Goal: Transaction & Acquisition: Purchase product/service

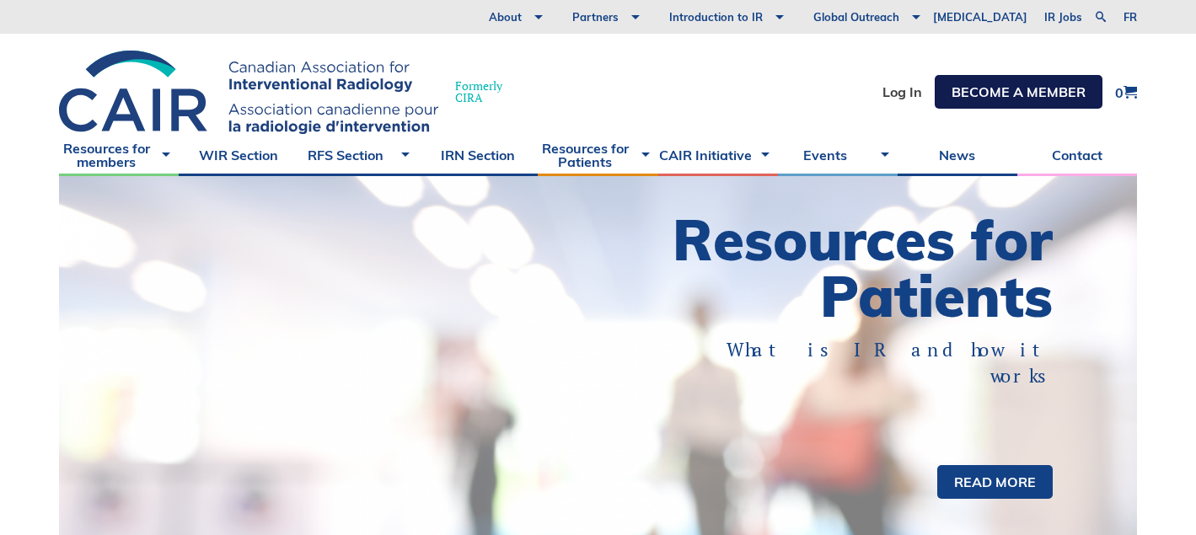
click at [996, 94] on link "Become a member" at bounding box center [1019, 92] width 168 height 34
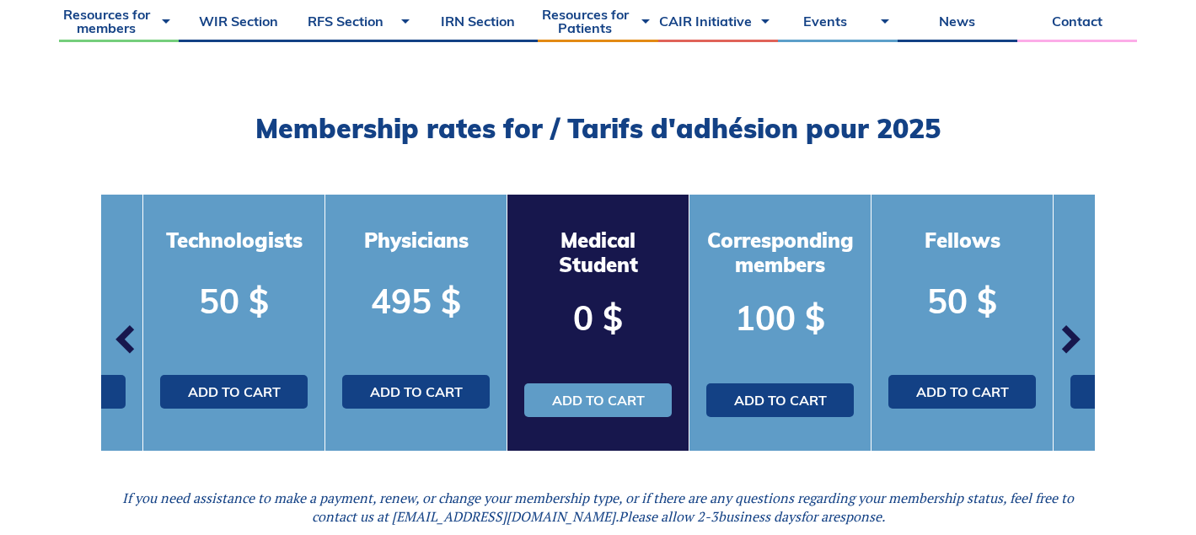
scroll to position [587, 0]
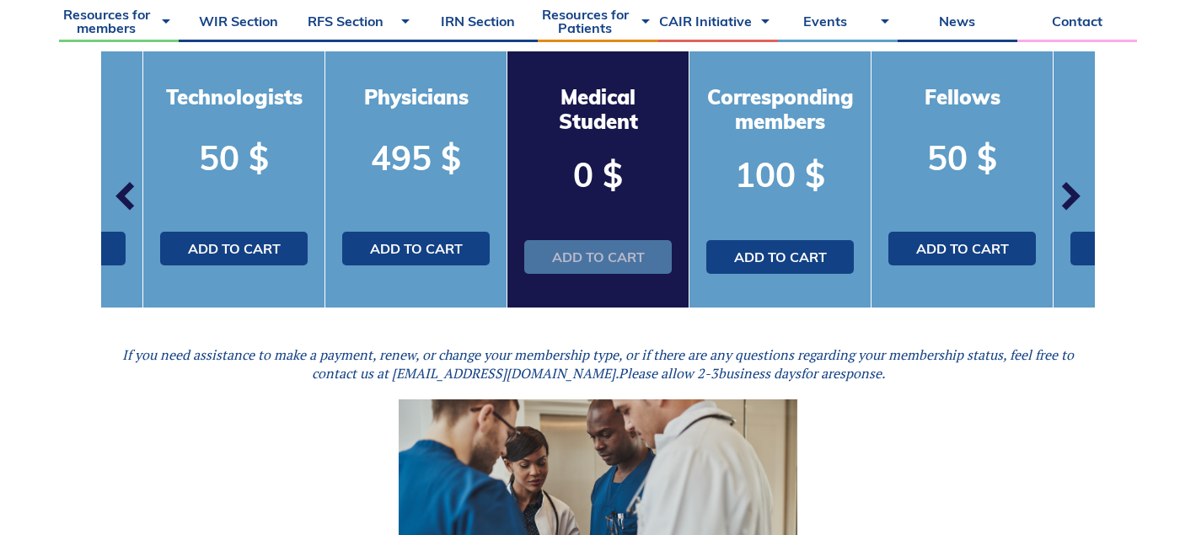
click at [610, 260] on link "Add to cart" at bounding box center [598, 257] width 148 height 34
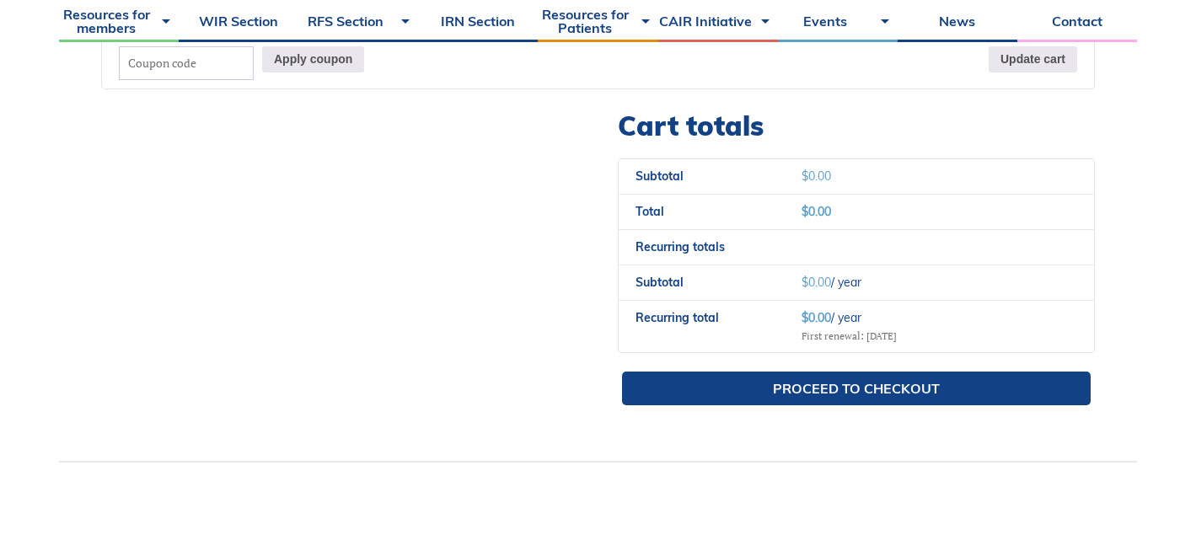
scroll to position [830, 0]
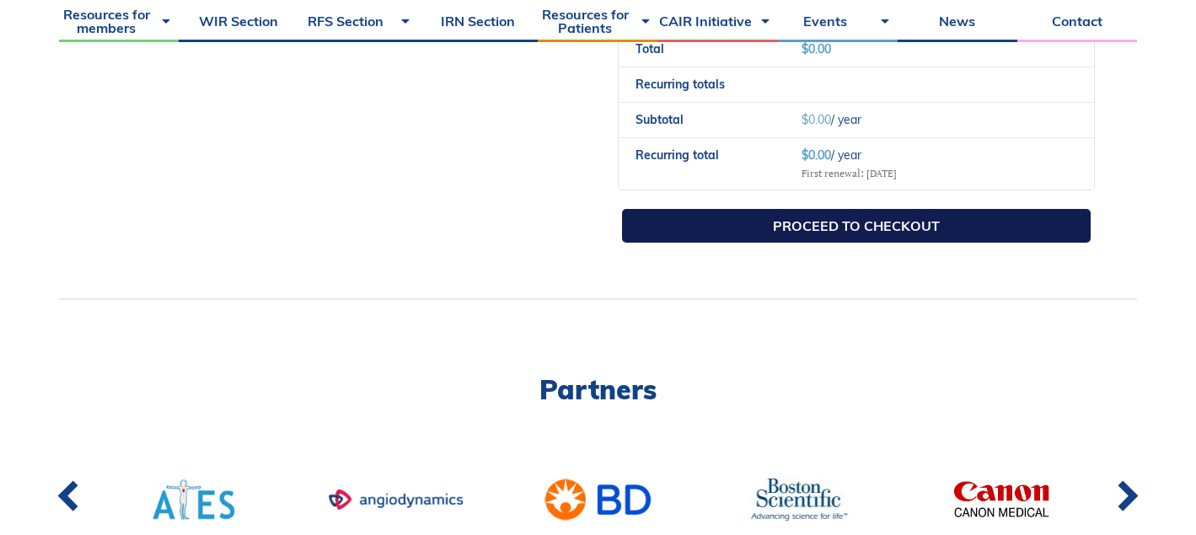
click at [940, 232] on link "Proceed to checkout" at bounding box center [856, 226] width 469 height 34
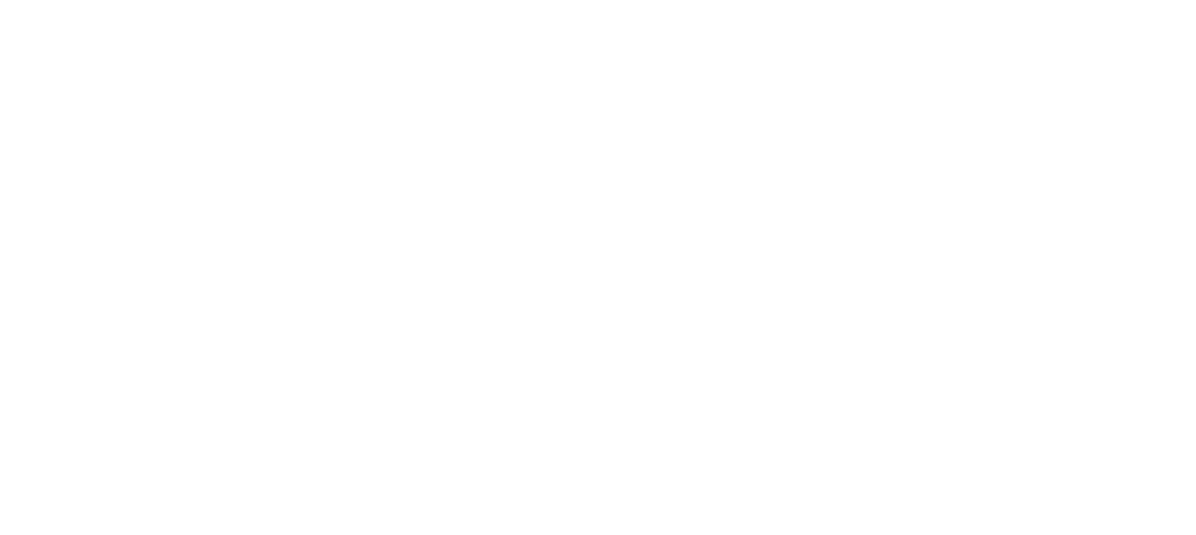
select select "QC"
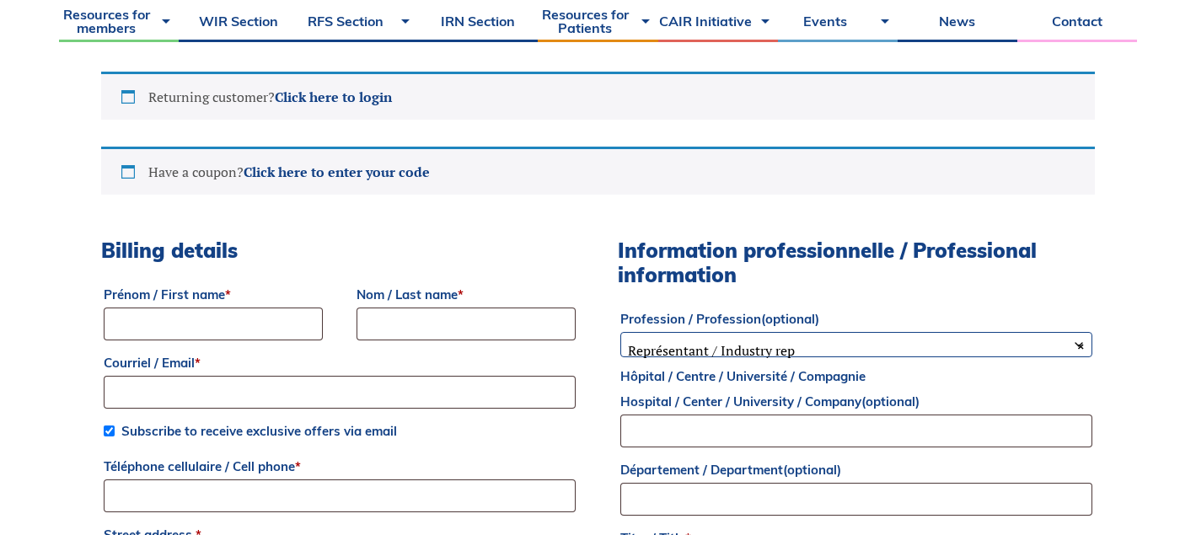
scroll to position [537, 0]
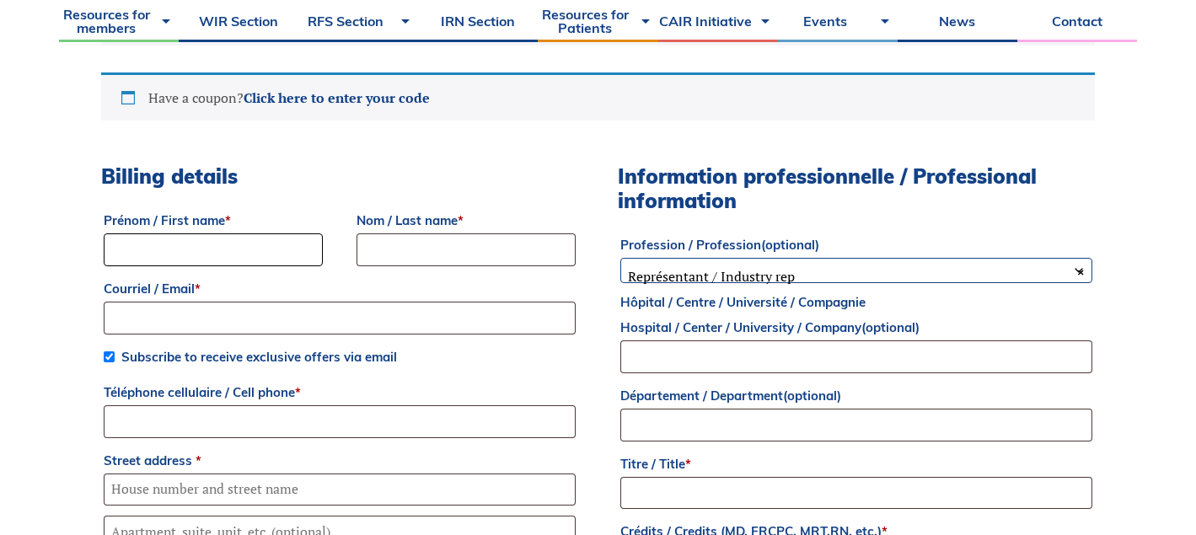
click at [260, 259] on input "Prénom / First name *" at bounding box center [213, 249] width 219 height 33
type input "[PERSON_NAME]"
type input "[PERSON_NAME][EMAIL_ADDRESS][PERSON_NAME][DOMAIN_NAME]"
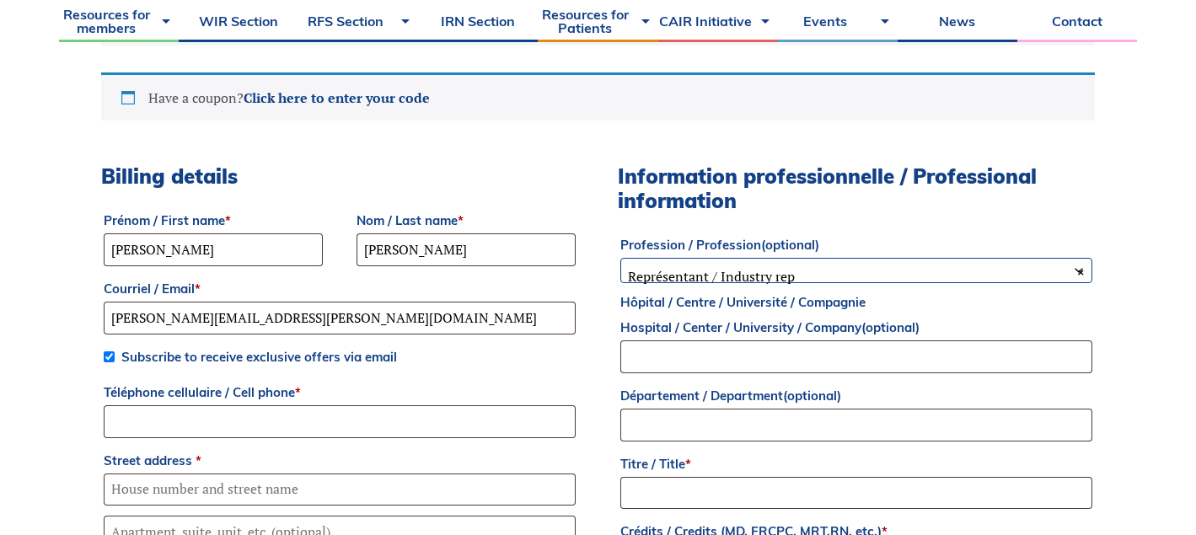
type input "4037108148"
type input "2-[STREET_ADDRESS]"
type input "Calgary"
select select "AB"
type input "T3B 3P3"
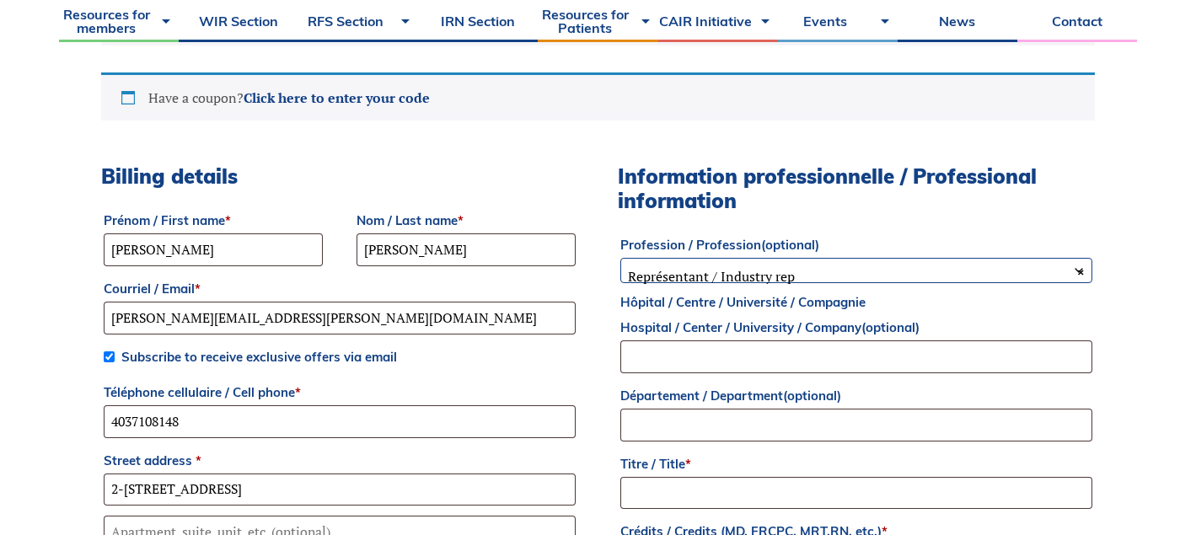
type input "Calgary Bicycle Track League (CBTL)"
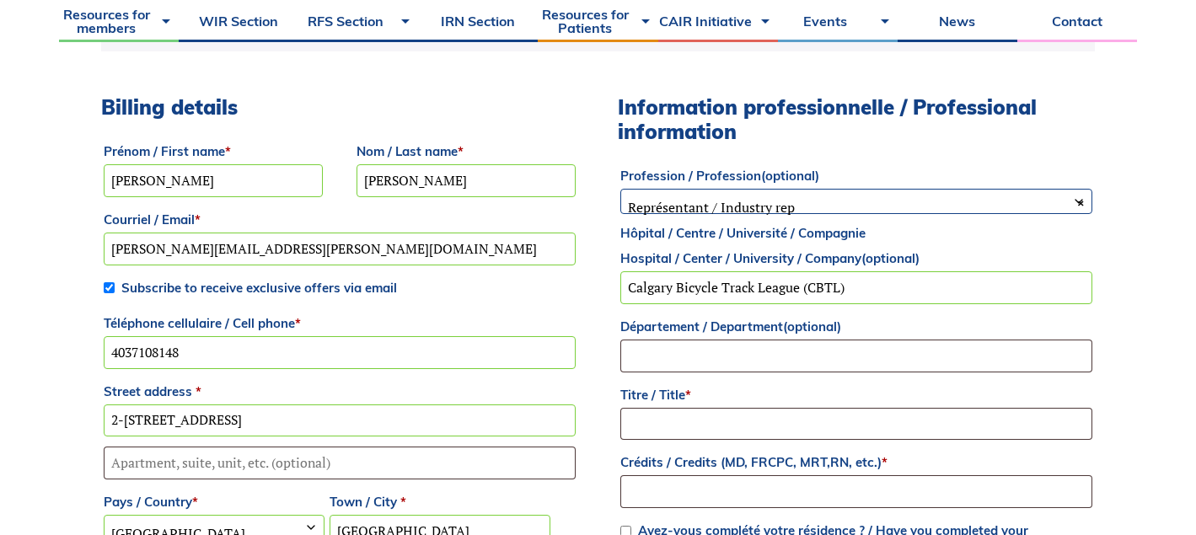
scroll to position [602, 0]
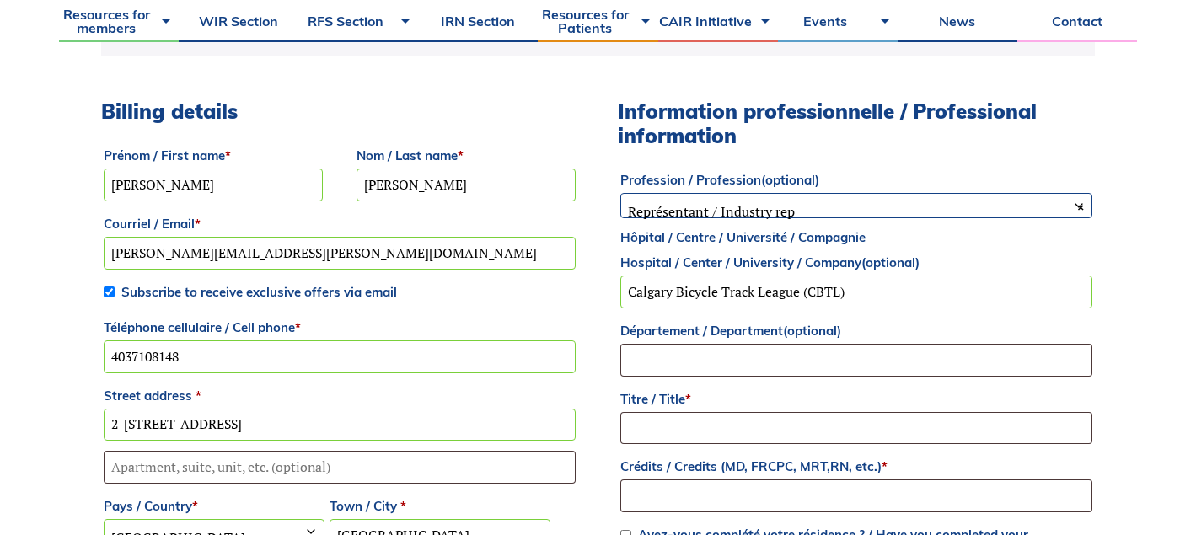
click at [780, 210] on span "× Représentant / Industry rep" at bounding box center [856, 211] width 470 height 35
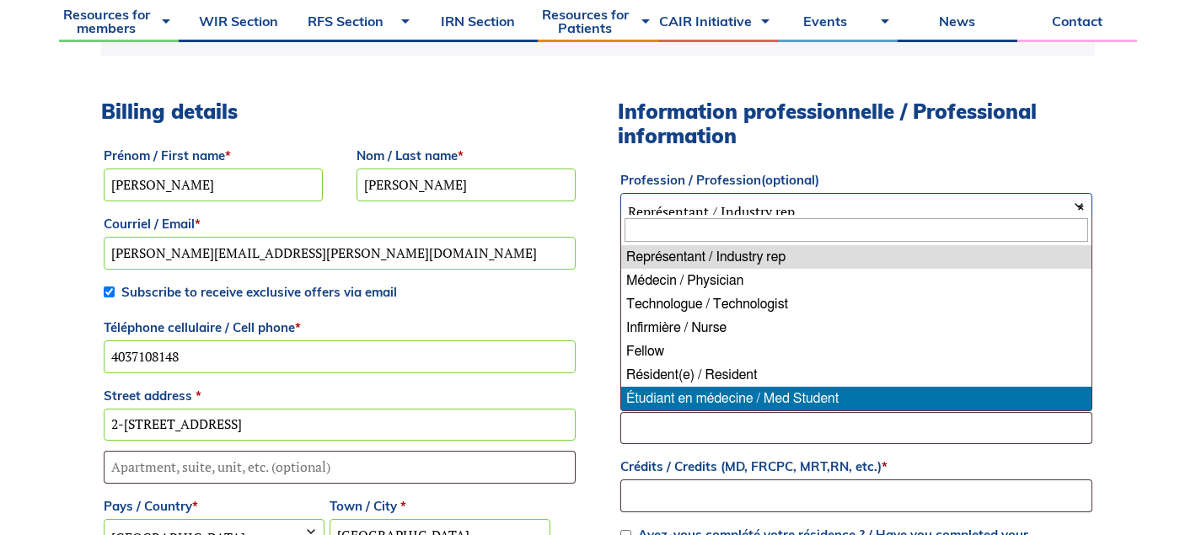
select select "med_student"
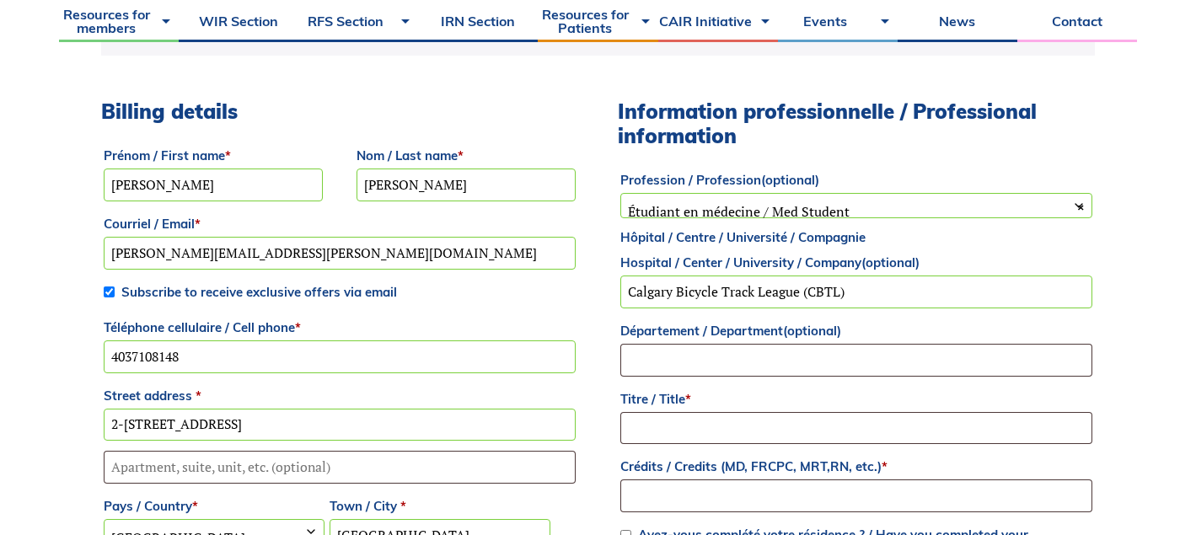
click at [887, 288] on input "Calgary Bicycle Track League (CBTL)" at bounding box center [856, 292] width 472 height 33
drag, startPoint x: 921, startPoint y: 292, endPoint x: 559, endPoint y: 292, distance: 362.5
click at [559, 292] on div "Billing details Prénom / First name * Gavin Nom / Last name * Thomas Courriel /…" at bounding box center [598, 544] width 994 height 890
type input "u"
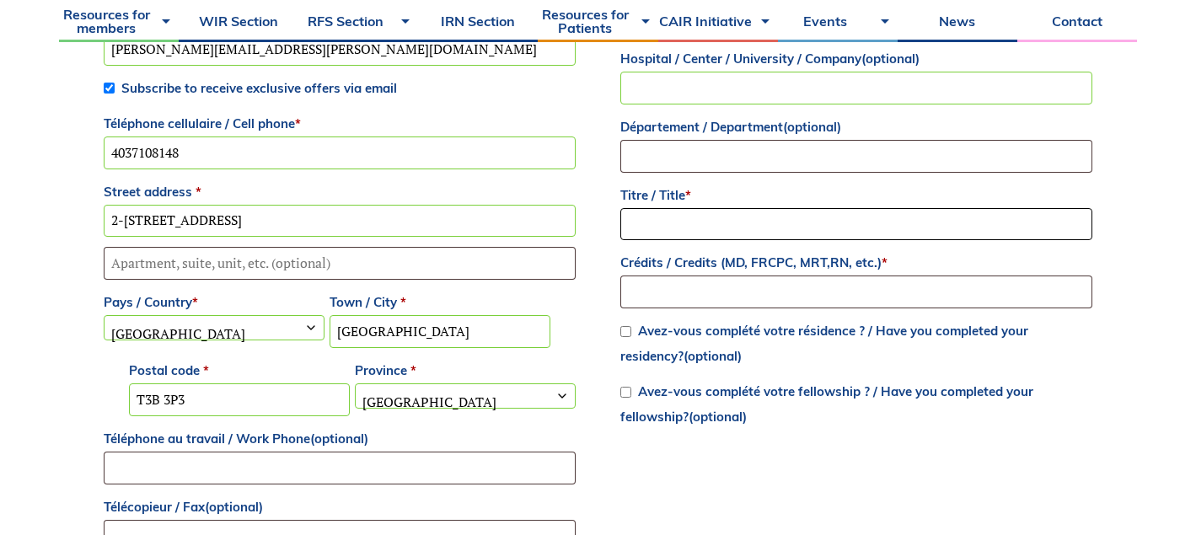
click at [873, 223] on input "Titre / Title *" at bounding box center [856, 224] width 472 height 33
type input "Medical Student"
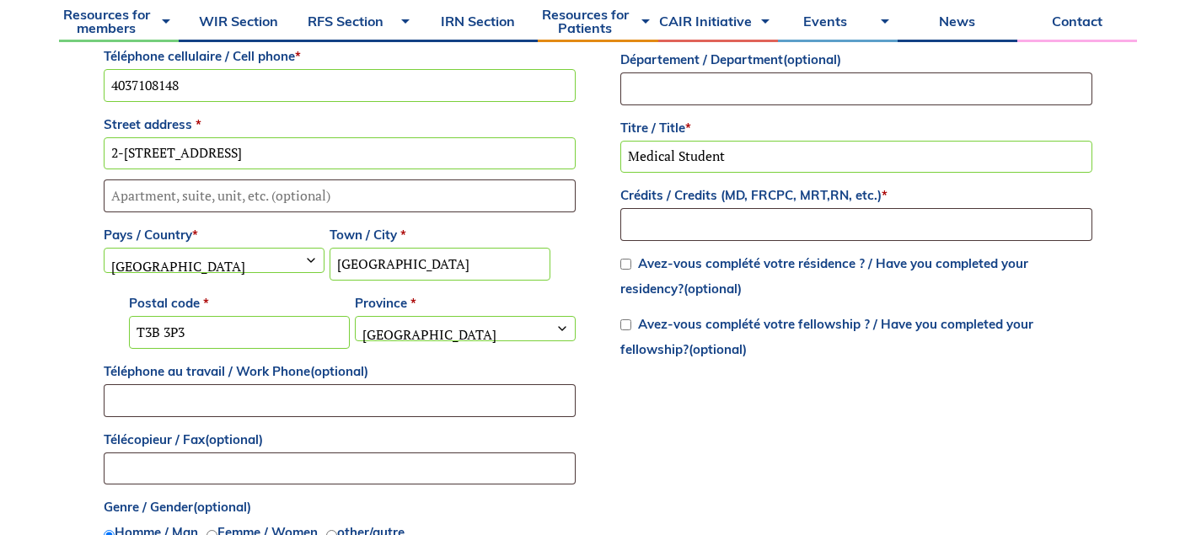
scroll to position [884, 0]
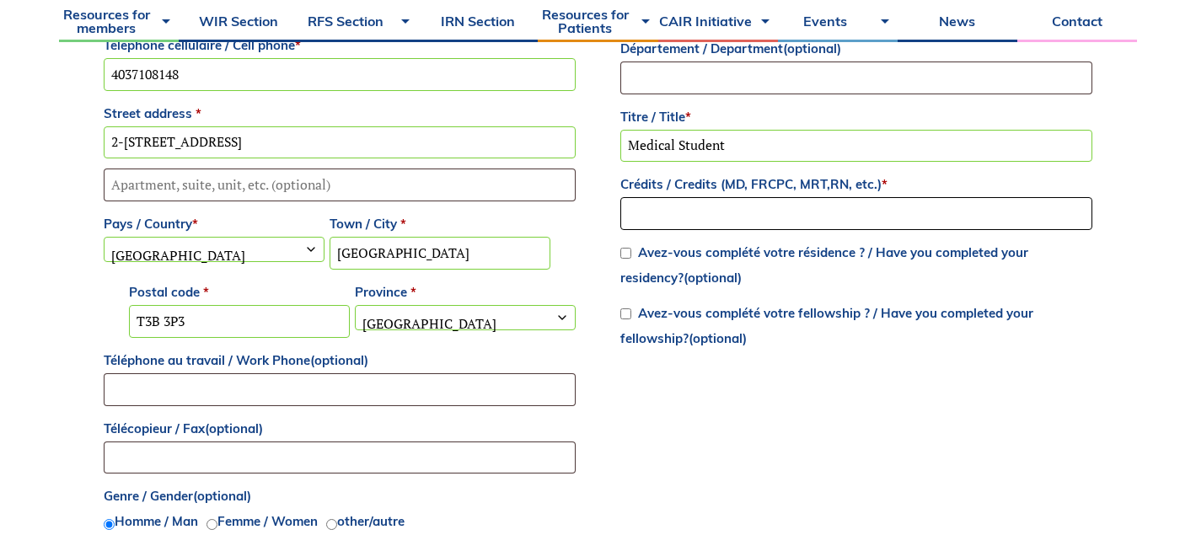
click at [975, 218] on input "Crédits / Credits (MD, FRCPC, MRT,RN, etc.) *" at bounding box center [856, 213] width 472 height 33
type input "MSc"
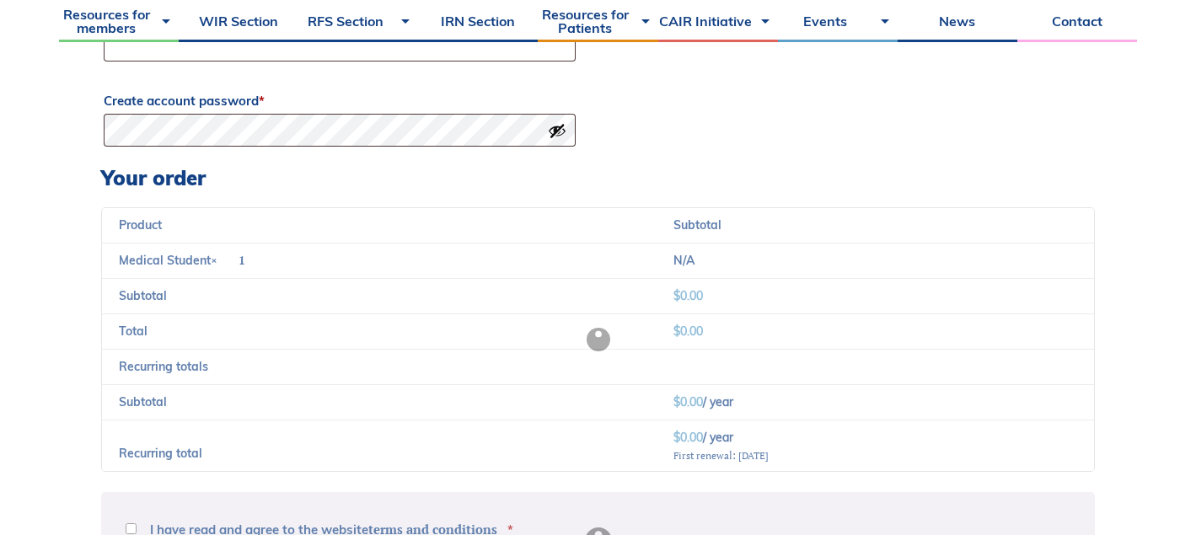
scroll to position [1165, 0]
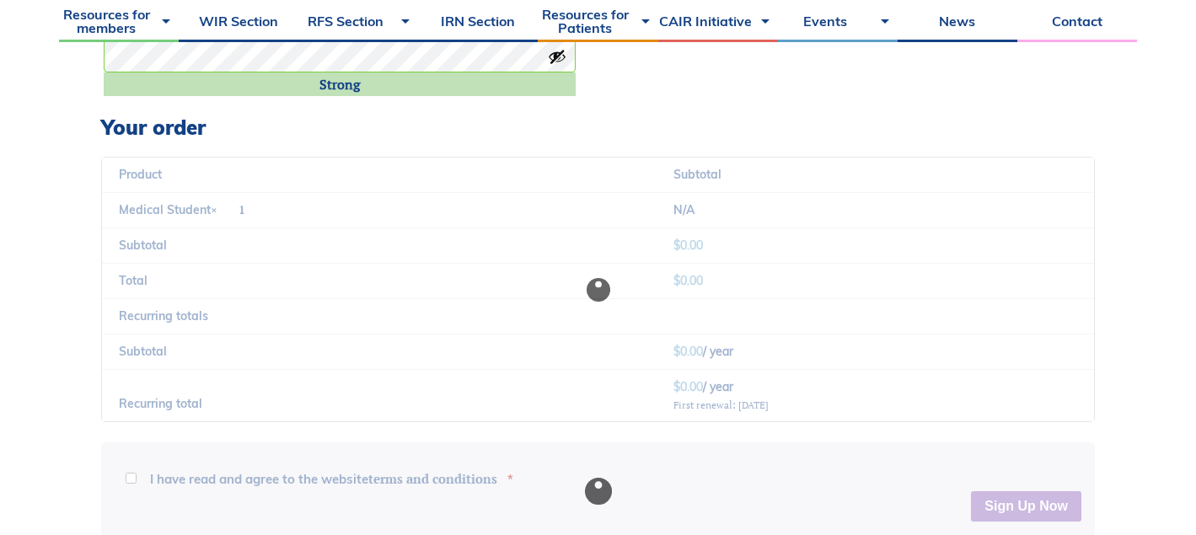
scroll to position [1607, 0]
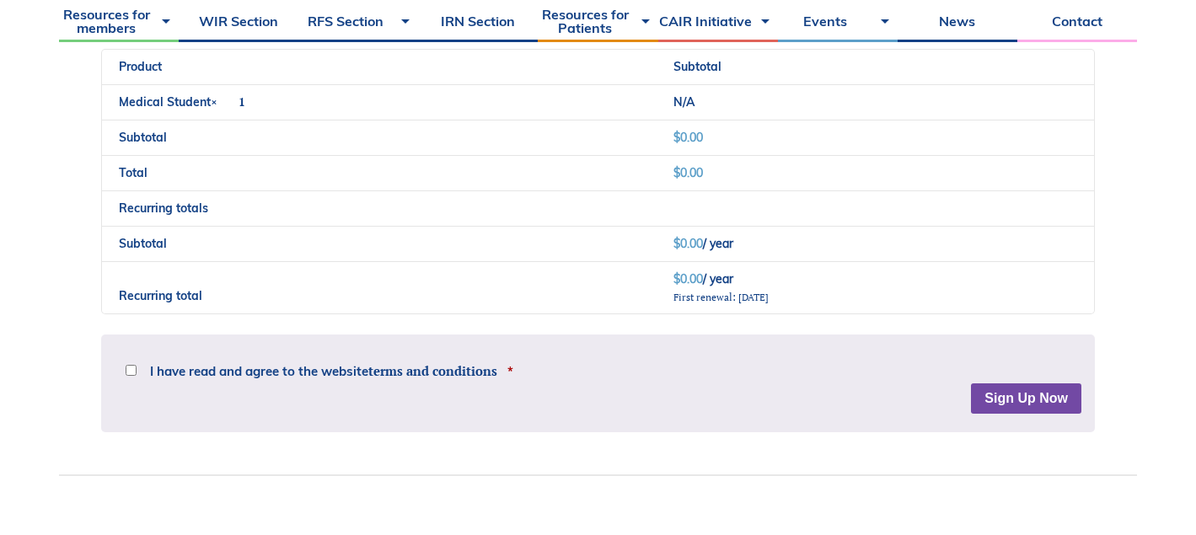
click at [1014, 390] on button "Sign Up Now" at bounding box center [1026, 399] width 110 height 30
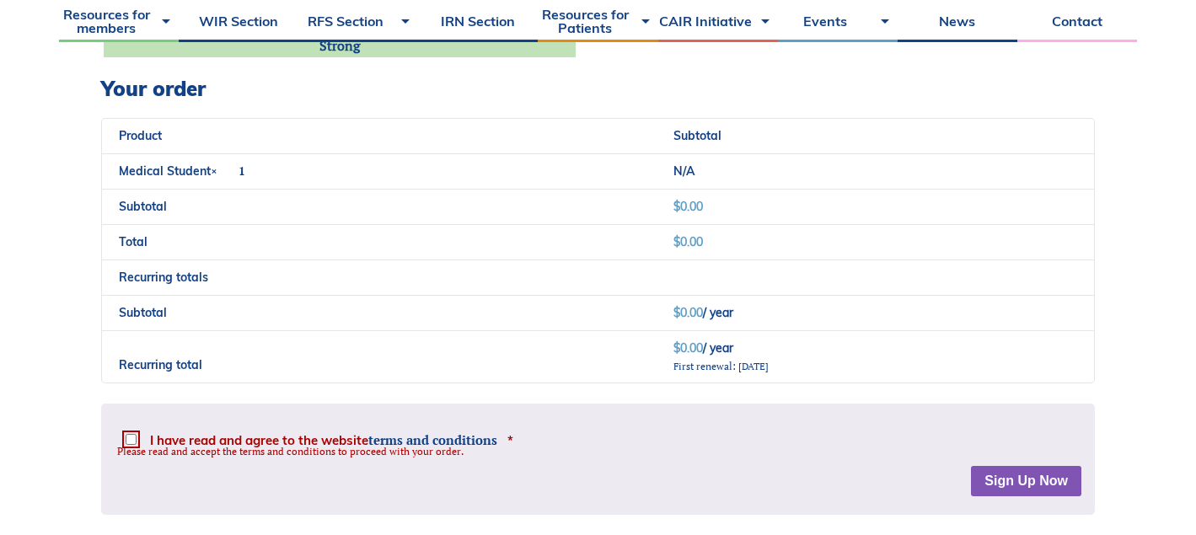
scroll to position [1709, 0]
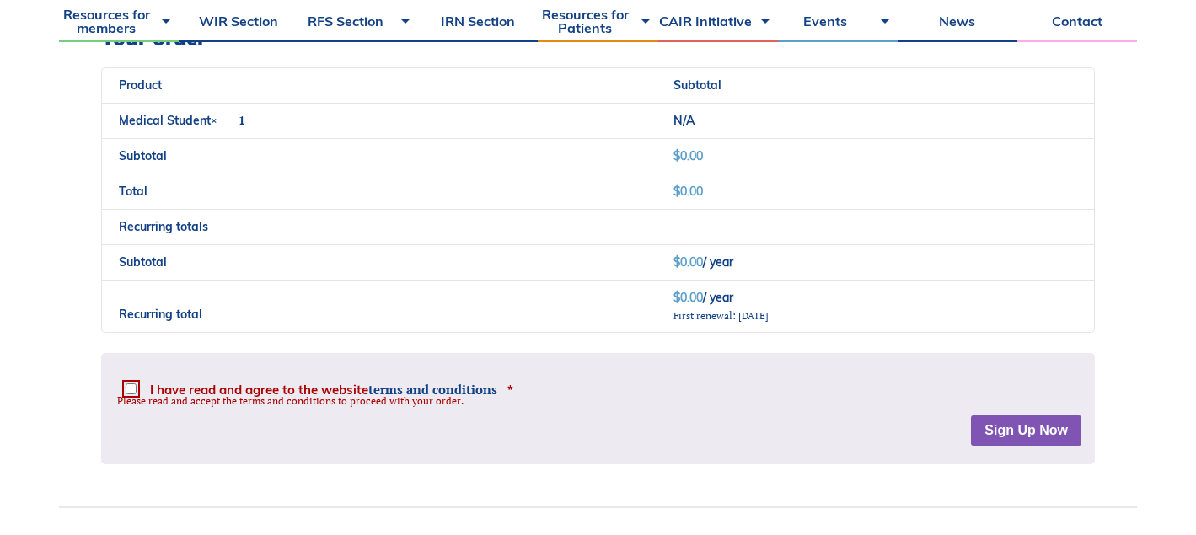
click at [127, 393] on input "I have read and agree to the website terms and conditions *" at bounding box center [131, 389] width 11 height 11
checkbox input "true"
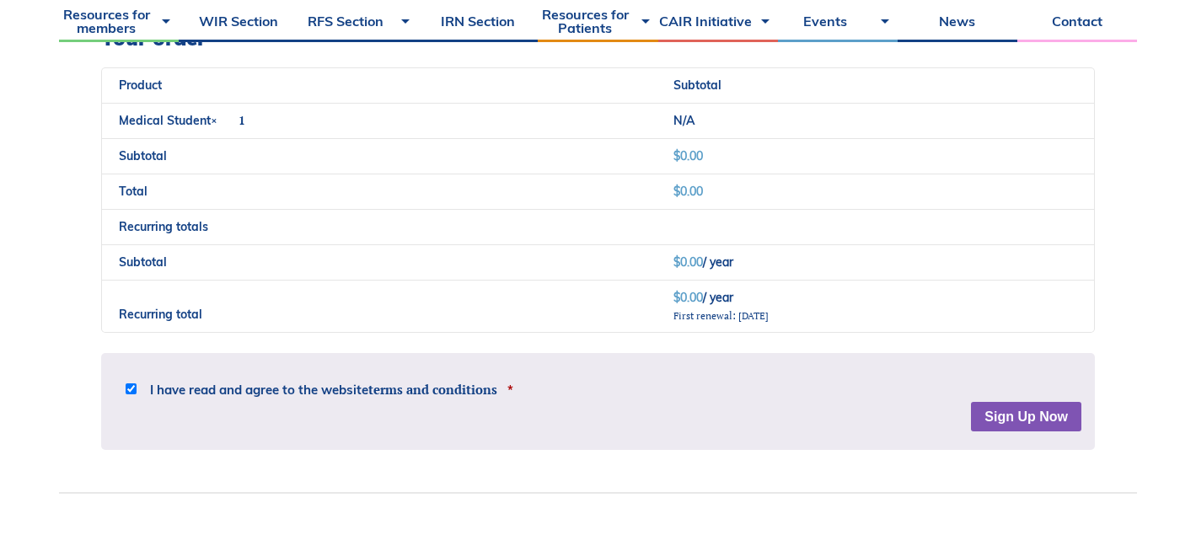
click at [1042, 396] on div "Disclaimer The material provided on this website is only intended for informati…" at bounding box center [598, 384] width 967 height 35
click at [1034, 417] on button "Sign Up Now" at bounding box center [1026, 417] width 110 height 30
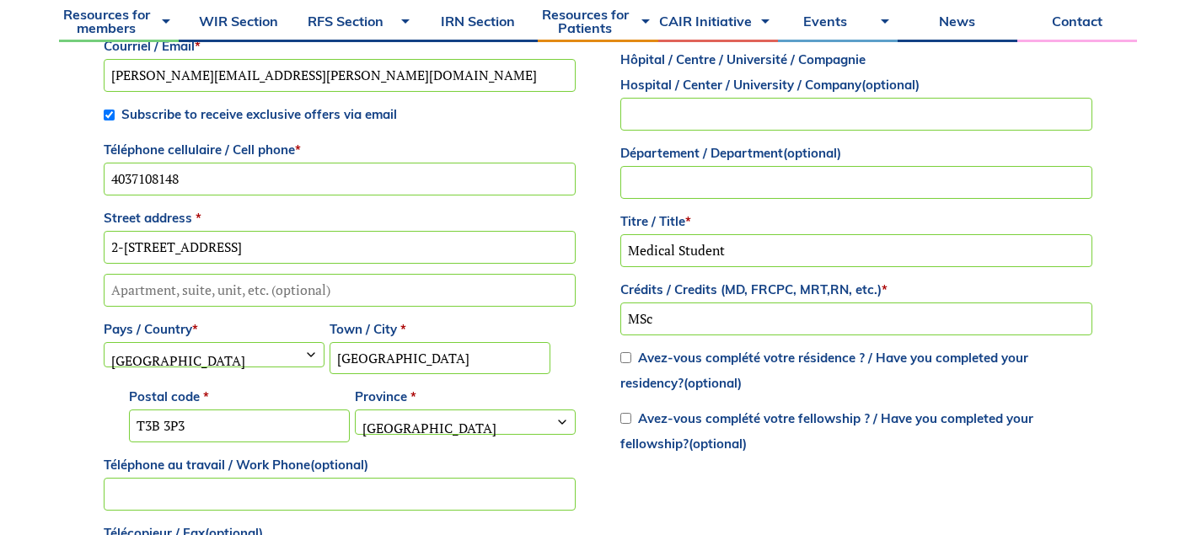
scroll to position [974, 0]
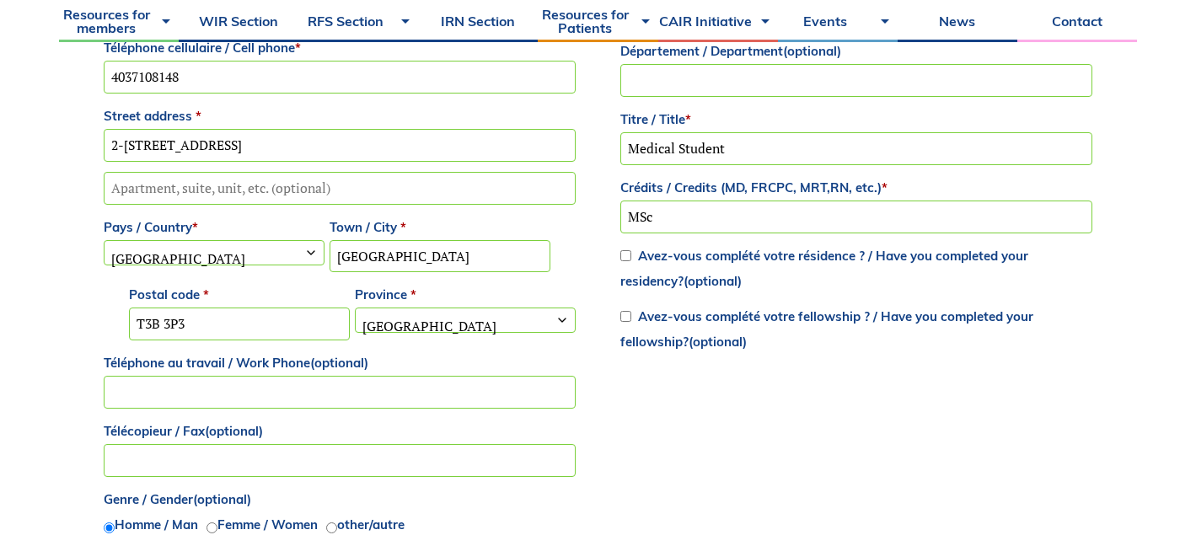
click at [427, 191] on input "Apartment, suite, unit, etc. (optional)" at bounding box center [340, 188] width 472 height 33
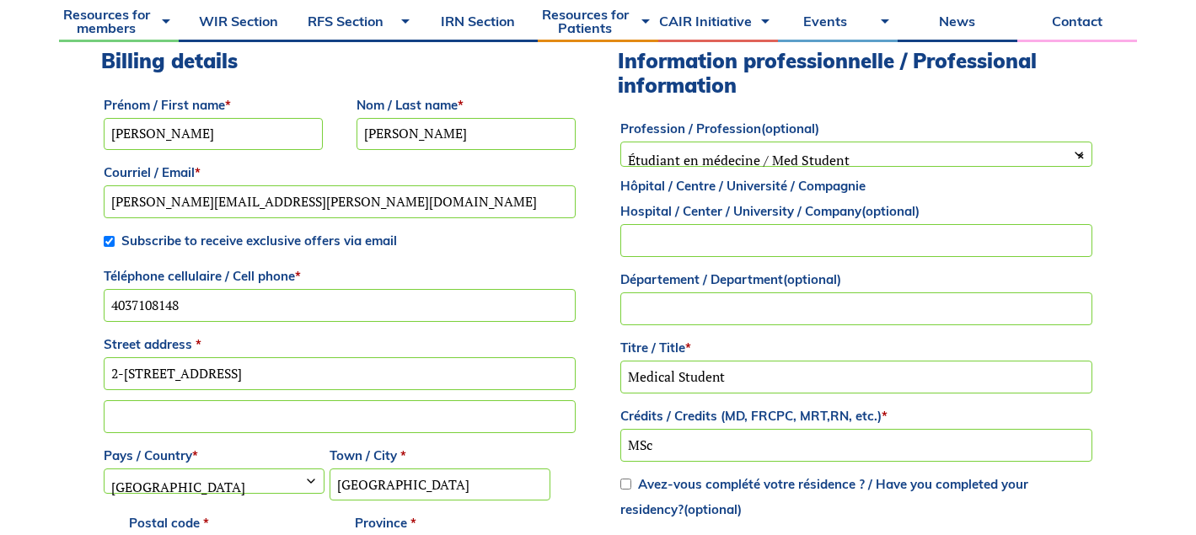
scroll to position [697, 0]
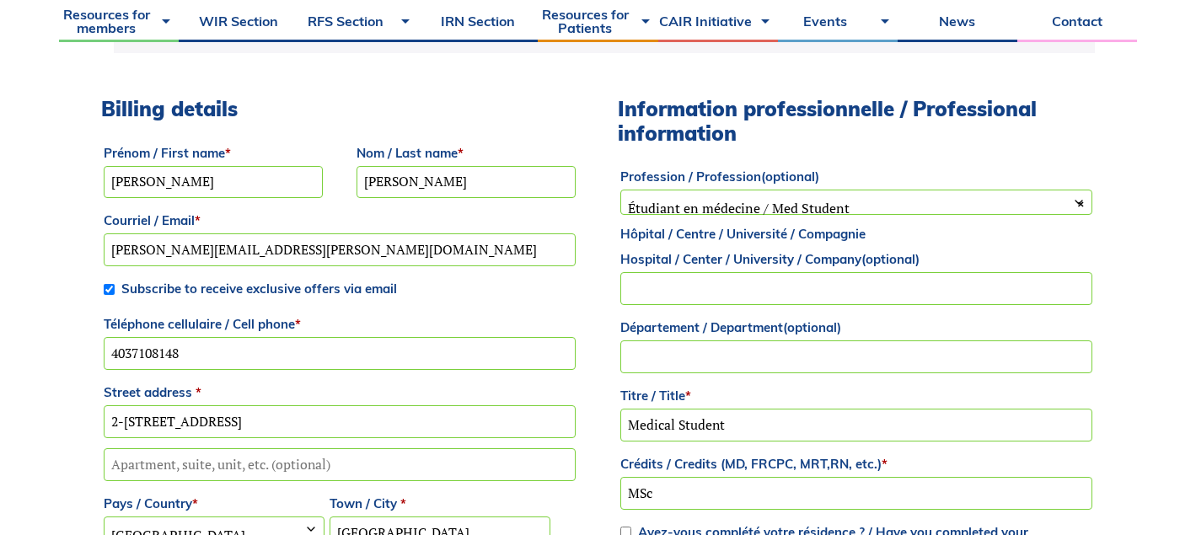
click at [122, 423] on input "2-8112 36 Ave NW" at bounding box center [340, 421] width 472 height 33
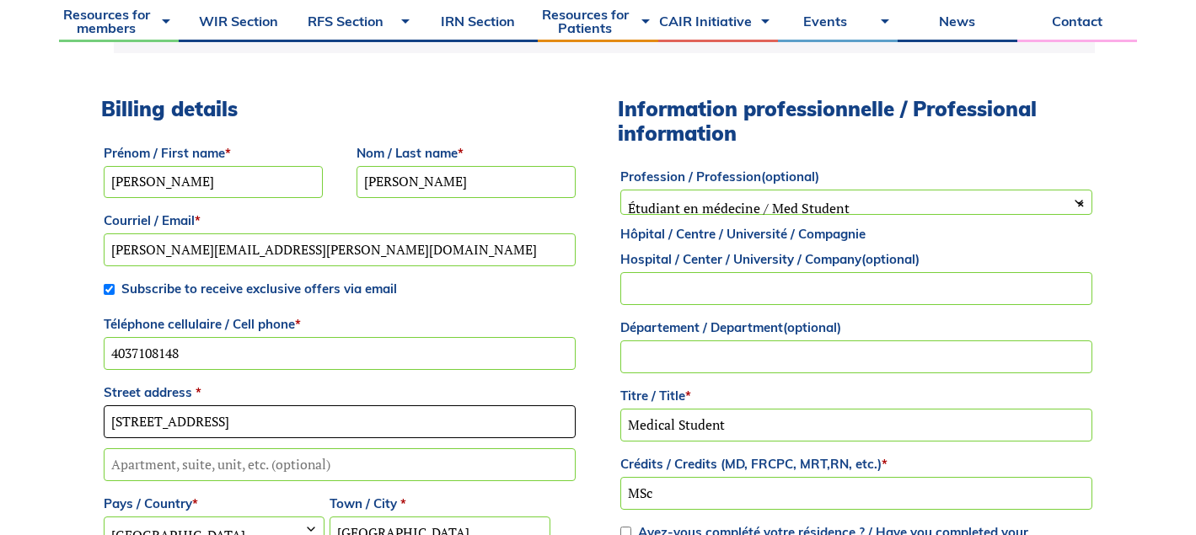
type input "8112 36 Ave NW"
click at [175, 468] on input "Apartment, suite, unit, etc. (optional)" at bounding box center [340, 464] width 472 height 33
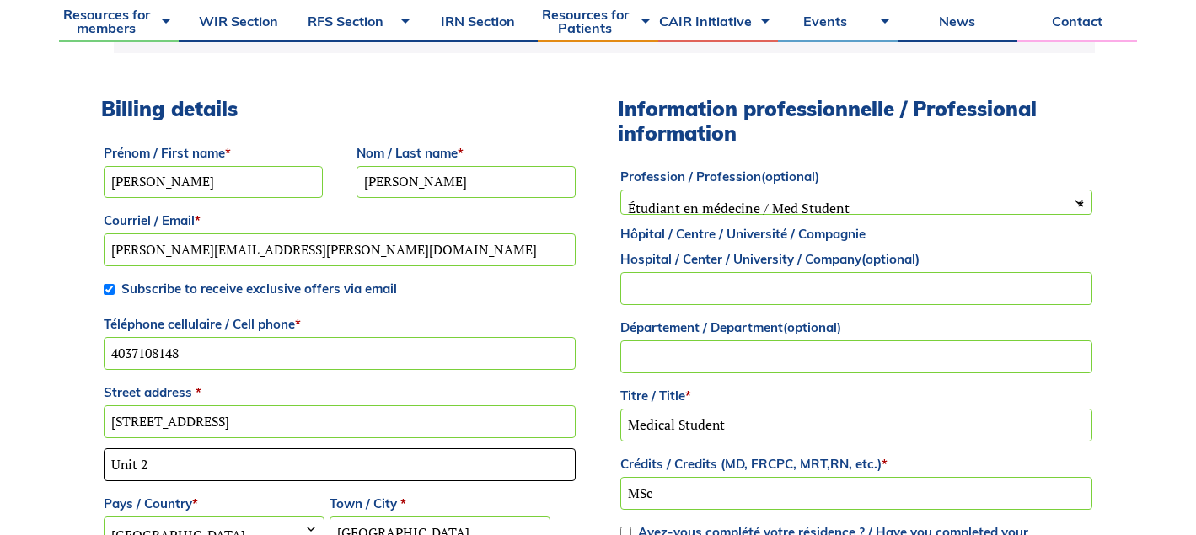
type input "Unit 2"
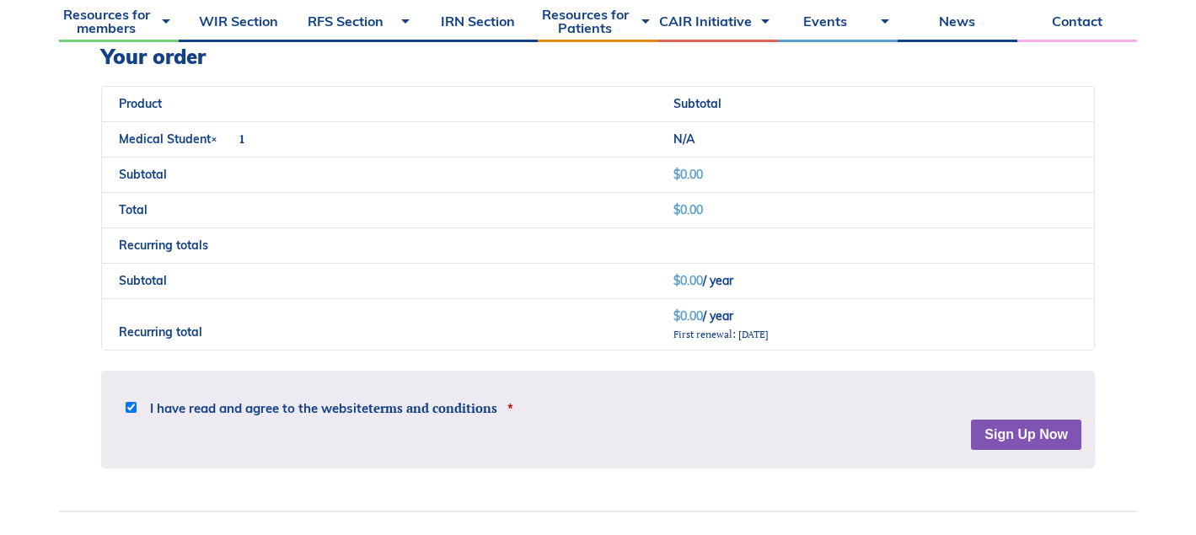
scroll to position [1699, 0]
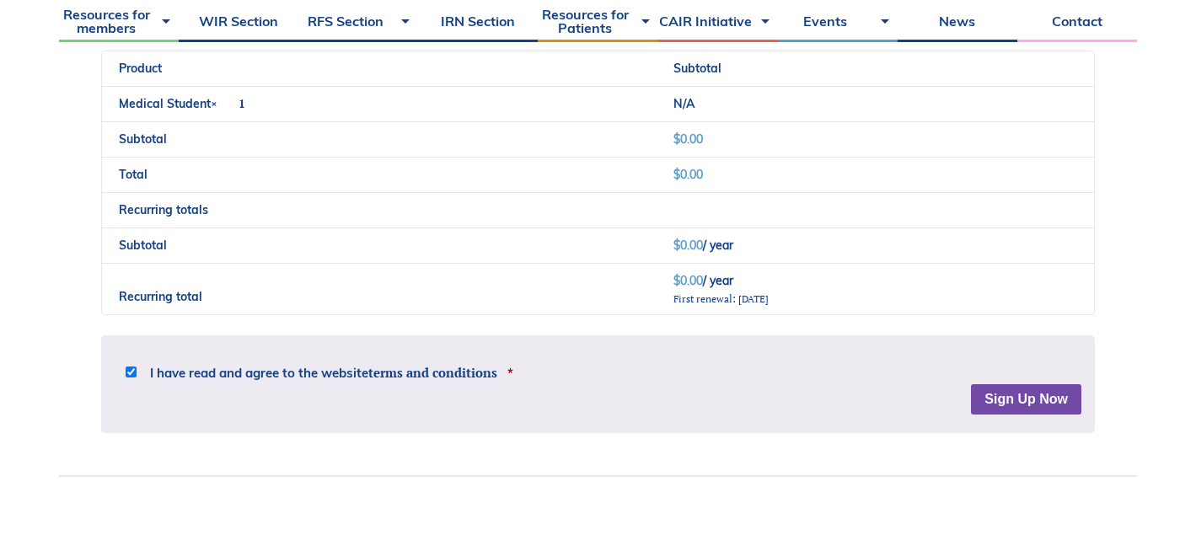
click at [997, 400] on button "Sign Up Now" at bounding box center [1026, 399] width 110 height 30
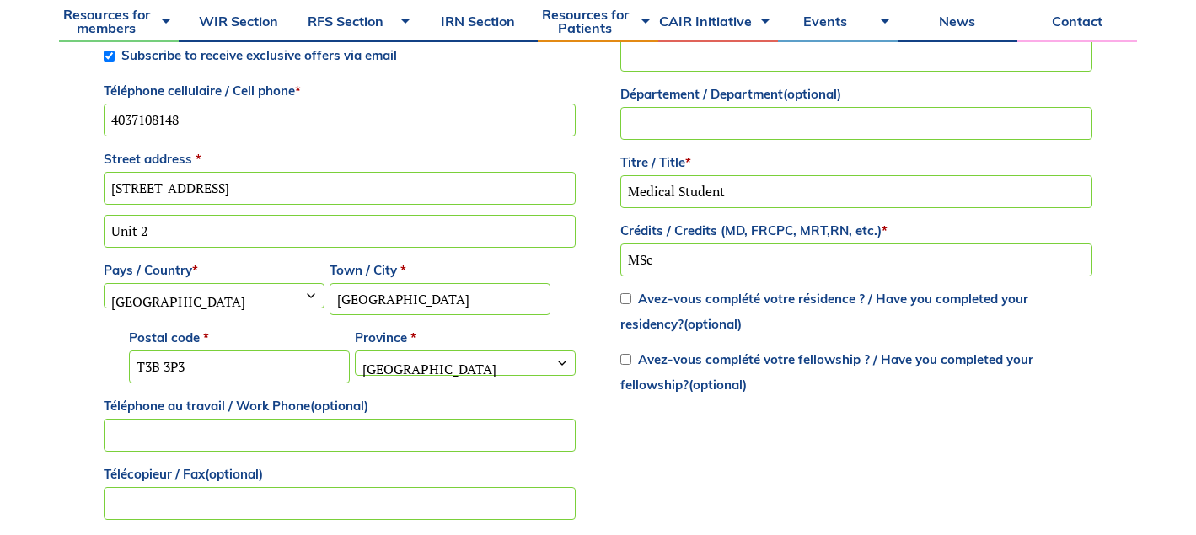
scroll to position [987, 0]
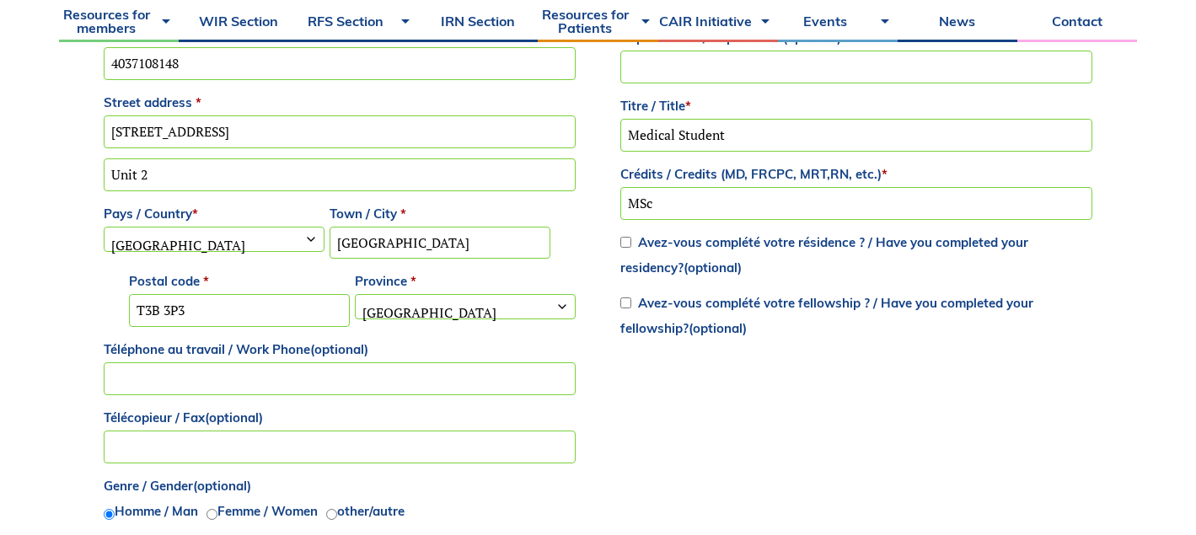
drag, startPoint x: 679, startPoint y: 207, endPoint x: 620, endPoint y: 207, distance: 59.8
click at [620, 207] on input "MSc" at bounding box center [856, 203] width 472 height 33
click at [703, 445] on div "Billing details Prénom / First name * Gavin Nom / Last name * Thomas Courriel /…" at bounding box center [598, 264] width 994 height 914
click at [441, 239] on input "Calgary" at bounding box center [440, 243] width 221 height 33
drag, startPoint x: 422, startPoint y: 239, endPoint x: 325, endPoint y: 239, distance: 97.8
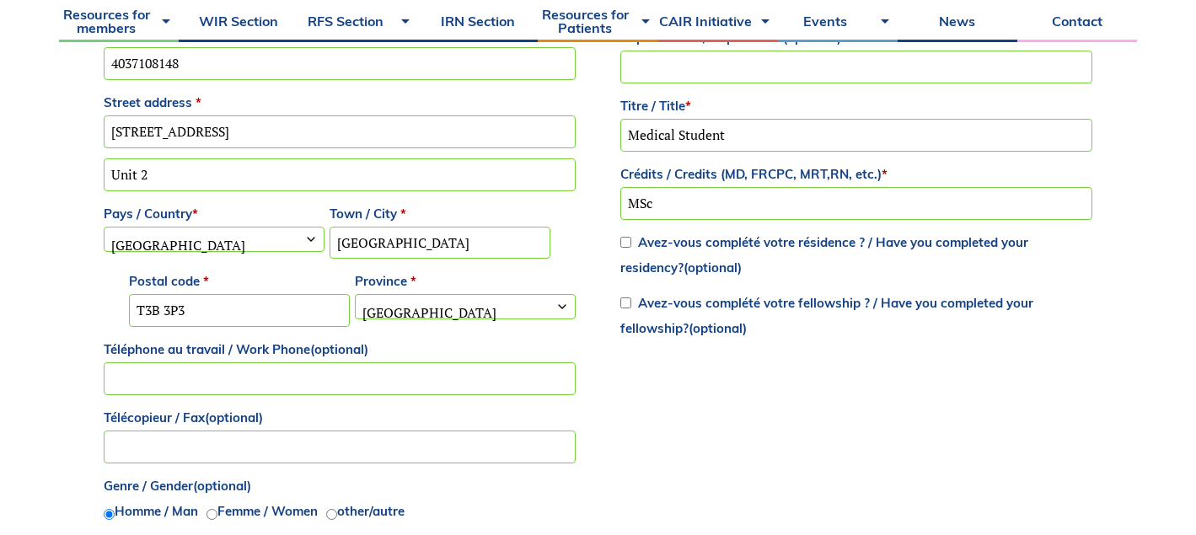
click at [325, 239] on div "Prénom / First name * Gavin Nom / Last name * Thomas Courriel / Email * gavin.t…" at bounding box center [339, 224] width 477 height 752
type input "Calgary"
click at [578, 213] on div "Billing details Prénom / First name * Gavin Nom / Last name * Thomas Courriel /…" at bounding box center [598, 264] width 994 height 914
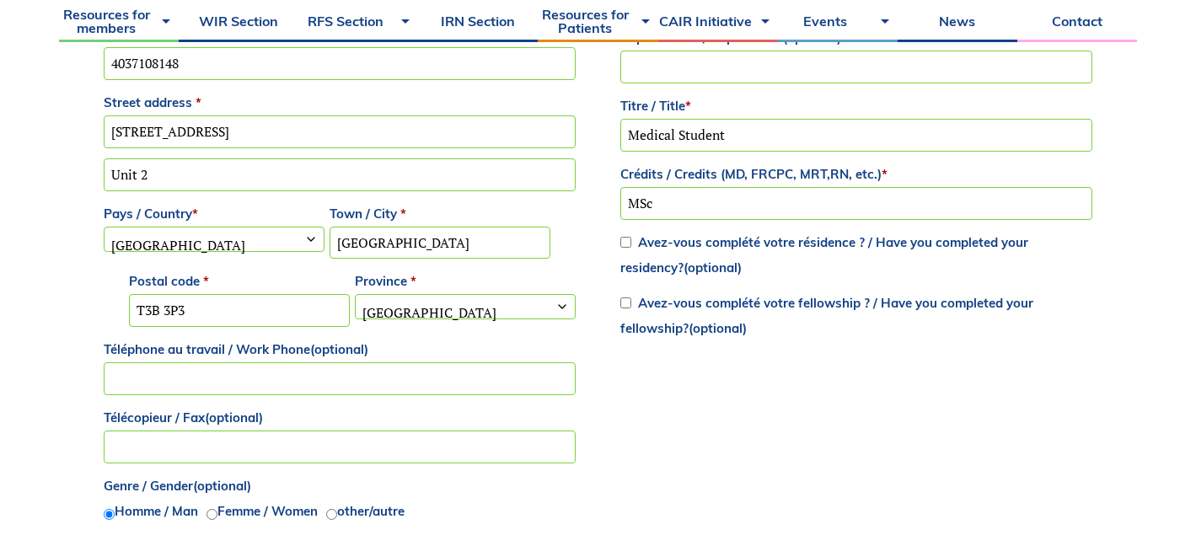
click at [228, 310] on input "T3B 3P3" at bounding box center [239, 310] width 221 height 33
drag, startPoint x: 254, startPoint y: 311, endPoint x: 94, endPoint y: 312, distance: 160.2
click at [94, 312] on div "Returning customer? Click here to login If you have shopped with us before, ple…" at bounding box center [598, 337] width 1078 height 1699
type input "T3G3P3"
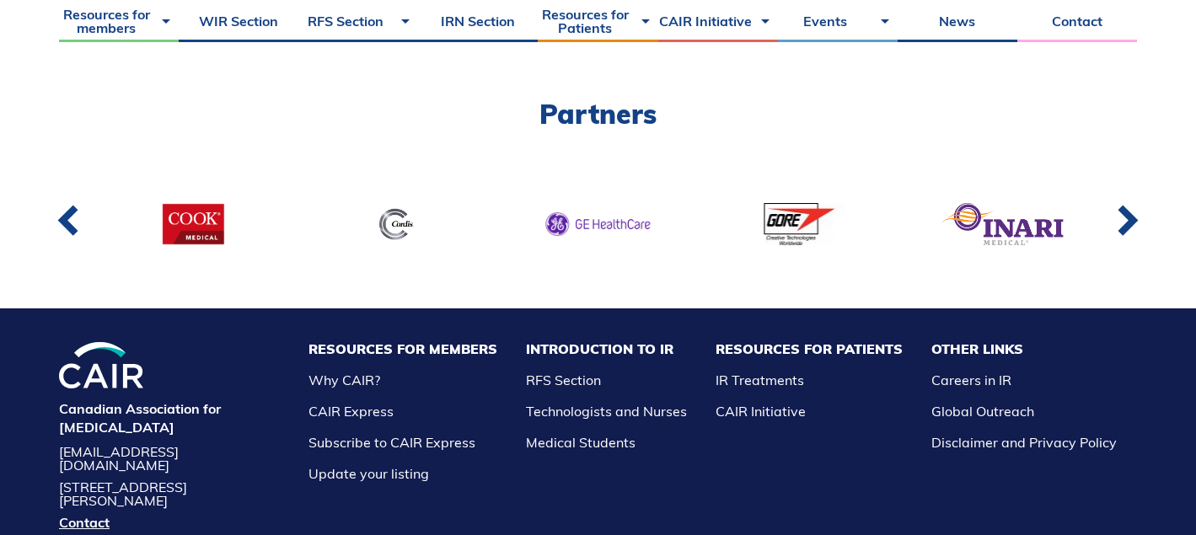
scroll to position [1639, 0]
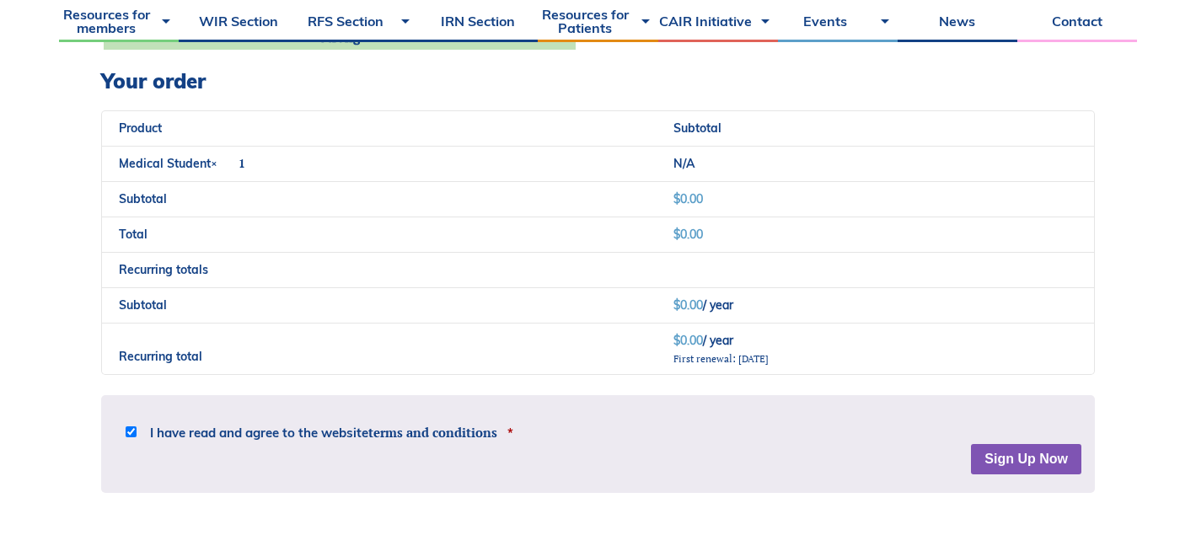
click at [1052, 480] on div "Disclaimer The material provided on this website is only intended for informati…" at bounding box center [598, 441] width 994 height 93
click at [1049, 473] on button "Sign Up Now" at bounding box center [1026, 459] width 110 height 30
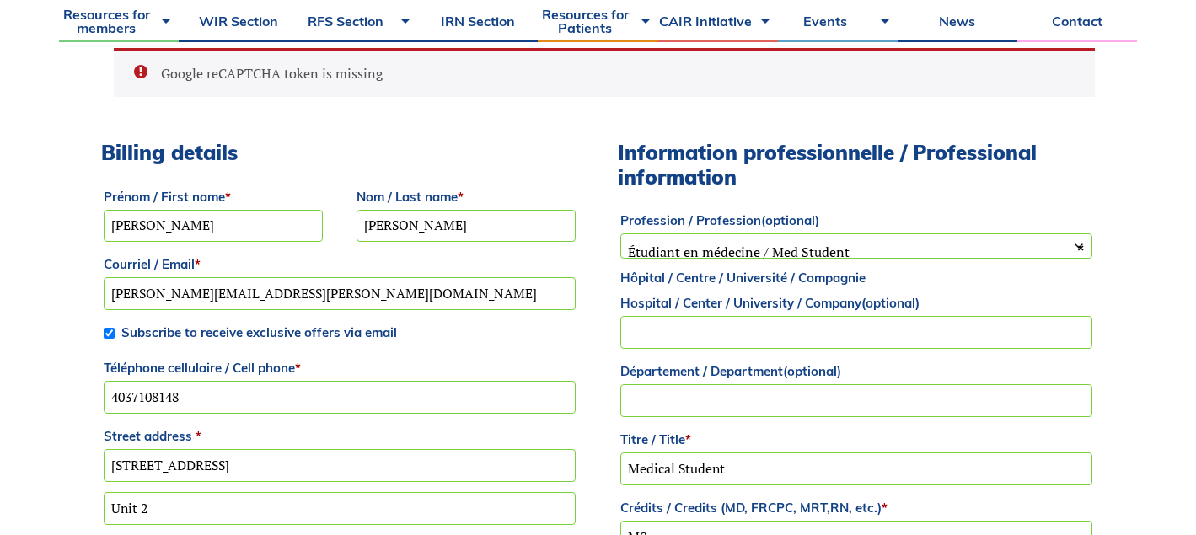
scroll to position [617, 0]
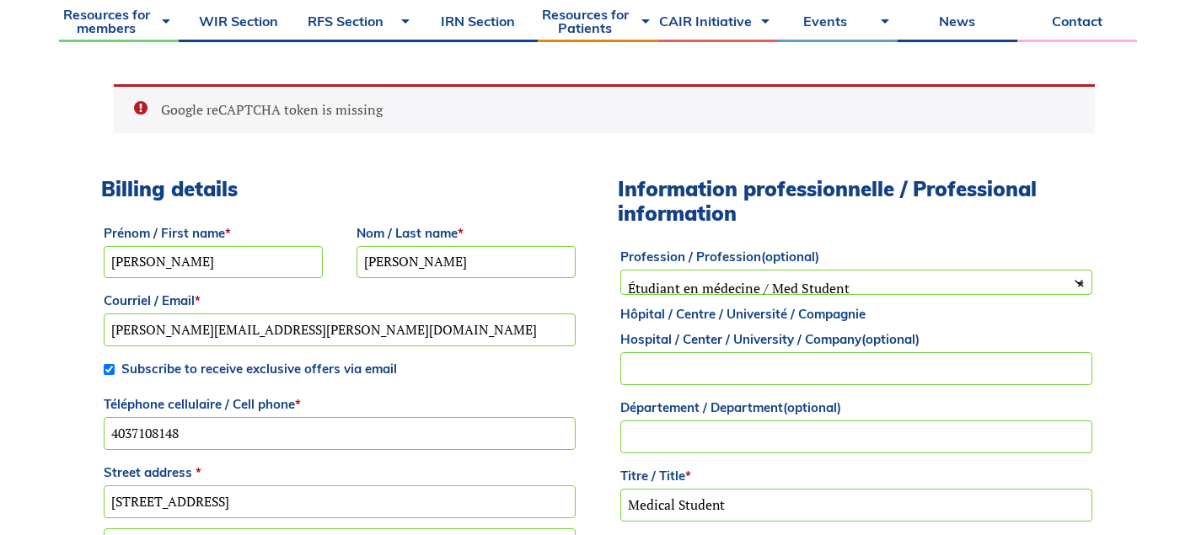
drag, startPoint x: 497, startPoint y: 266, endPoint x: 263, endPoint y: 258, distance: 234.5
type input "Thomas"
drag, startPoint x: 206, startPoint y: 259, endPoint x: 33, endPoint y: 259, distance: 172.8
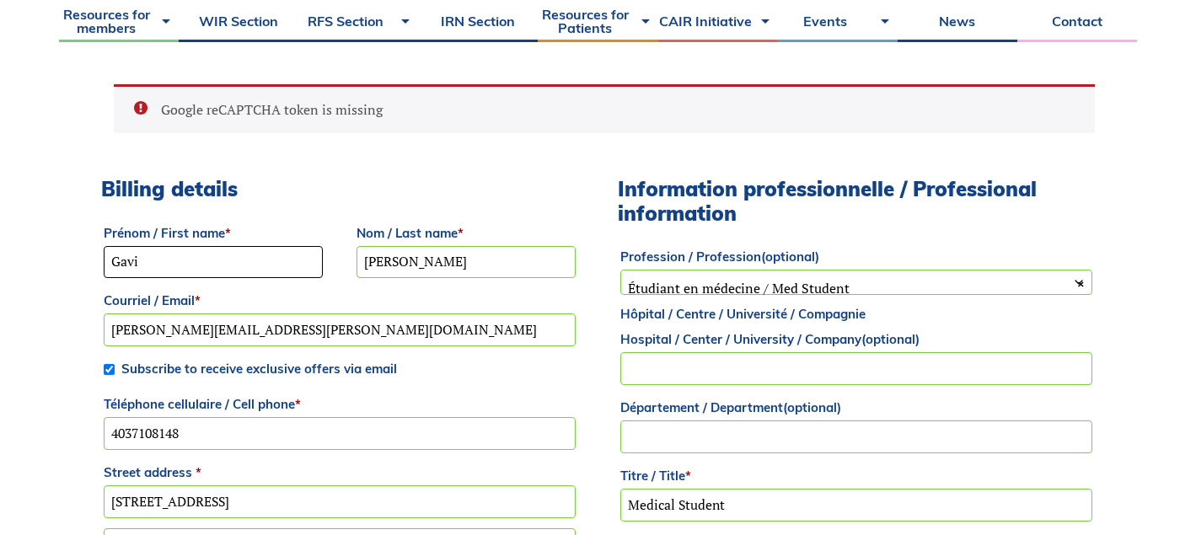
type input "Gavin"
drag, startPoint x: 297, startPoint y: 339, endPoint x: 31, endPoint y: 320, distance: 266.2
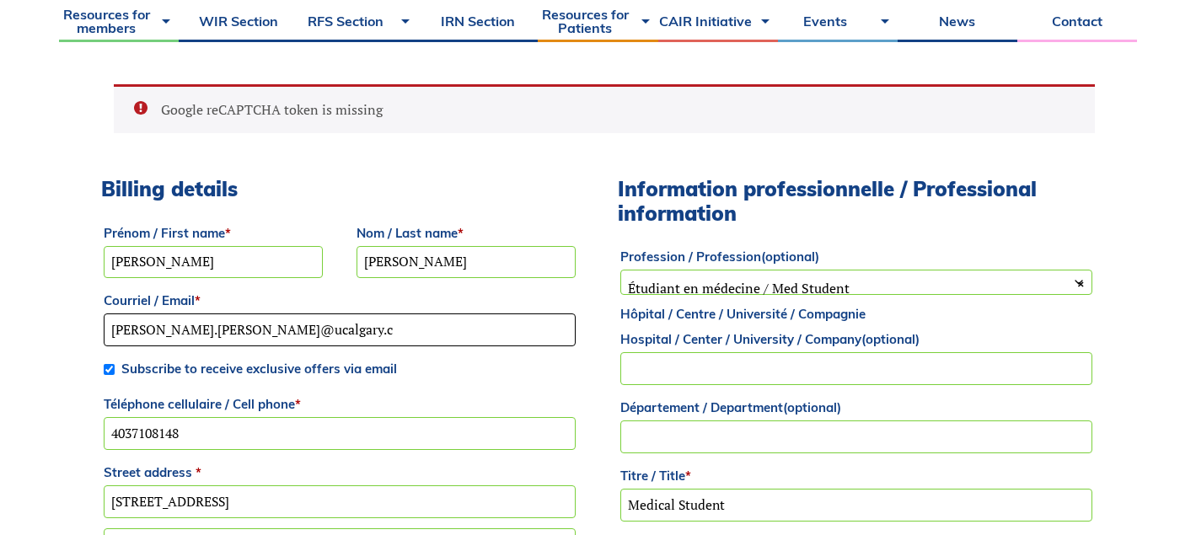
type input "[PERSON_NAME][EMAIL_ADDRESS][PERSON_NAME][DOMAIN_NAME]"
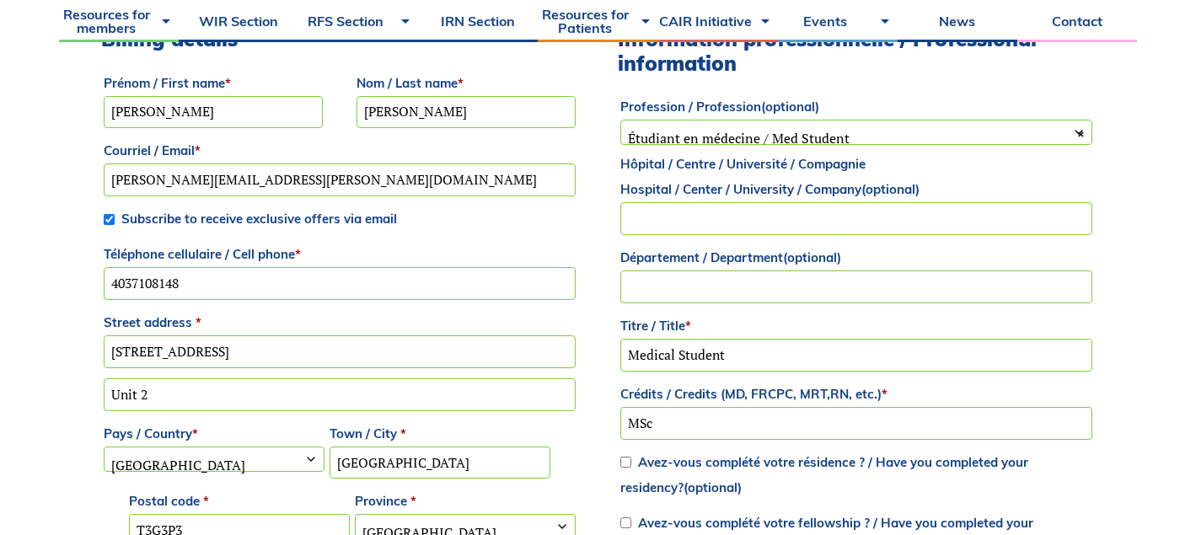
scroll to position [937, 0]
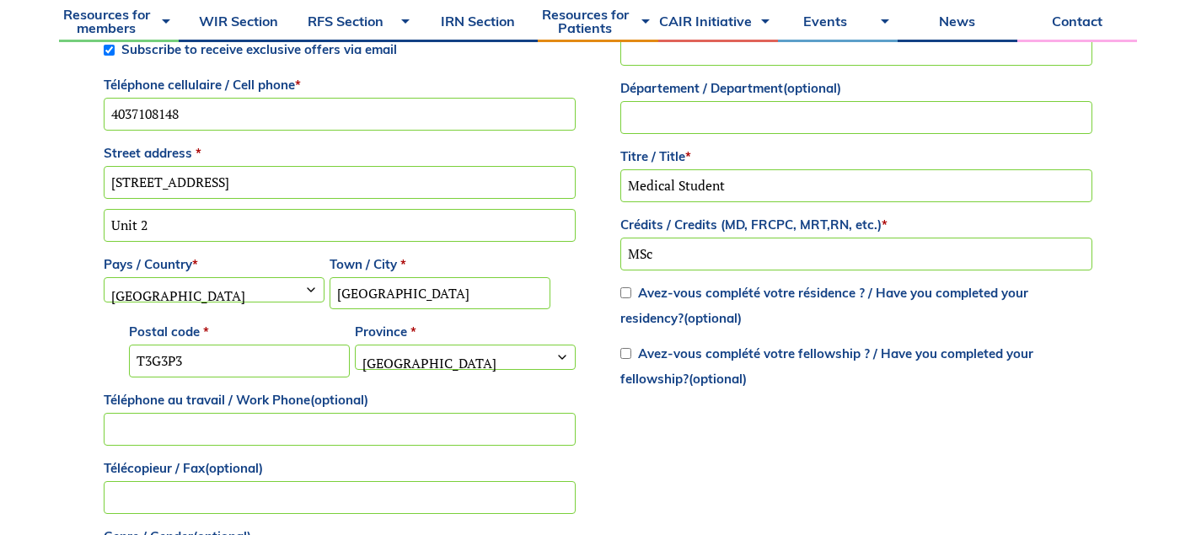
drag, startPoint x: 220, startPoint y: 105, endPoint x: 9, endPoint y: 105, distance: 210.7
drag, startPoint x: 218, startPoint y: 117, endPoint x: 66, endPoint y: 117, distance: 152.6
click at [66, 117] on div "Returning customer? Click here to login If you have shopped with us before, ple…" at bounding box center [598, 388] width 1078 height 1699
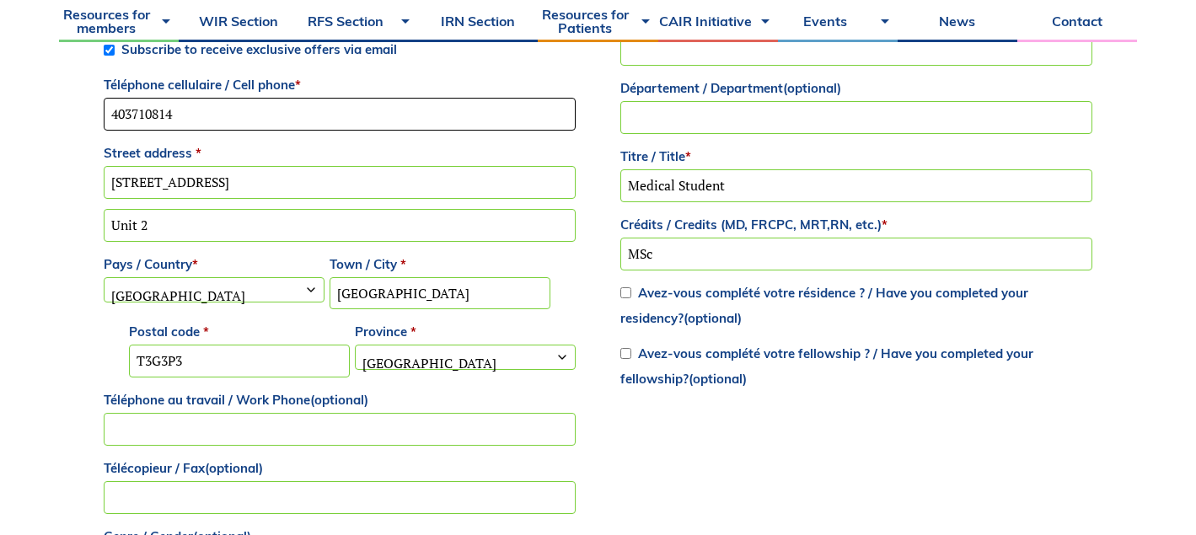
type input "4037108148"
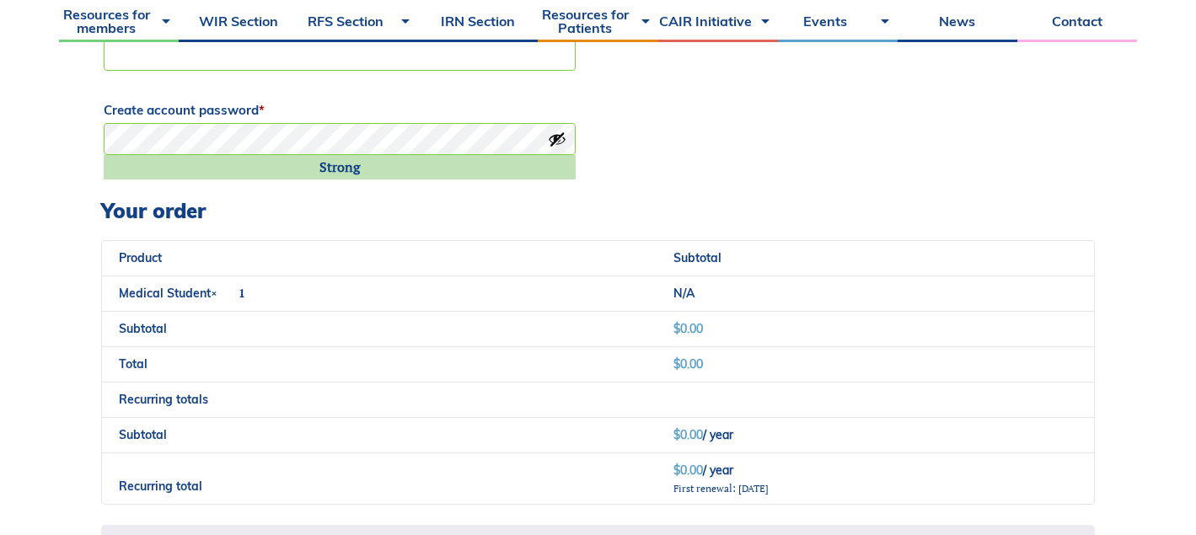
scroll to position [1684, 0]
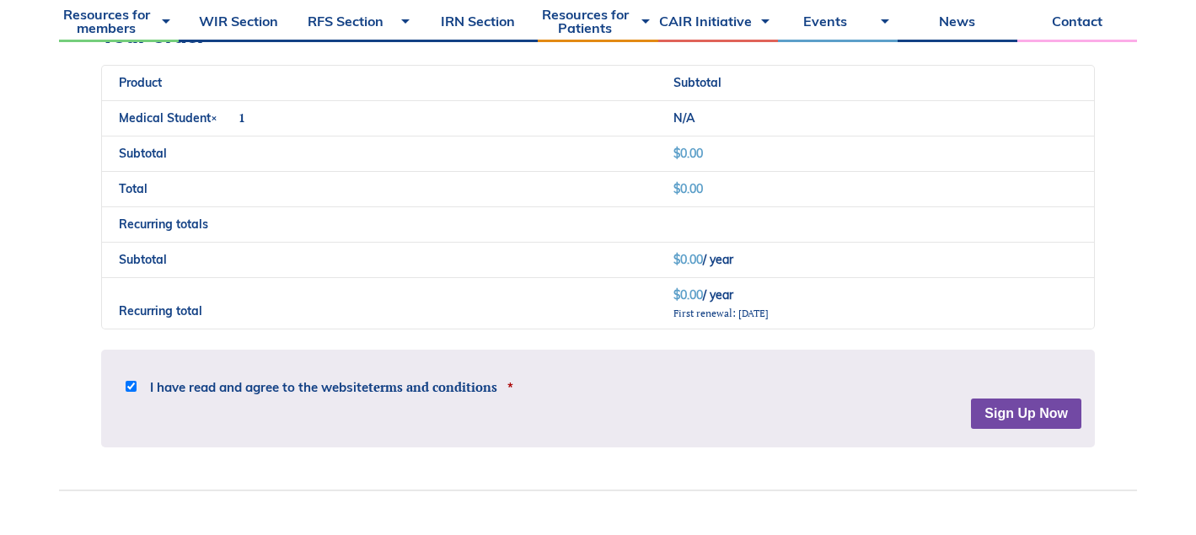
click at [1022, 414] on button "Sign Up Now" at bounding box center [1026, 414] width 110 height 30
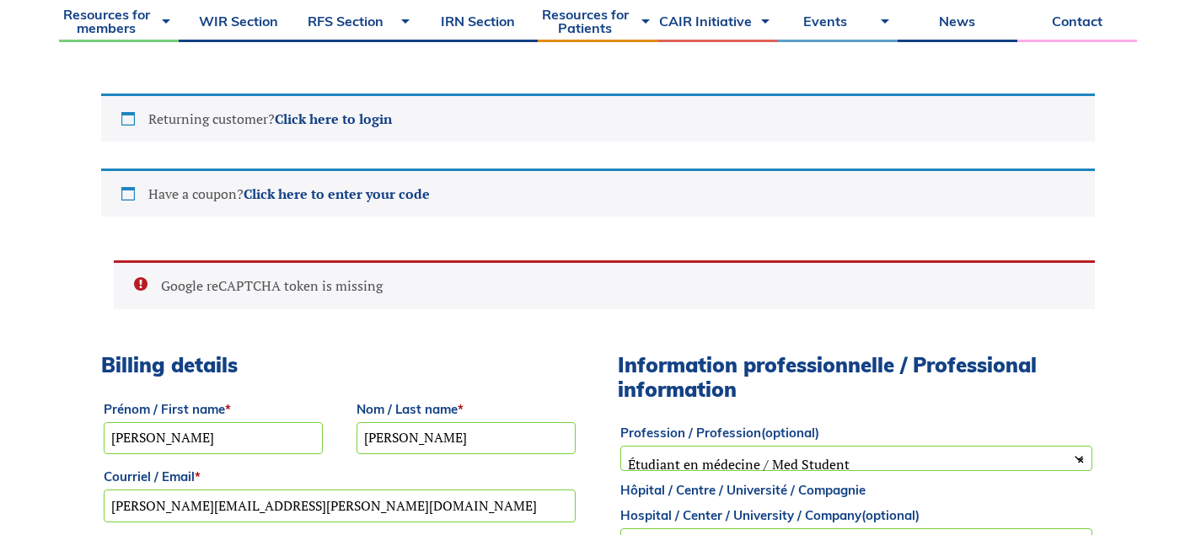
scroll to position [432, 0]
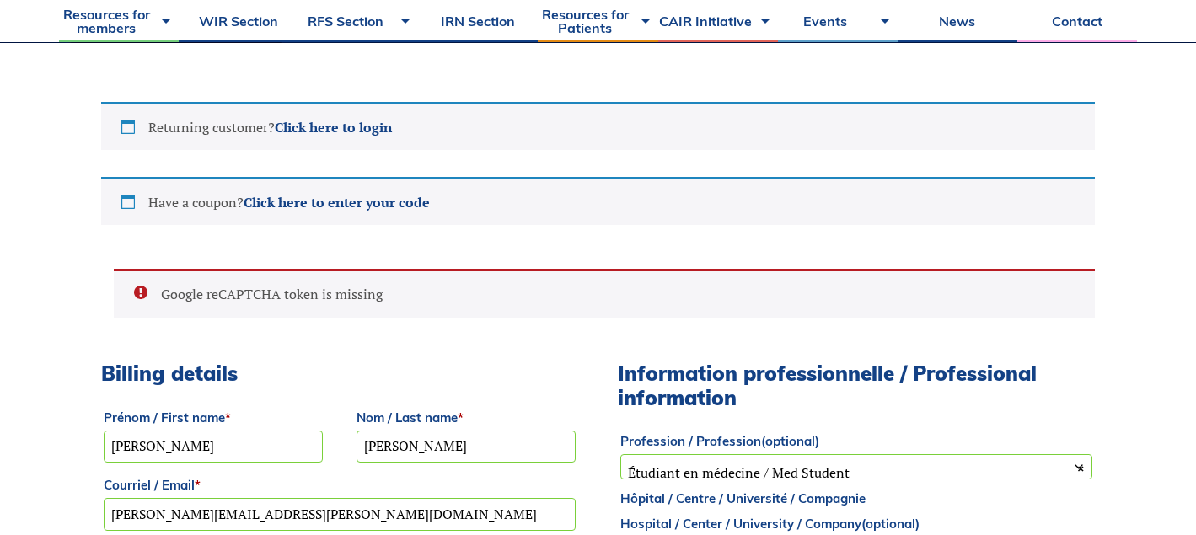
click at [268, 292] on li "Google reCAPTCHA token is missing" at bounding box center [614, 294] width 907 height 19
drag, startPoint x: 133, startPoint y: 288, endPoint x: 392, endPoint y: 305, distance: 259.3
click at [392, 305] on ul "Google reCAPTCHA token is missing" at bounding box center [604, 293] width 981 height 48
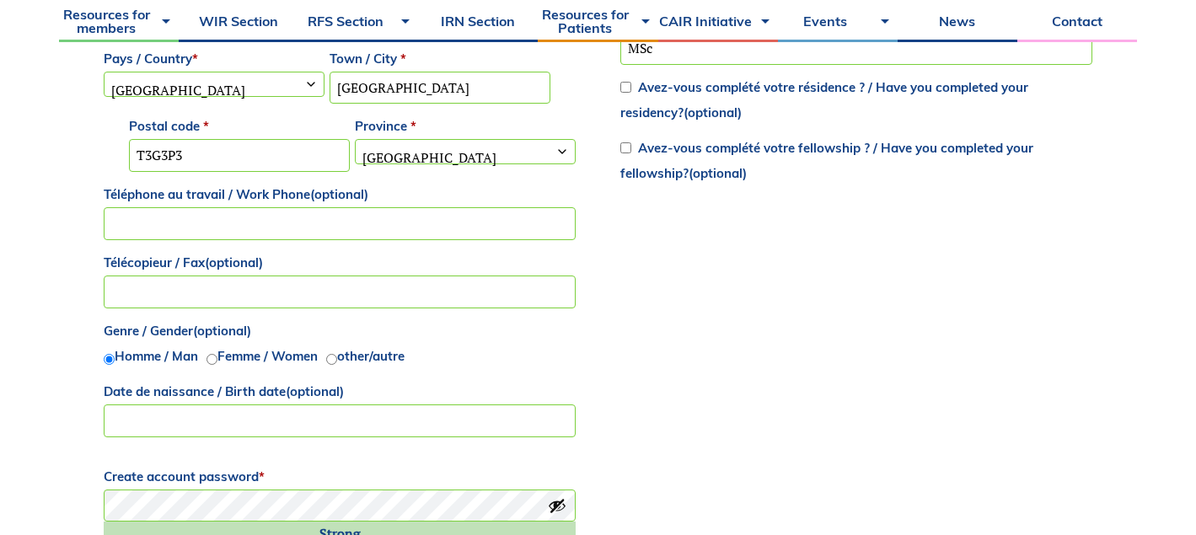
scroll to position [1288, 0]
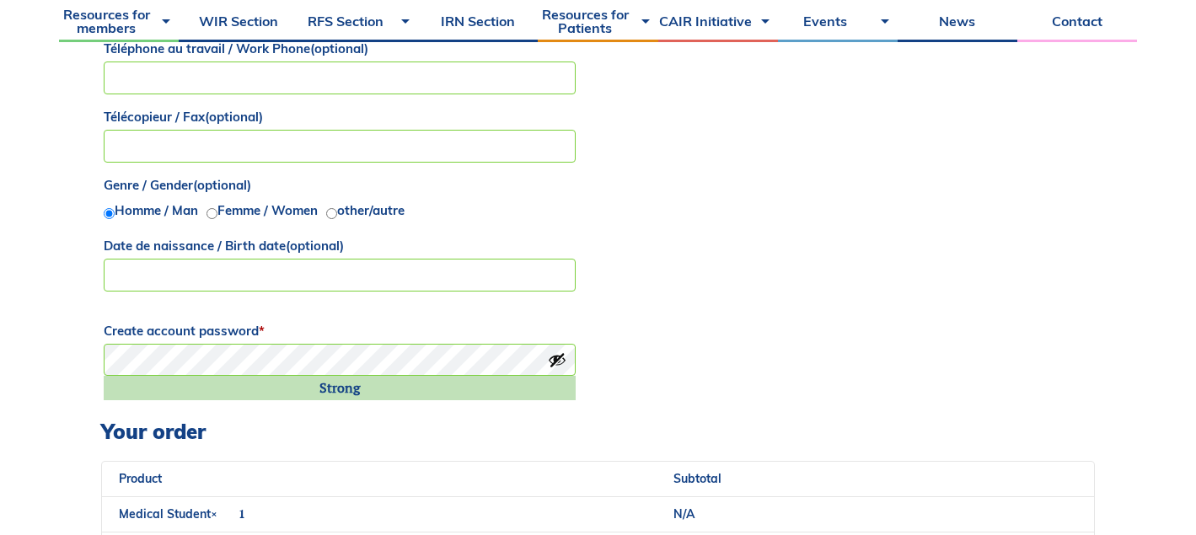
click at [308, 270] on input "Date de naissance / Birth date (optional)" at bounding box center [340, 275] width 472 height 33
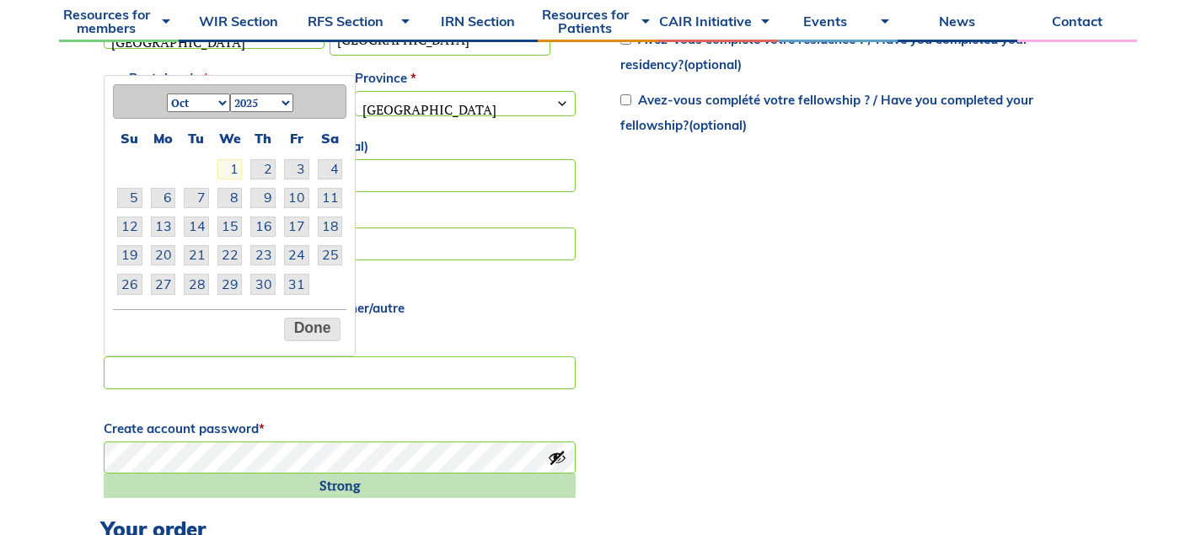
click at [690, 325] on div "Billing details Prénom / First name * Gavin Nom / Last name * Thomas Courriel /…" at bounding box center [598, 61] width 994 height 914
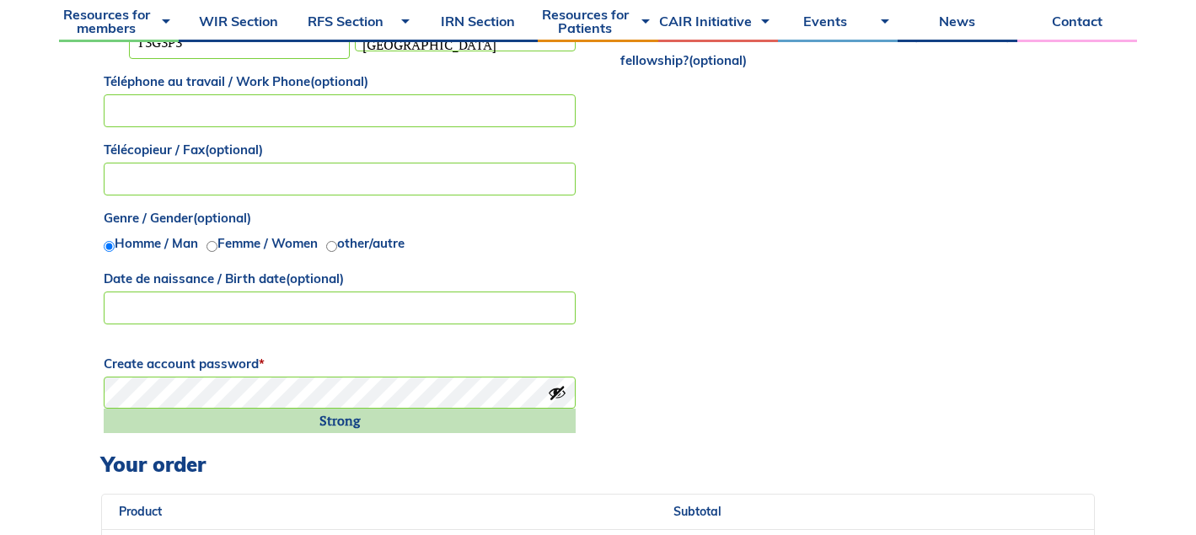
scroll to position [1298, 0]
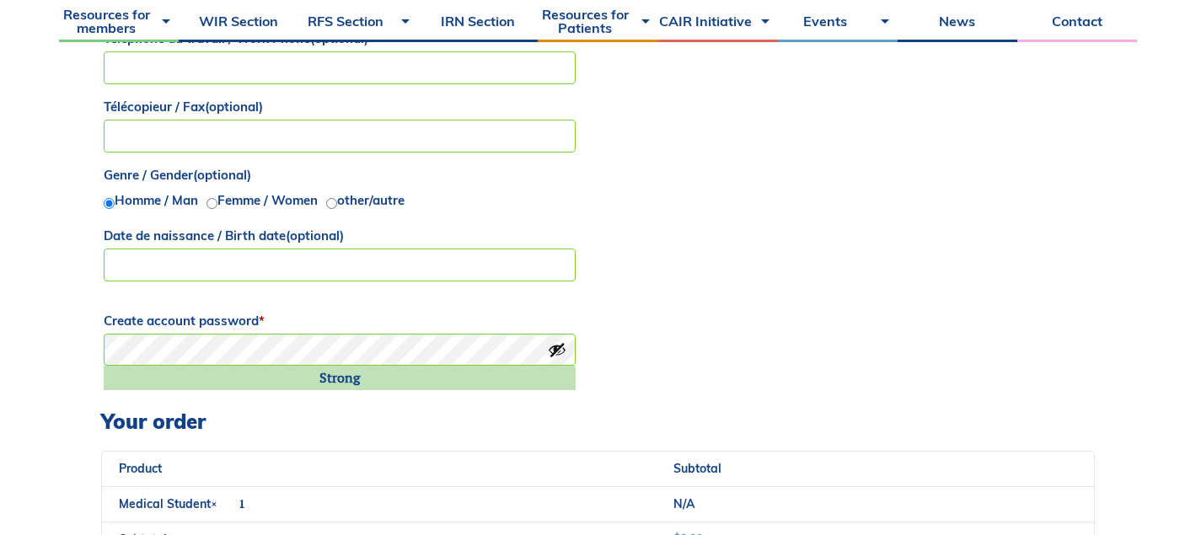
click at [76, 347] on div "Returning customer? Click here to login If you have shopped with us before, ple…" at bounding box center [598, 26] width 1078 height 1699
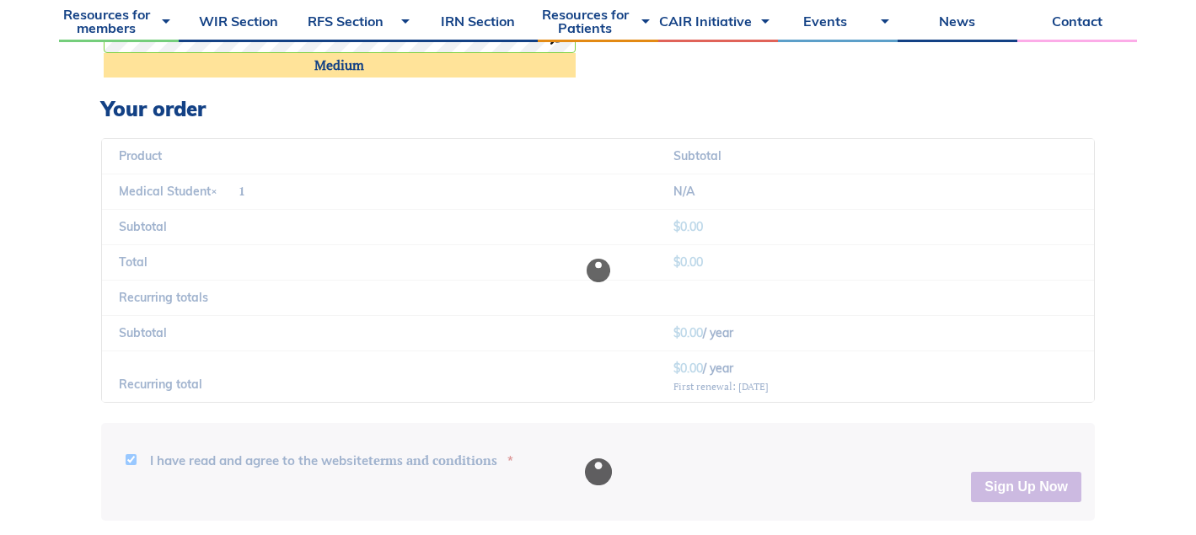
scroll to position [1708, 0]
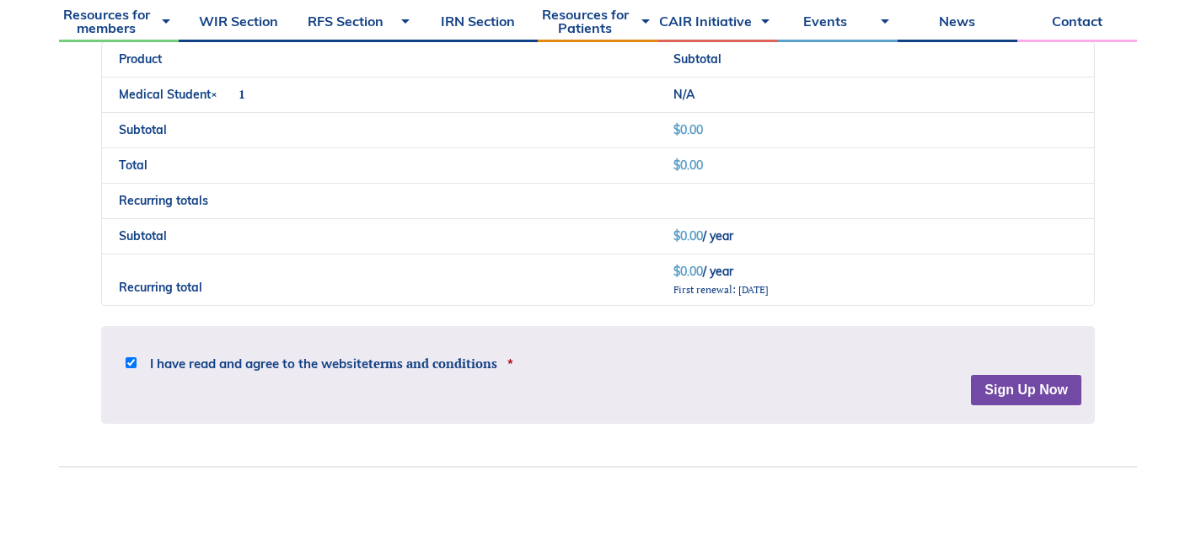
click at [1049, 397] on button "Sign Up Now" at bounding box center [1026, 390] width 110 height 30
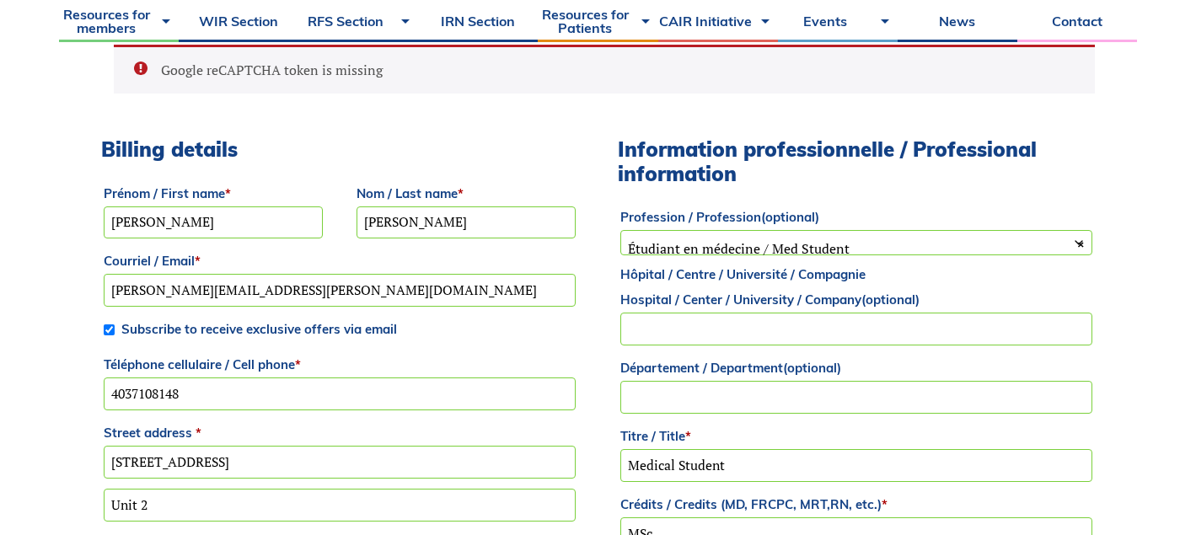
scroll to position [779, 0]
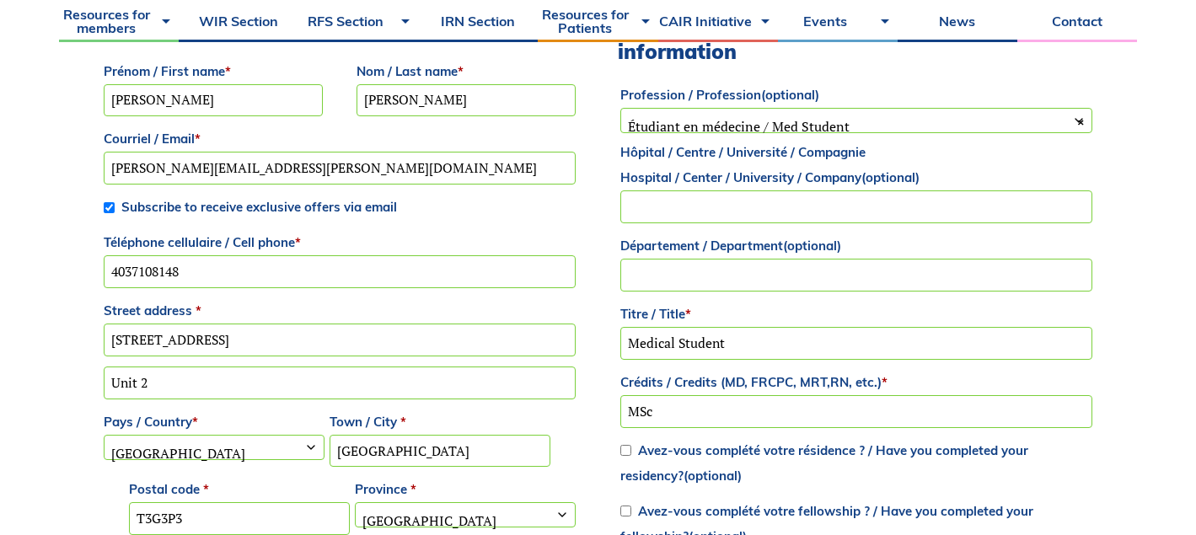
click at [711, 215] on input "Hôpital / Centre / Université / Compagnie Hospital / Center / University / Comp…" at bounding box center [856, 207] width 472 height 33
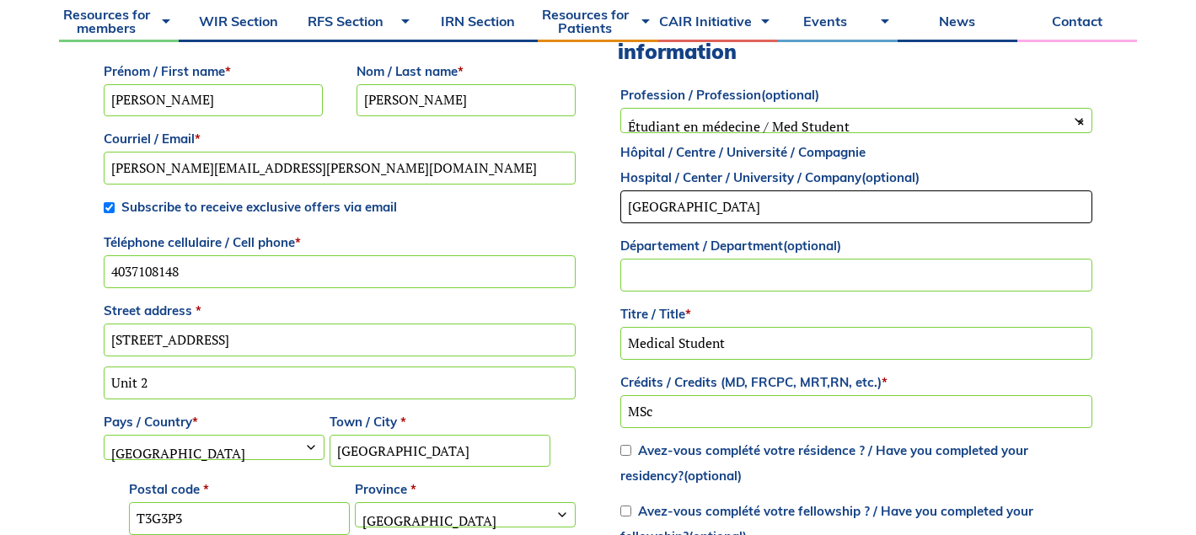
type input "University of Calgary"
click at [756, 277] on input "Département / Department (optional)" at bounding box center [856, 275] width 472 height 33
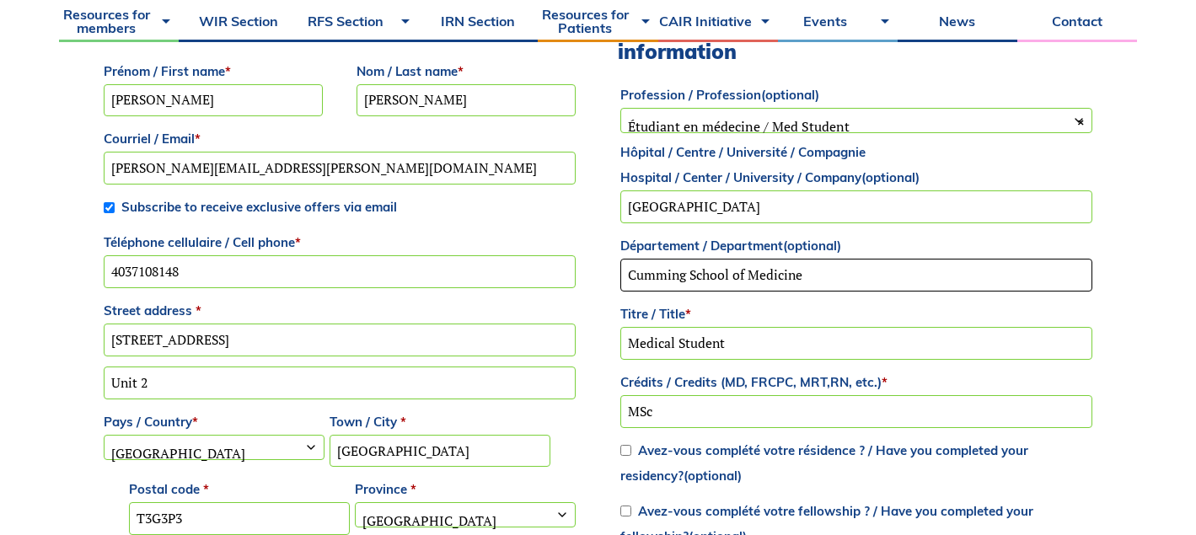
type input "Cumming School of Medicine"
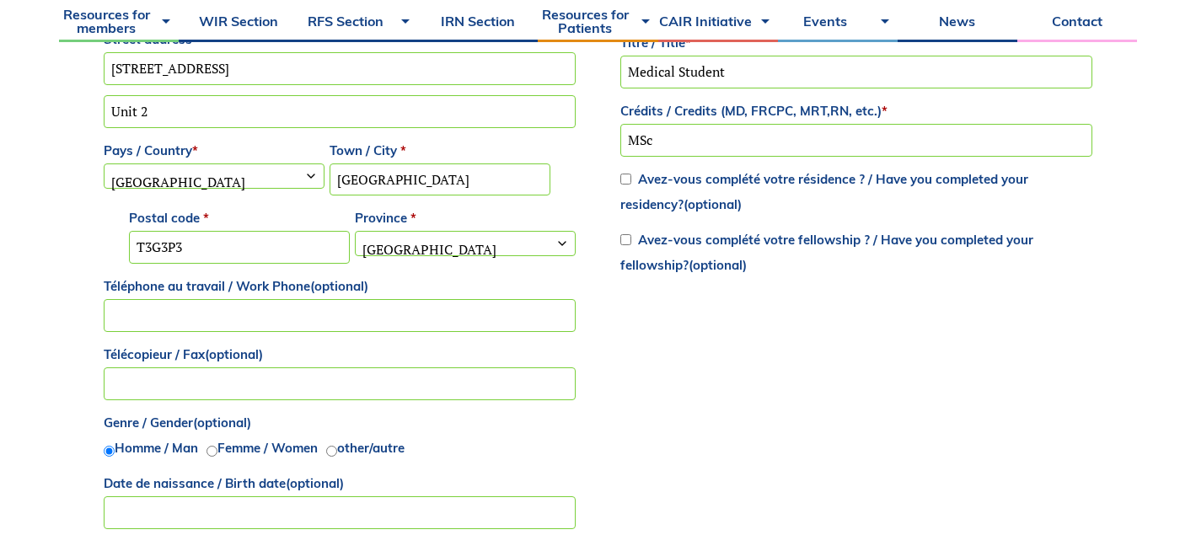
scroll to position [1052, 0]
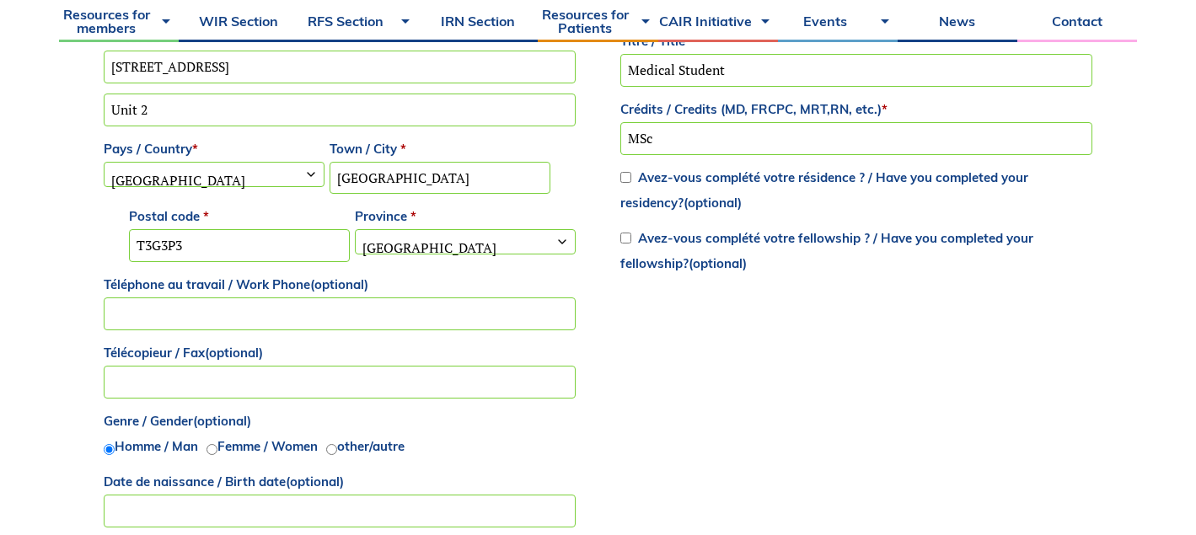
click at [507, 324] on input "Téléphone au travail / Work Phone (optional)" at bounding box center [340, 314] width 472 height 33
type input "4037108148"
drag, startPoint x: 205, startPoint y: 316, endPoint x: 19, endPoint y: 315, distance: 186.3
click at [72, 385] on div "Returning customer? Click here to login If you have shopped with us before, ple…" at bounding box center [598, 272] width 1078 height 1699
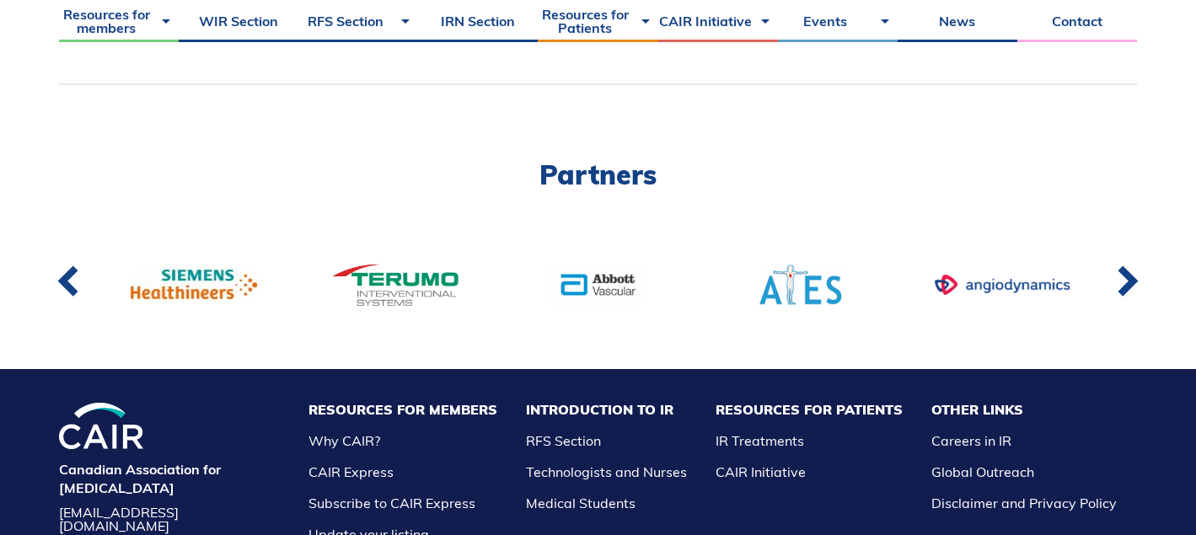
scroll to position [1937, 0]
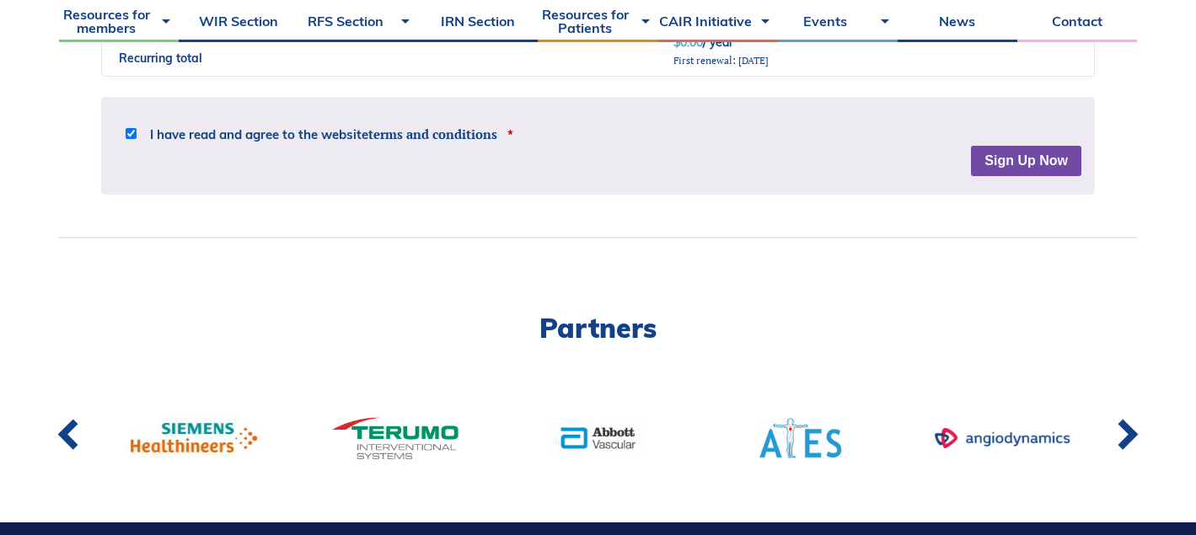
click at [1040, 171] on button "Sign Up Now" at bounding box center [1026, 161] width 110 height 30
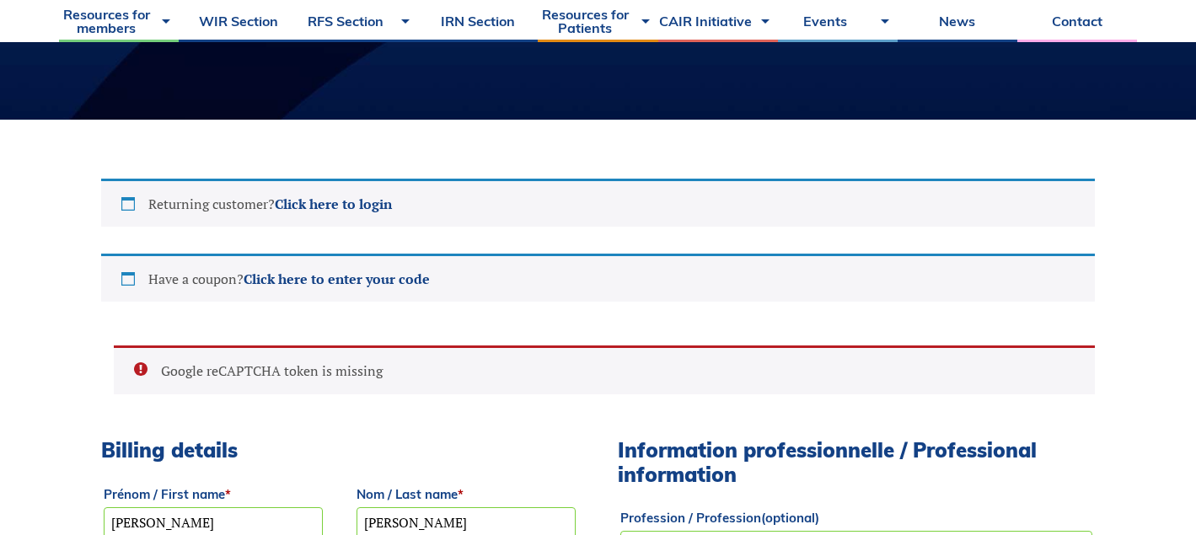
scroll to position [116, 0]
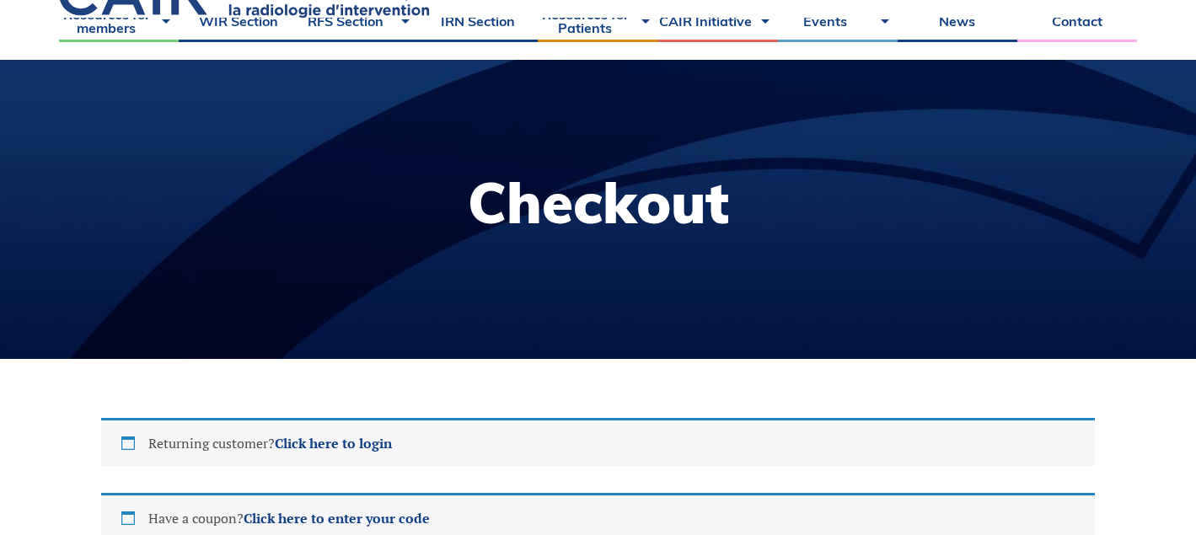
click at [536, 218] on h1 "Checkout" at bounding box center [598, 202] width 261 height 56
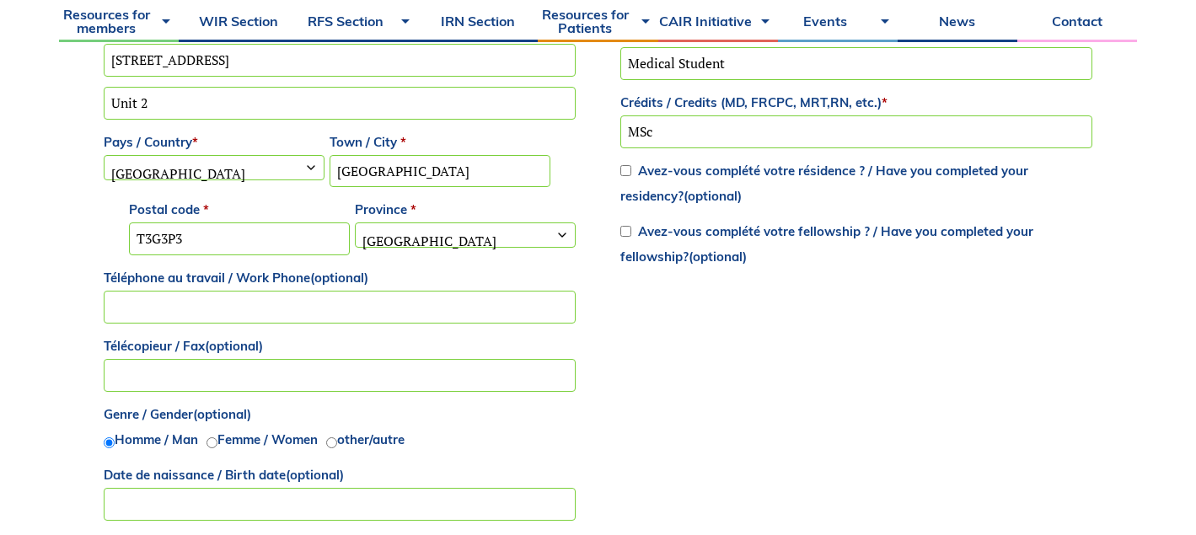
scroll to position [1194, 0]
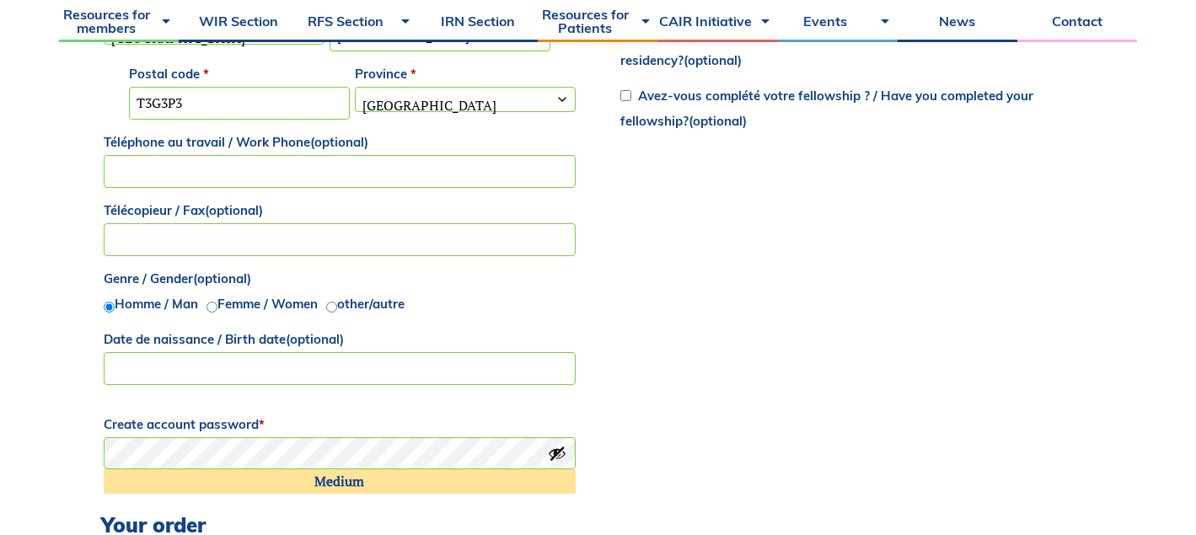
click at [380, 169] on input "Téléphone au travail / Work Phone (optional)" at bounding box center [340, 171] width 472 height 33
click at [70, 218] on div "Returning customer? Click here to login If you have shopped with us before, ple…" at bounding box center [598, 130] width 1078 height 1699
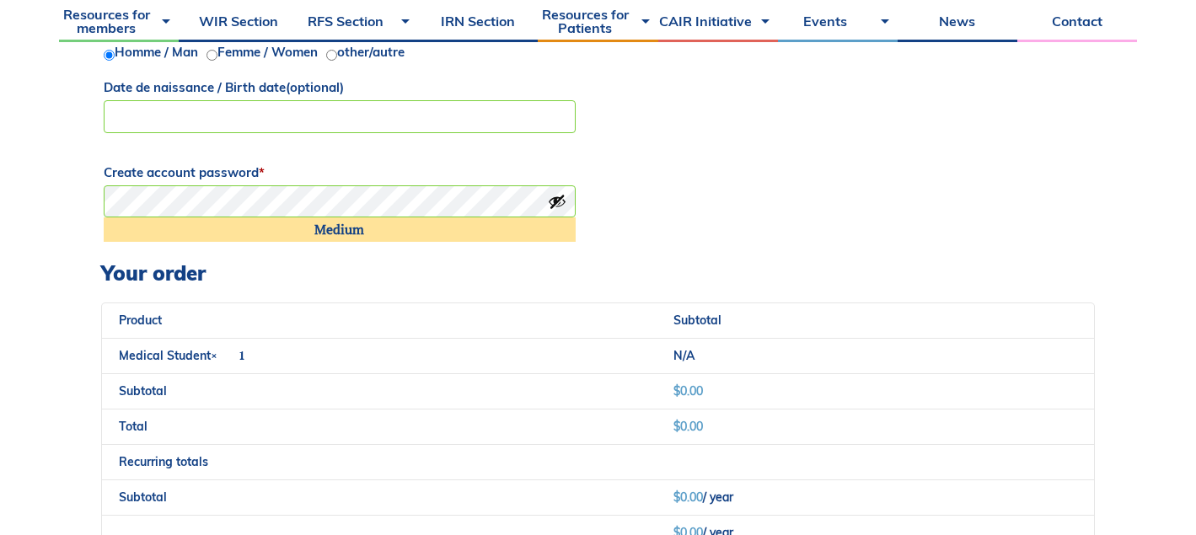
scroll to position [1536, 0]
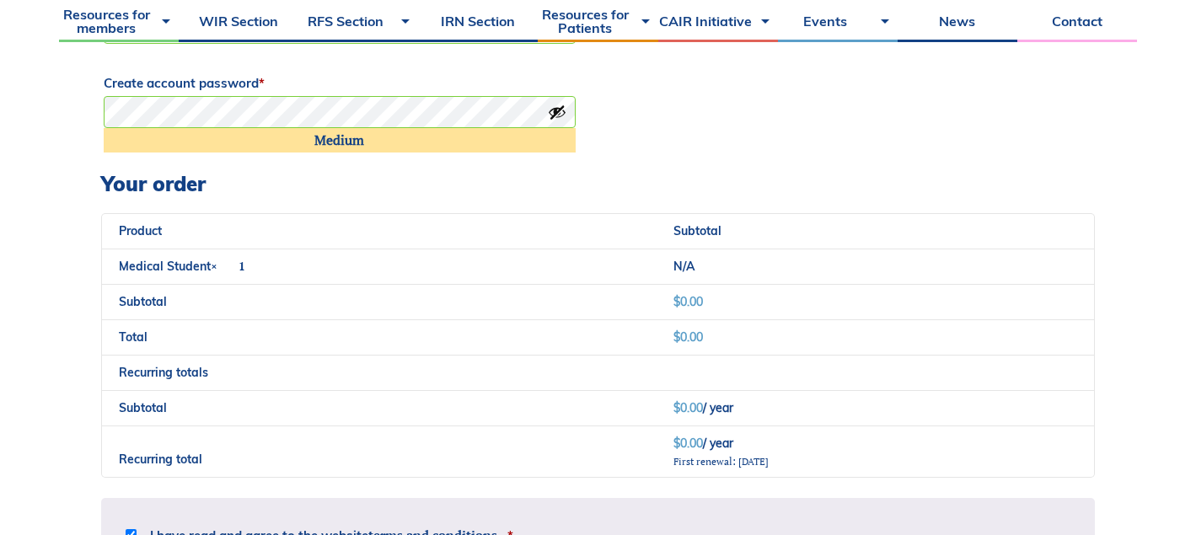
click at [290, 138] on div "Medium" at bounding box center [340, 140] width 472 height 24
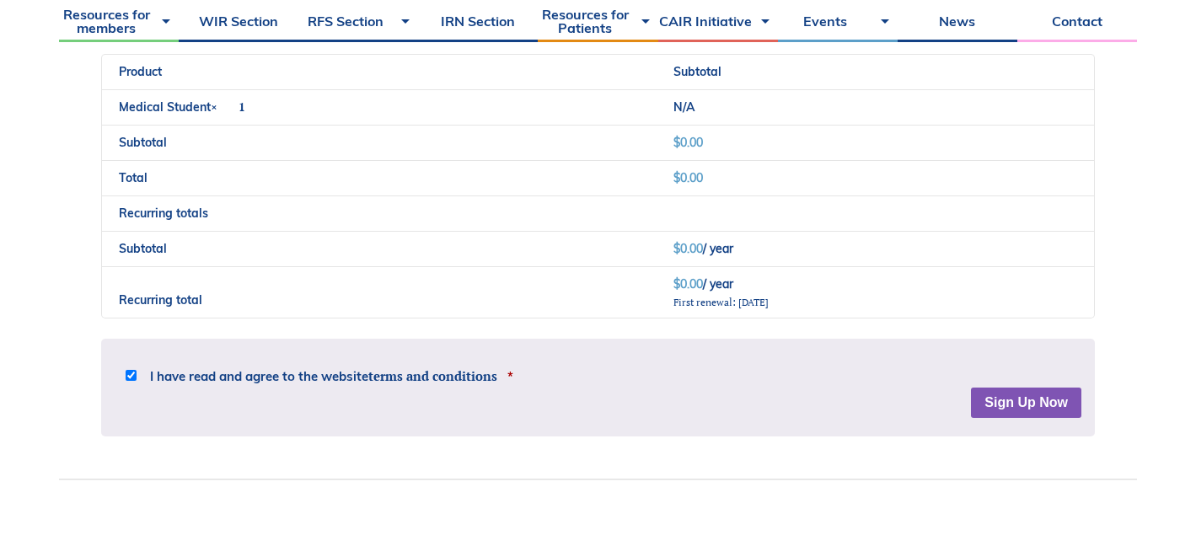
scroll to position [1715, 0]
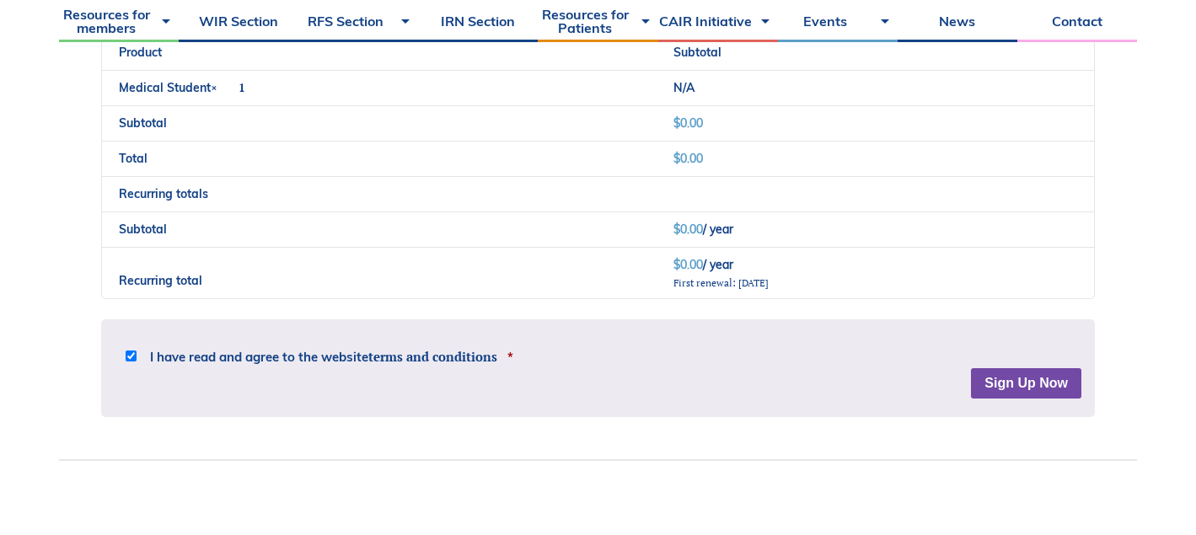
click at [1028, 385] on button "Sign Up Now" at bounding box center [1026, 383] width 110 height 30
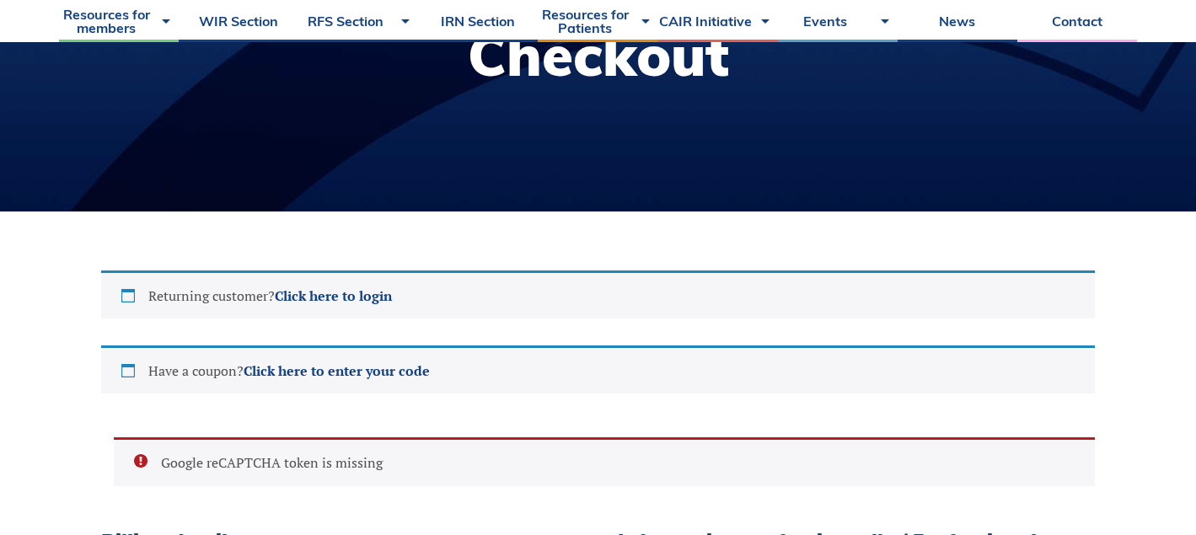
scroll to position [0, 0]
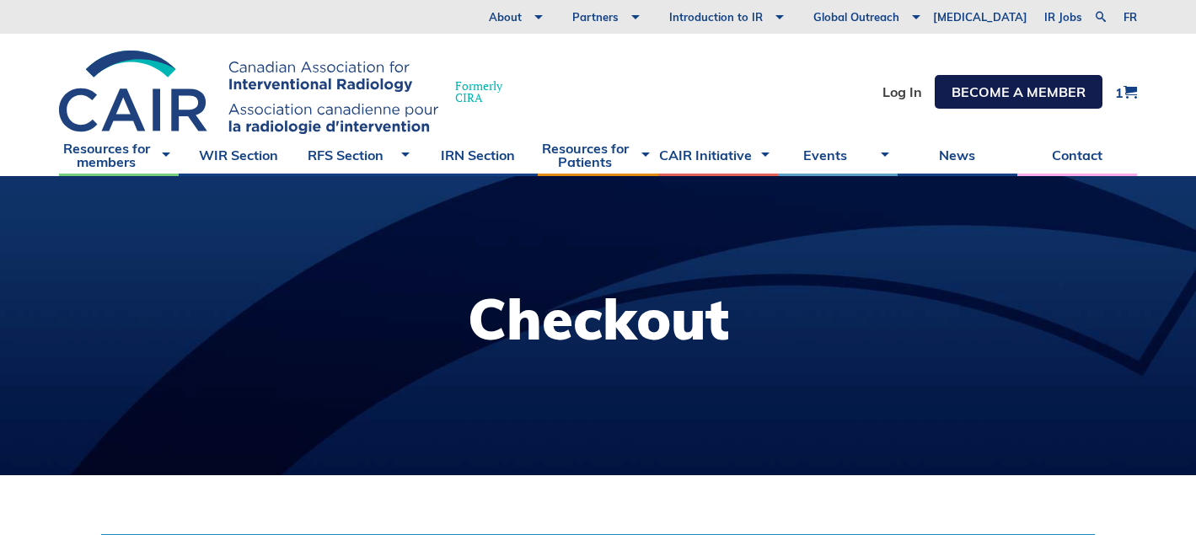
click at [1022, 95] on link "Become a member" at bounding box center [1019, 92] width 168 height 34
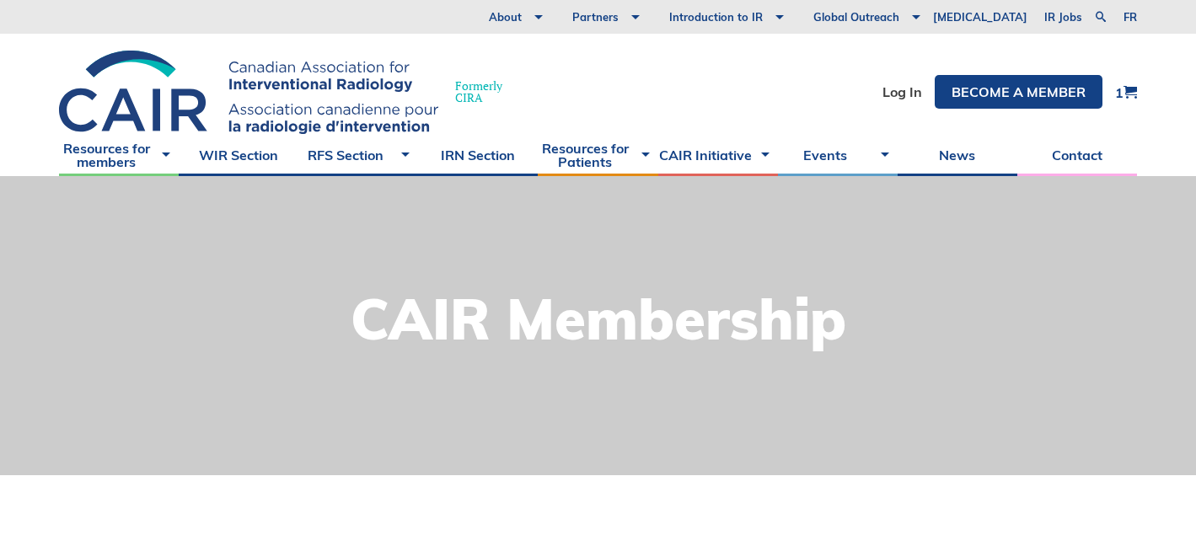
scroll to position [507, 0]
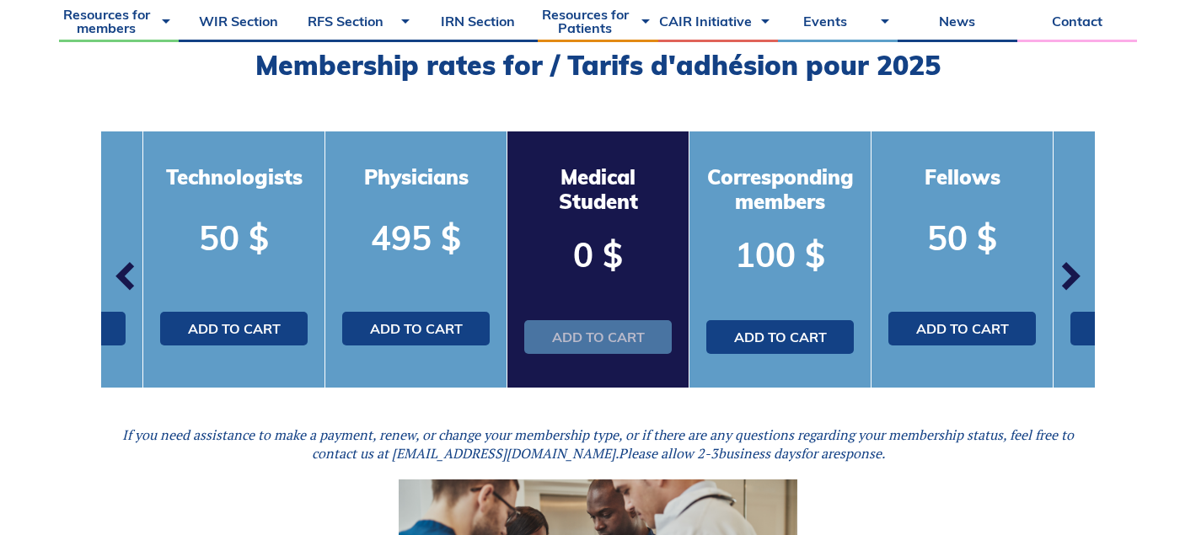
click at [608, 333] on link "Add to cart" at bounding box center [598, 337] width 148 height 34
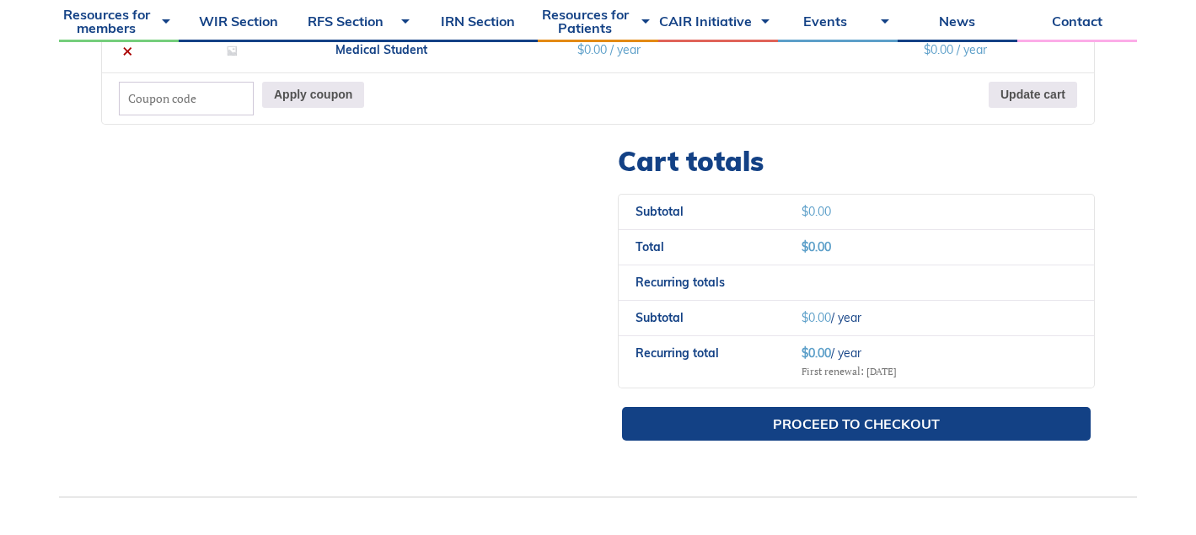
scroll to position [646, 0]
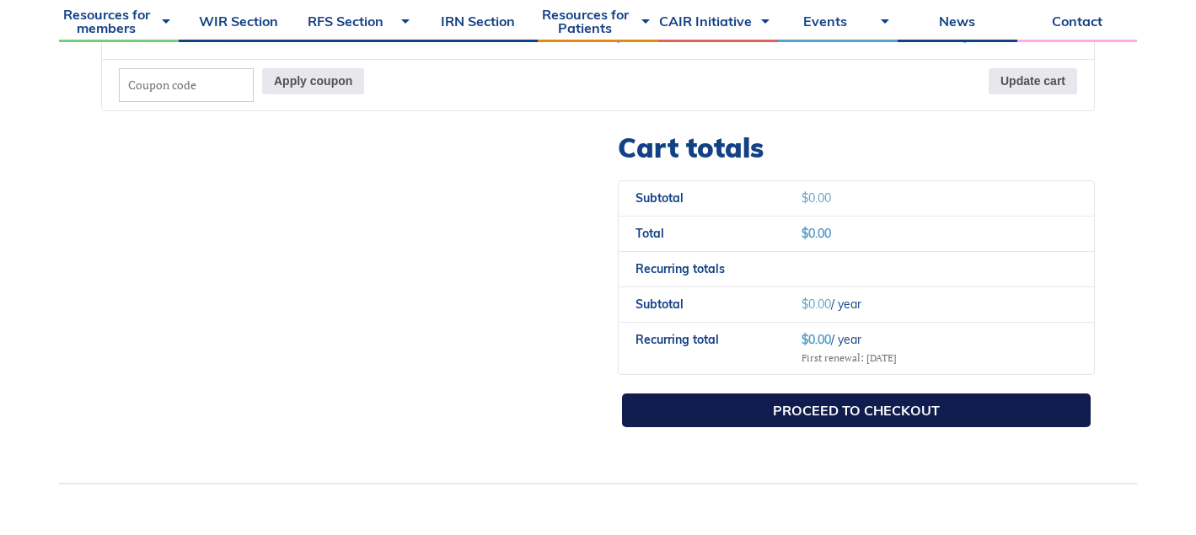
click at [861, 408] on link "Proceed to checkout" at bounding box center [856, 411] width 469 height 34
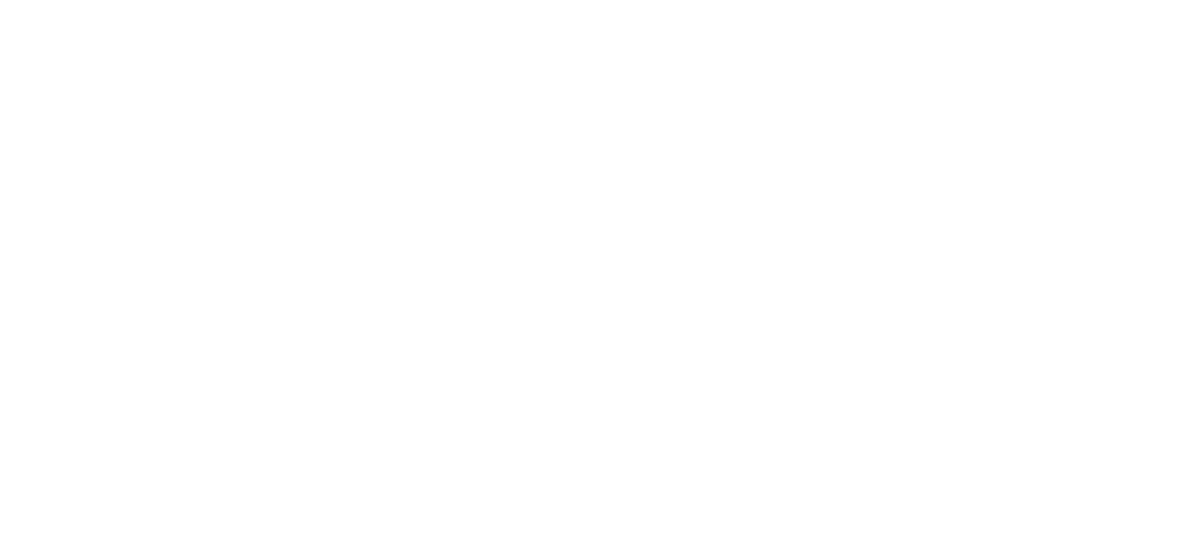
select select "AB"
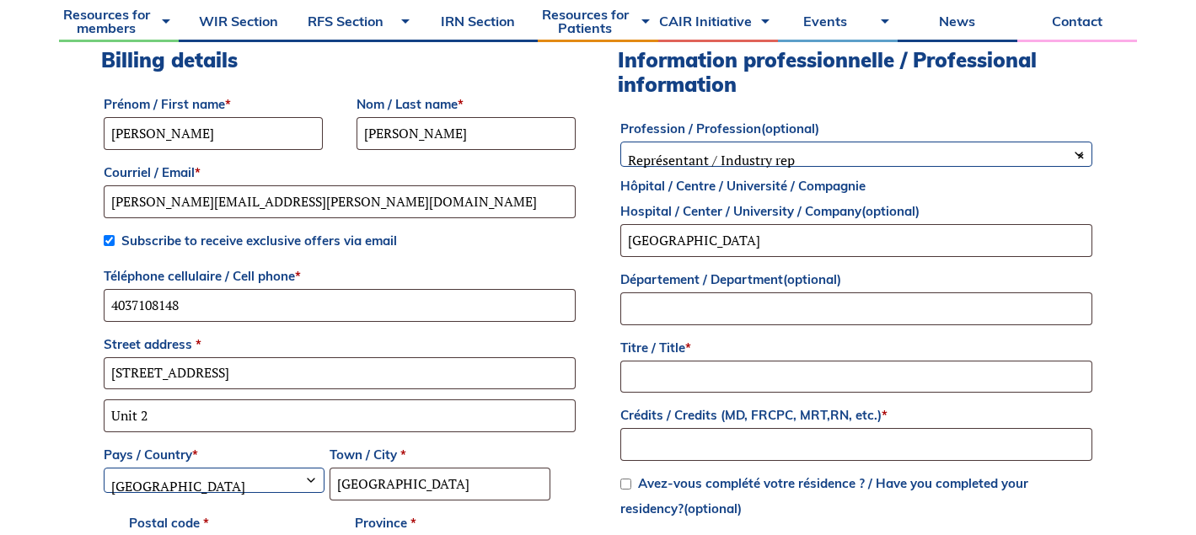
scroll to position [652, 0]
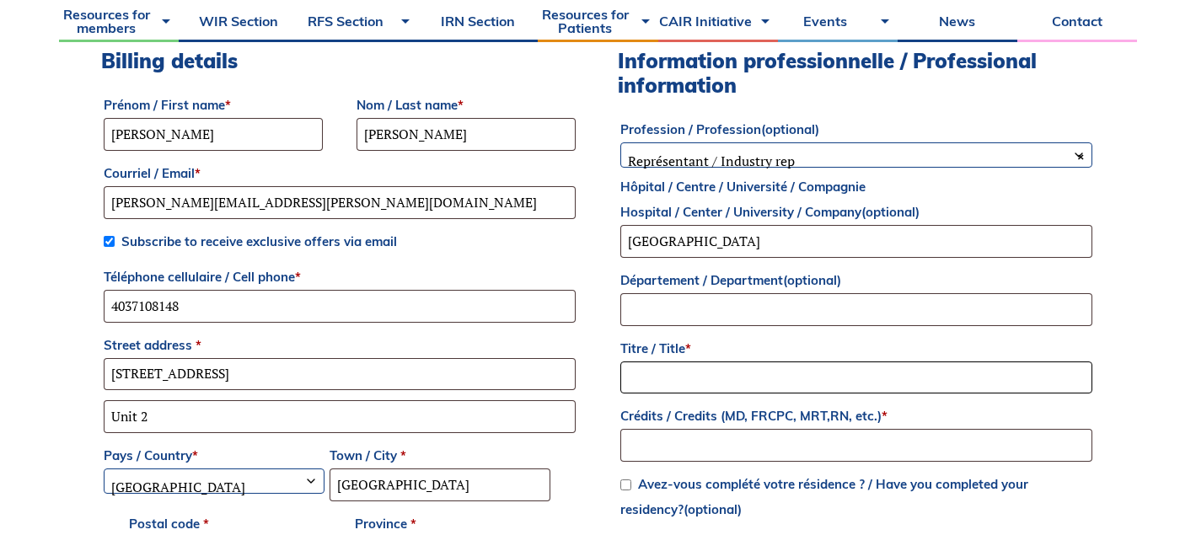
click at [740, 375] on input "Titre / Title *" at bounding box center [856, 378] width 472 height 33
type input "Mr."
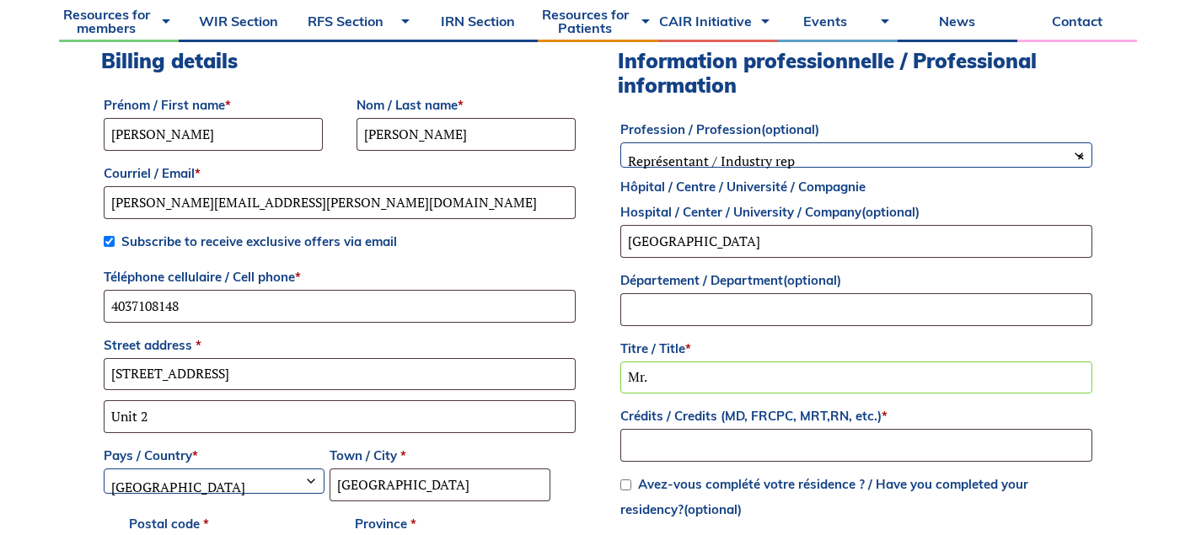
click at [797, 339] on label "Titre / Title *" at bounding box center [856, 348] width 472 height 25
click at [797, 362] on input "Mr." at bounding box center [856, 378] width 472 height 33
click at [595, 341] on div "Billing details Prénom / First name * Gavin Nom / Last name * Thomas Courriel /…" at bounding box center [598, 494] width 994 height 890
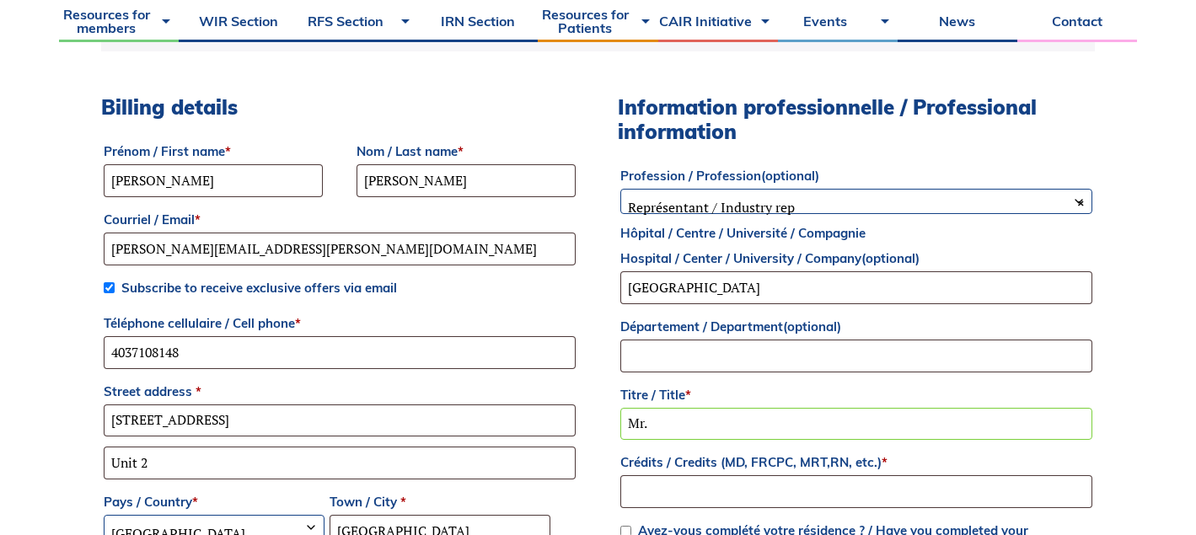
scroll to position [605, 0]
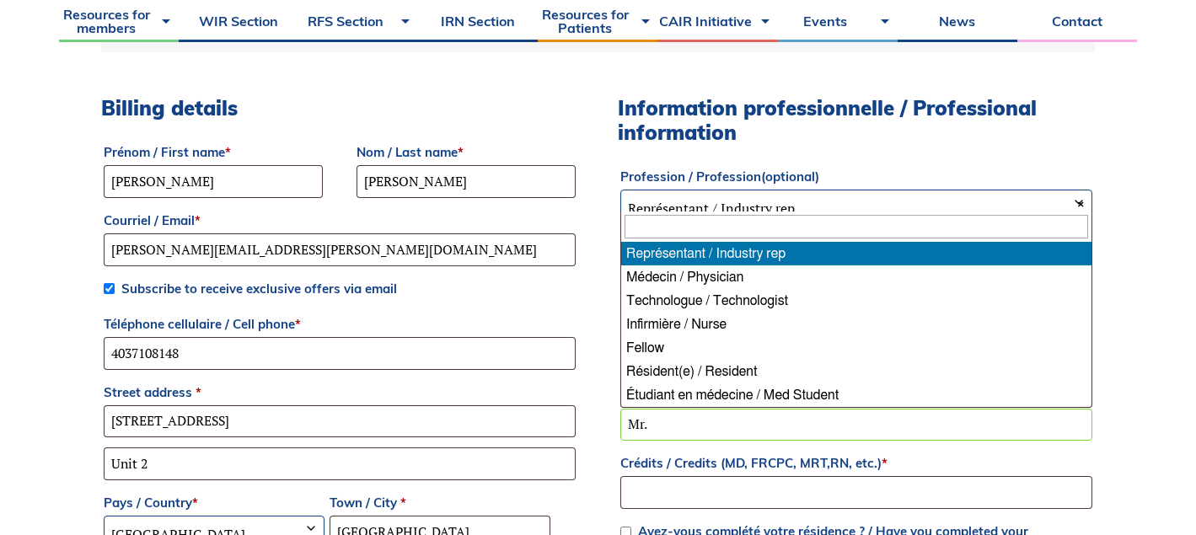
click at [814, 196] on span "× Représentant / Industry rep" at bounding box center [856, 208] width 470 height 35
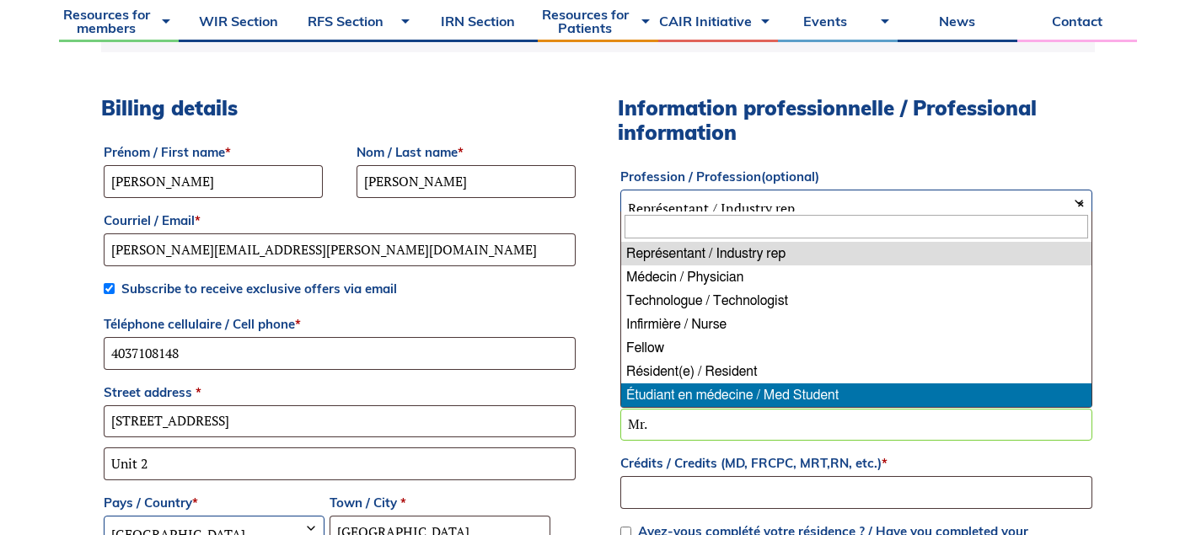
select select "med_student"
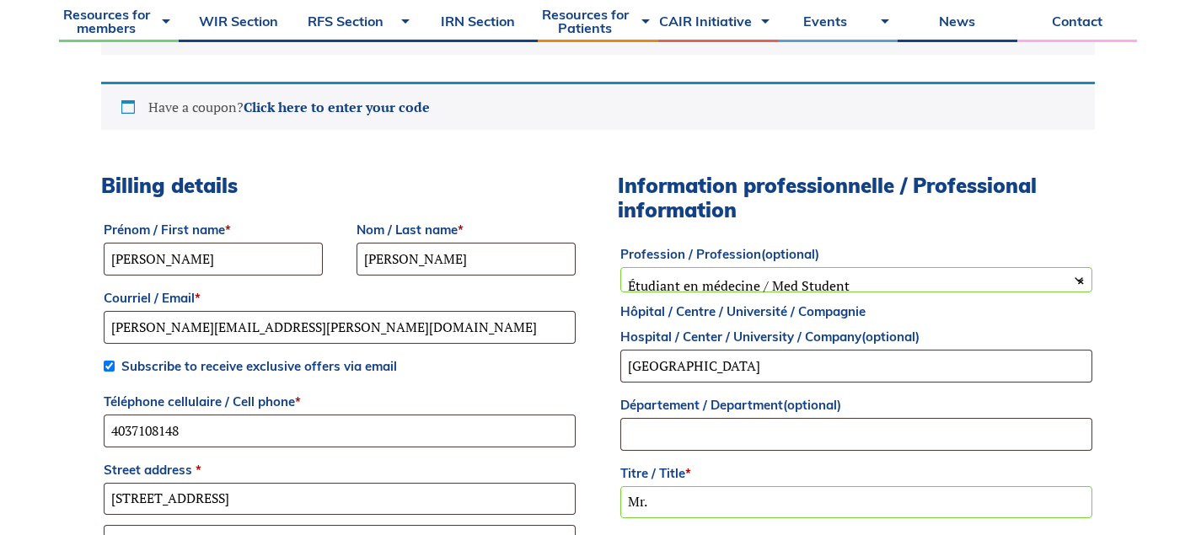
scroll to position [502, 0]
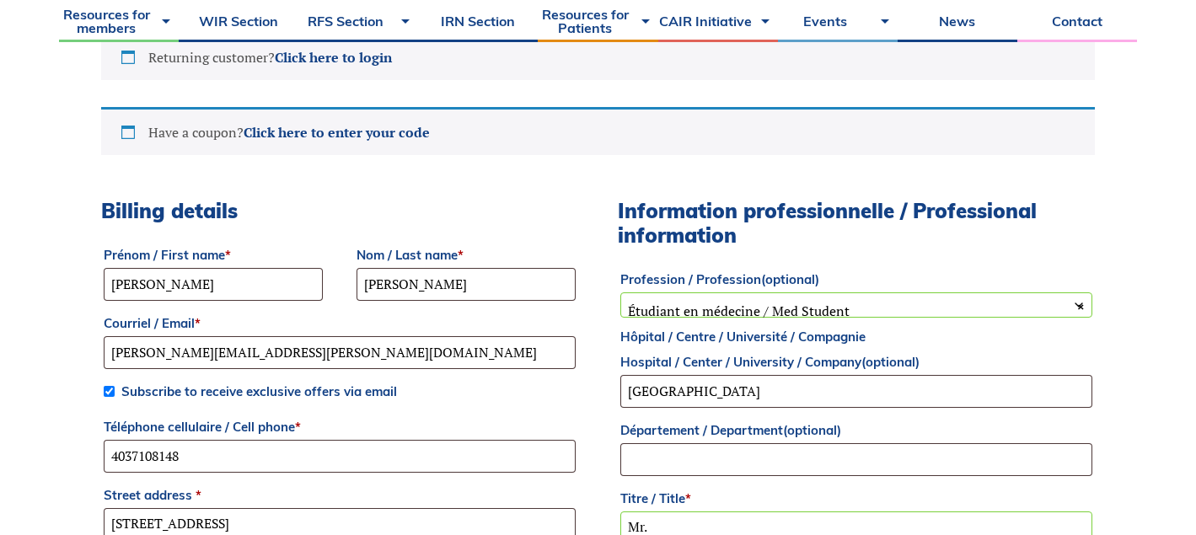
click at [108, 389] on input "Subscribe to receive exclusive offers via email" at bounding box center [109, 391] width 11 height 11
checkbox input "true"
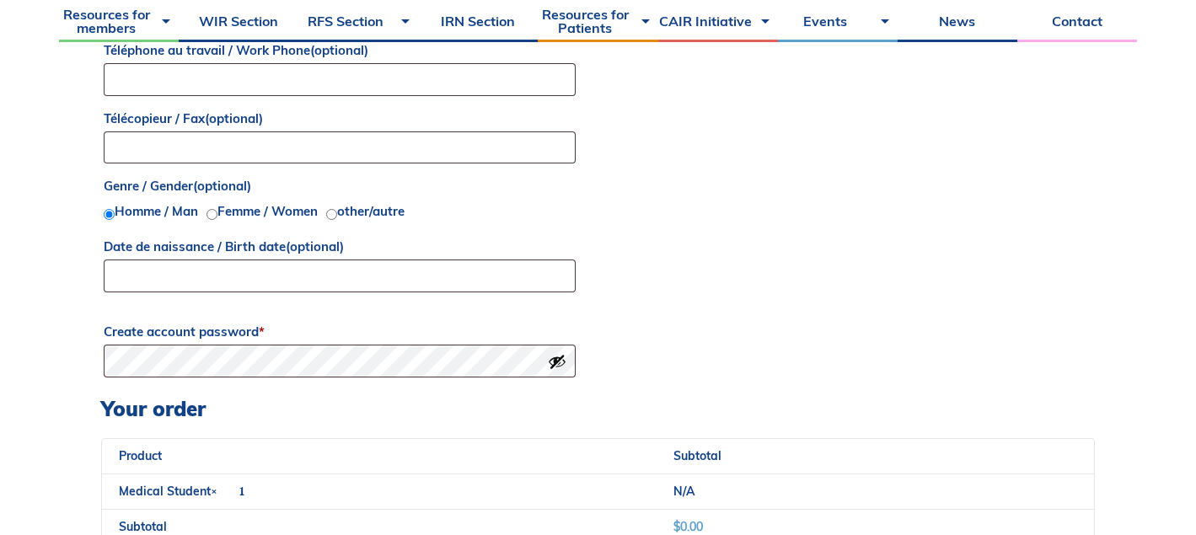
scroll to position [1210, 0]
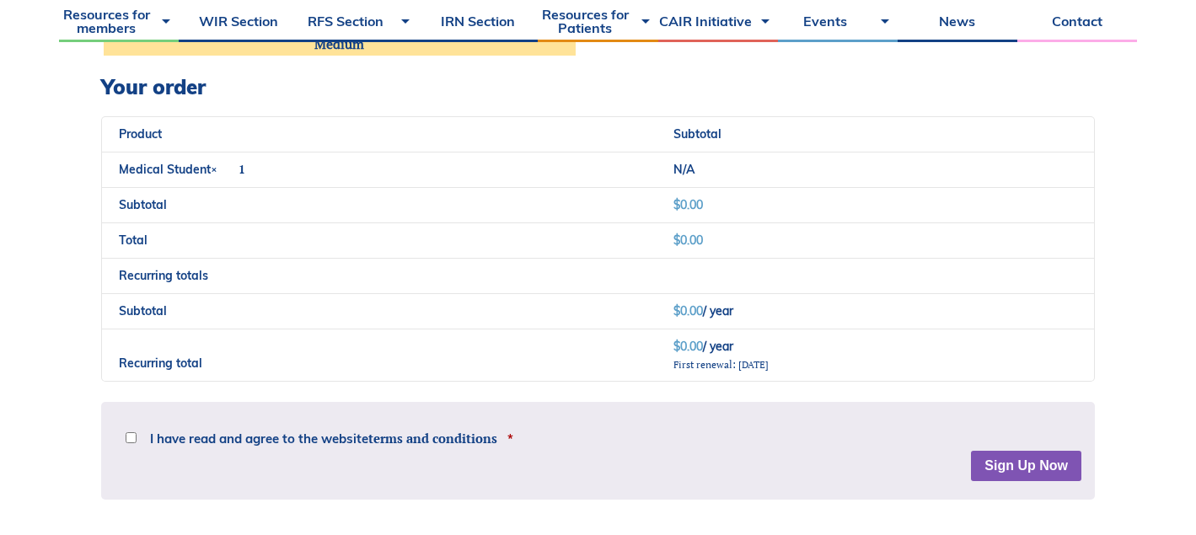
scroll to position [1779, 0]
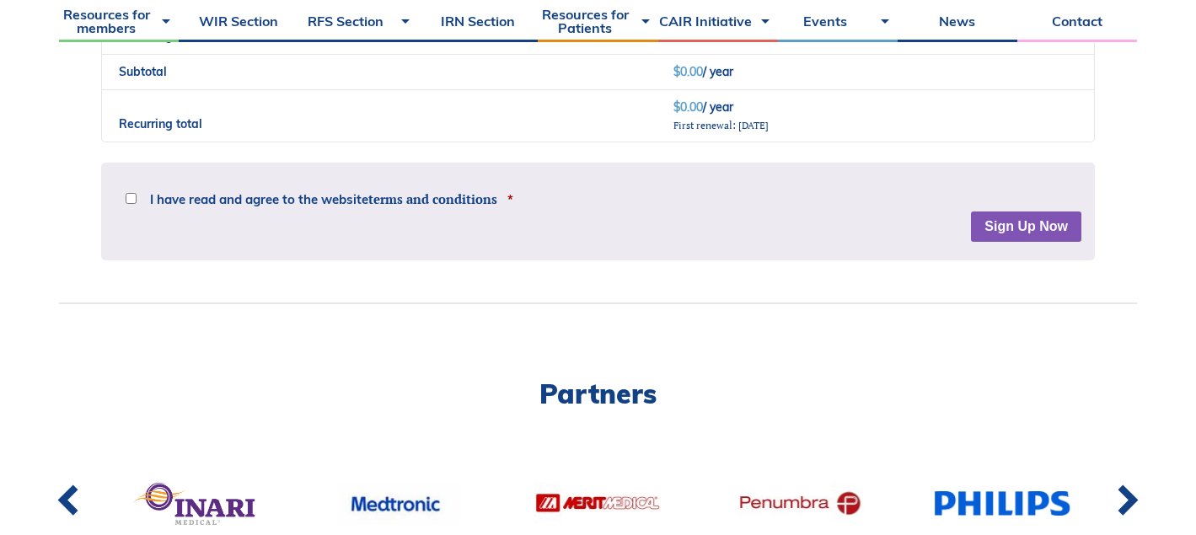
click at [130, 203] on input "I have read and agree to the website terms and conditions *" at bounding box center [131, 198] width 11 height 11
checkbox input "true"
click at [1044, 223] on button "Sign Up Now" at bounding box center [1026, 227] width 110 height 30
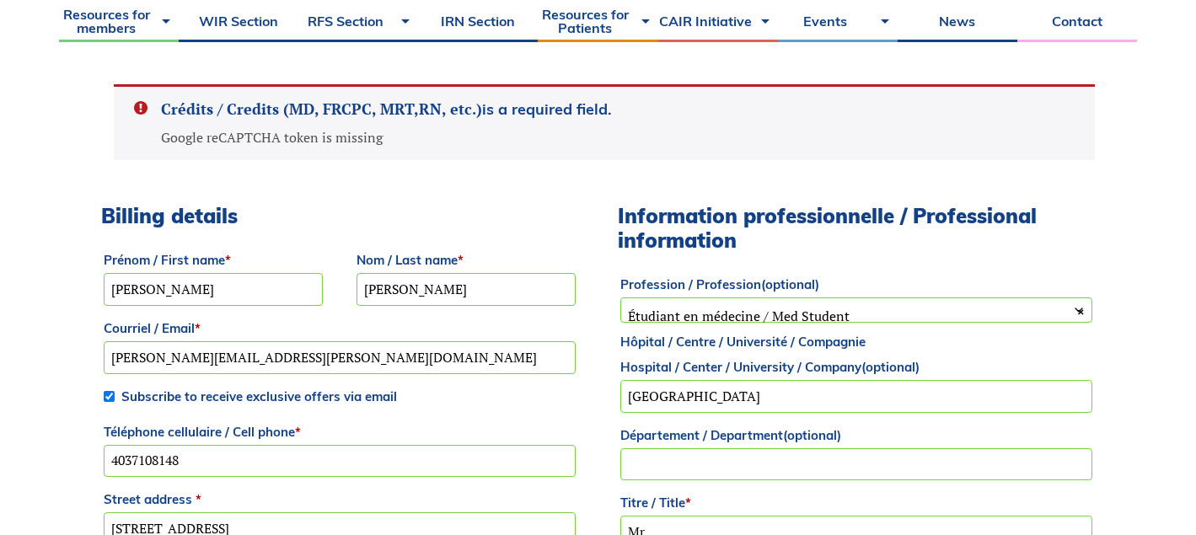
scroll to position [969, 0]
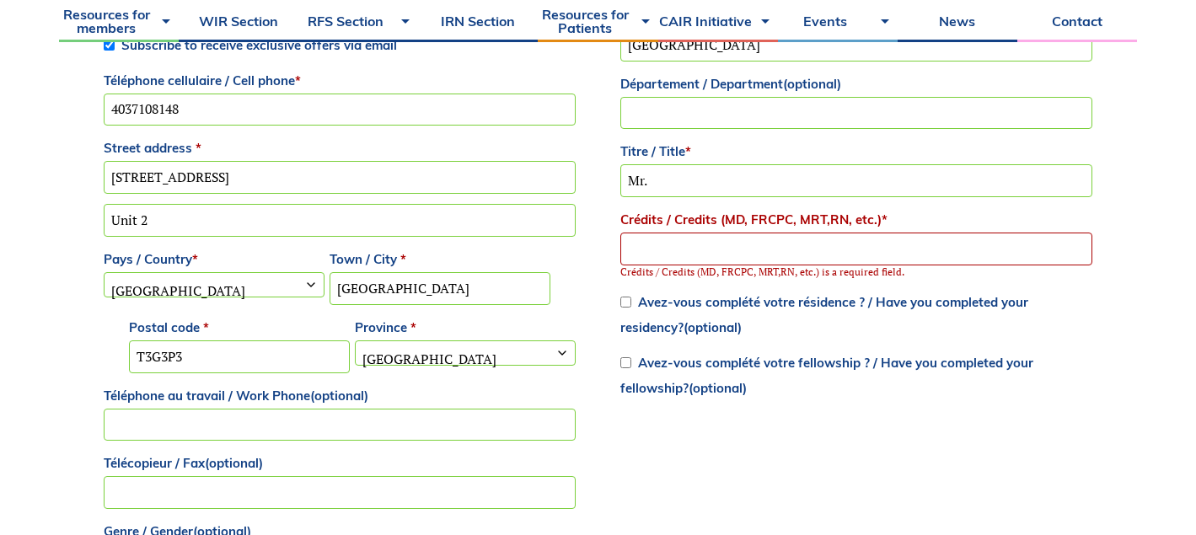
click at [781, 258] on input "Crédits / Credits (MD, FRCPC, MRT,RN, etc.) *" at bounding box center [856, 249] width 472 height 33
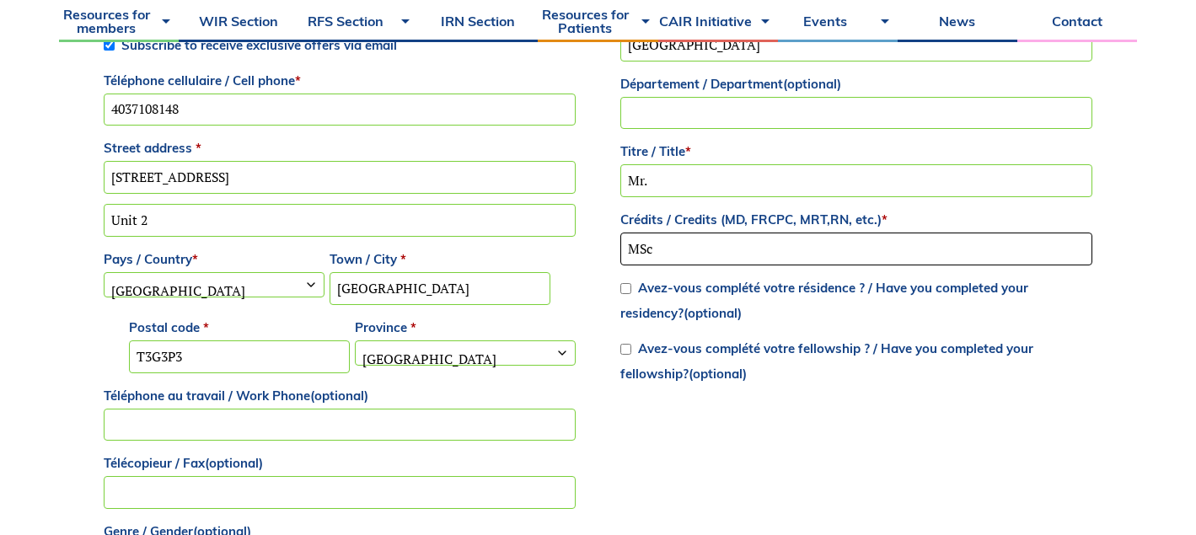
type input "MSc"
click at [835, 437] on div "Billing details Prénom / First name * Gavin Nom / Last name * Thomas Courriel /…" at bounding box center [598, 309] width 994 height 914
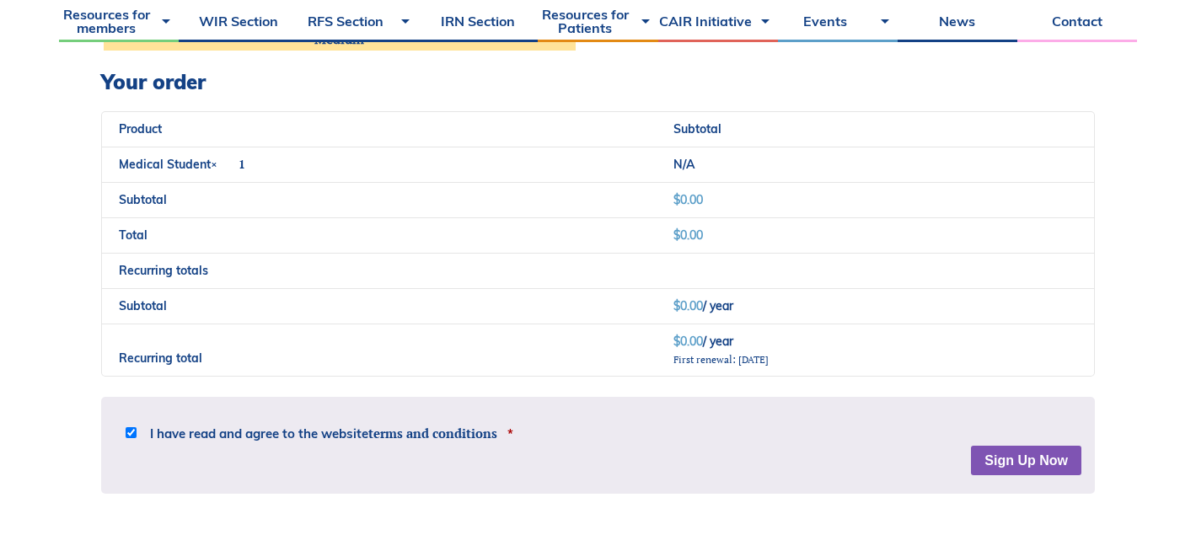
scroll to position [1760, 0]
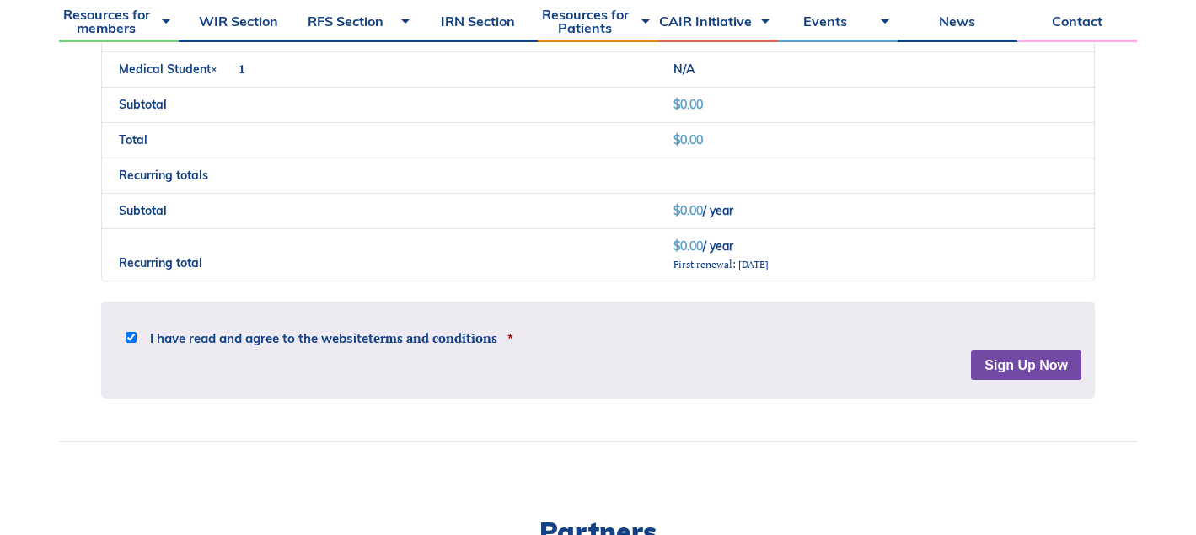
click at [1006, 362] on button "Sign Up Now" at bounding box center [1026, 366] width 110 height 30
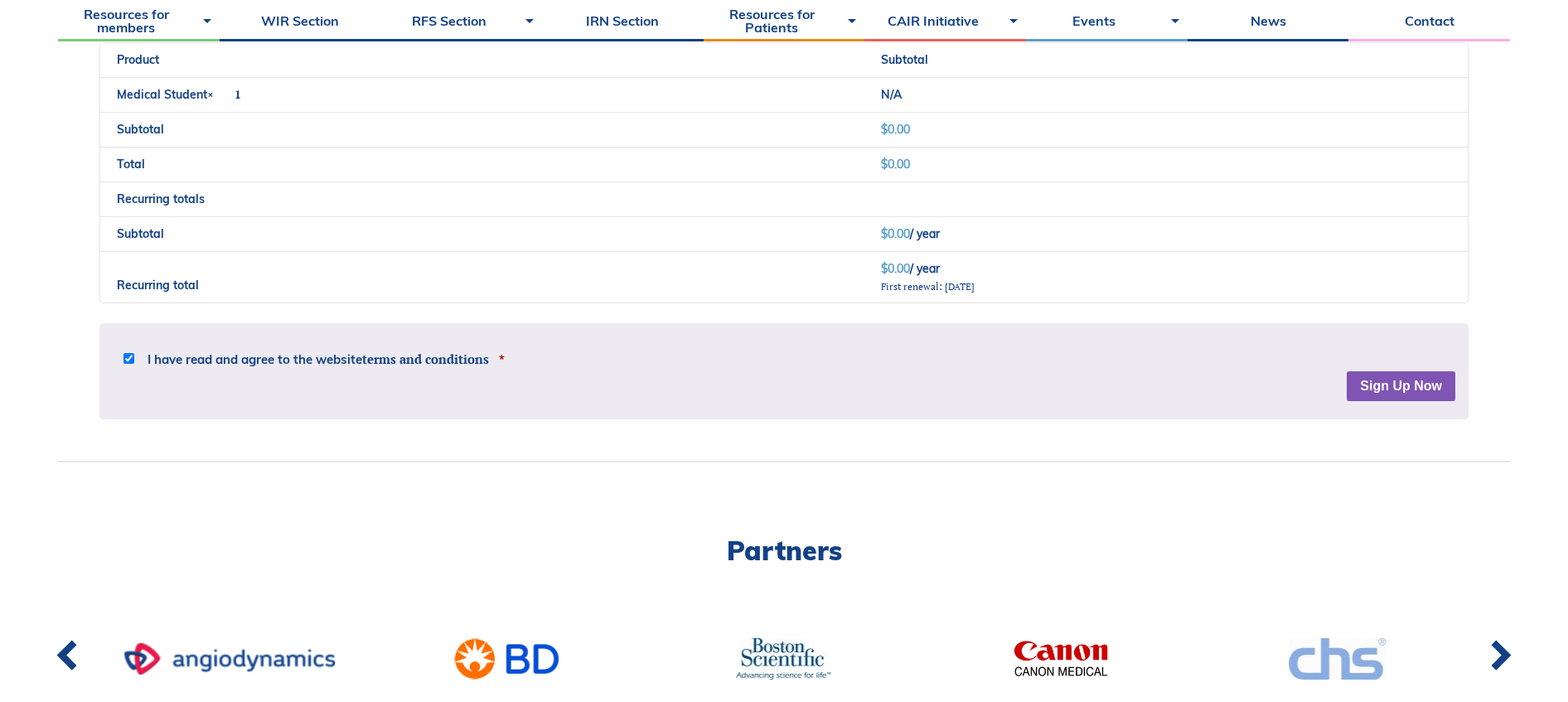
scroll to position [0, 0]
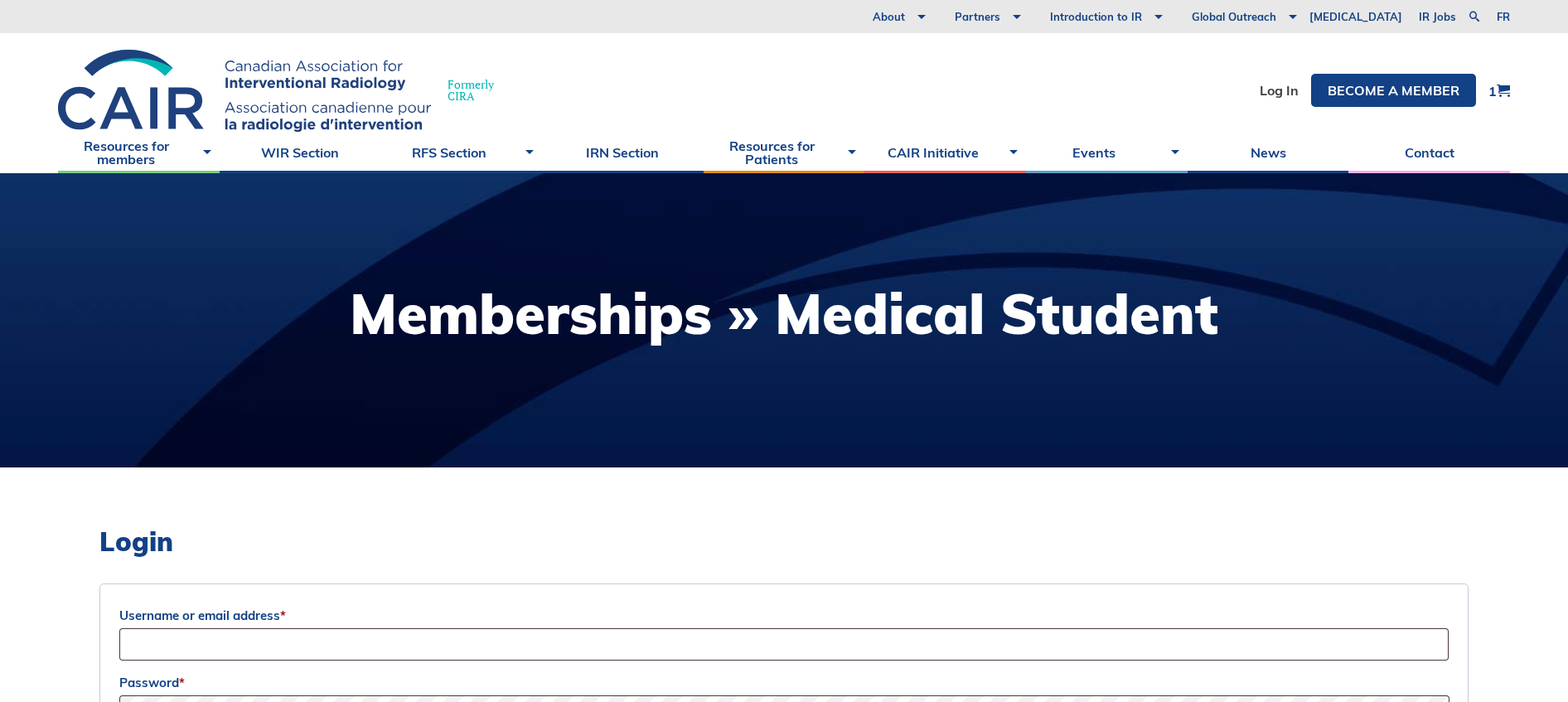
scroll to position [106, 0]
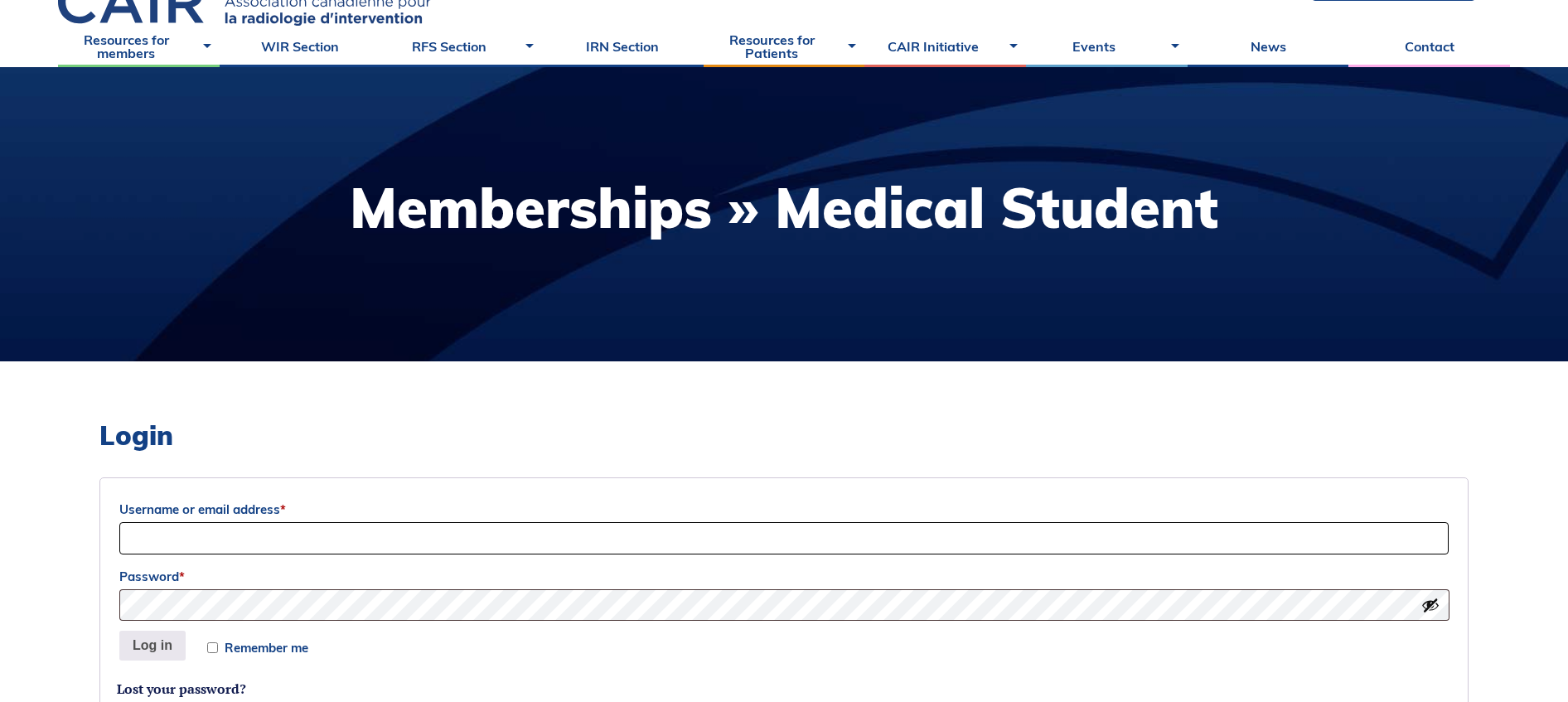
click at [737, 537] on input "Username or email address *" at bounding box center [784, 538] width 1329 height 32
type input "[PERSON_NAME][EMAIL_ADDRESS][PERSON_NAME][DOMAIN_NAME]"
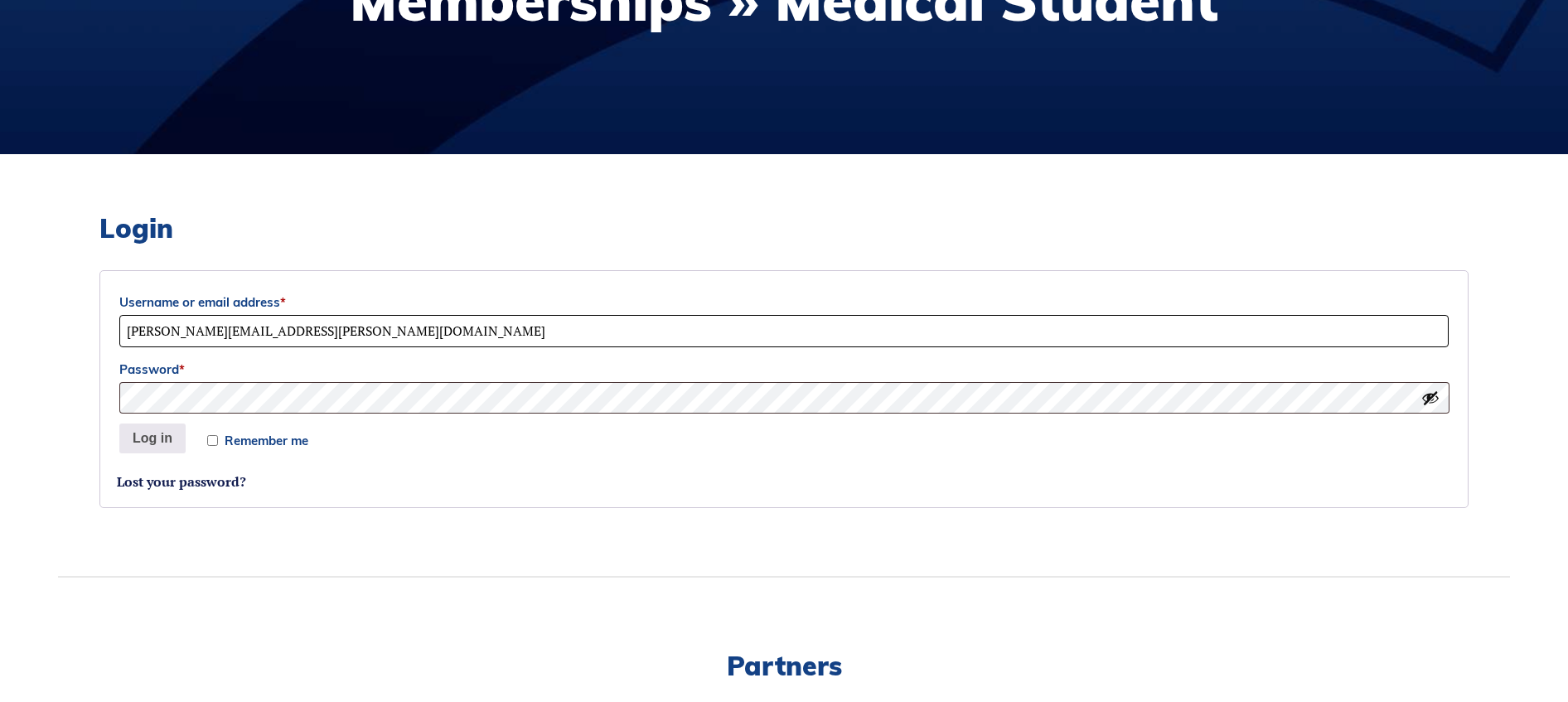
scroll to position [341, 0]
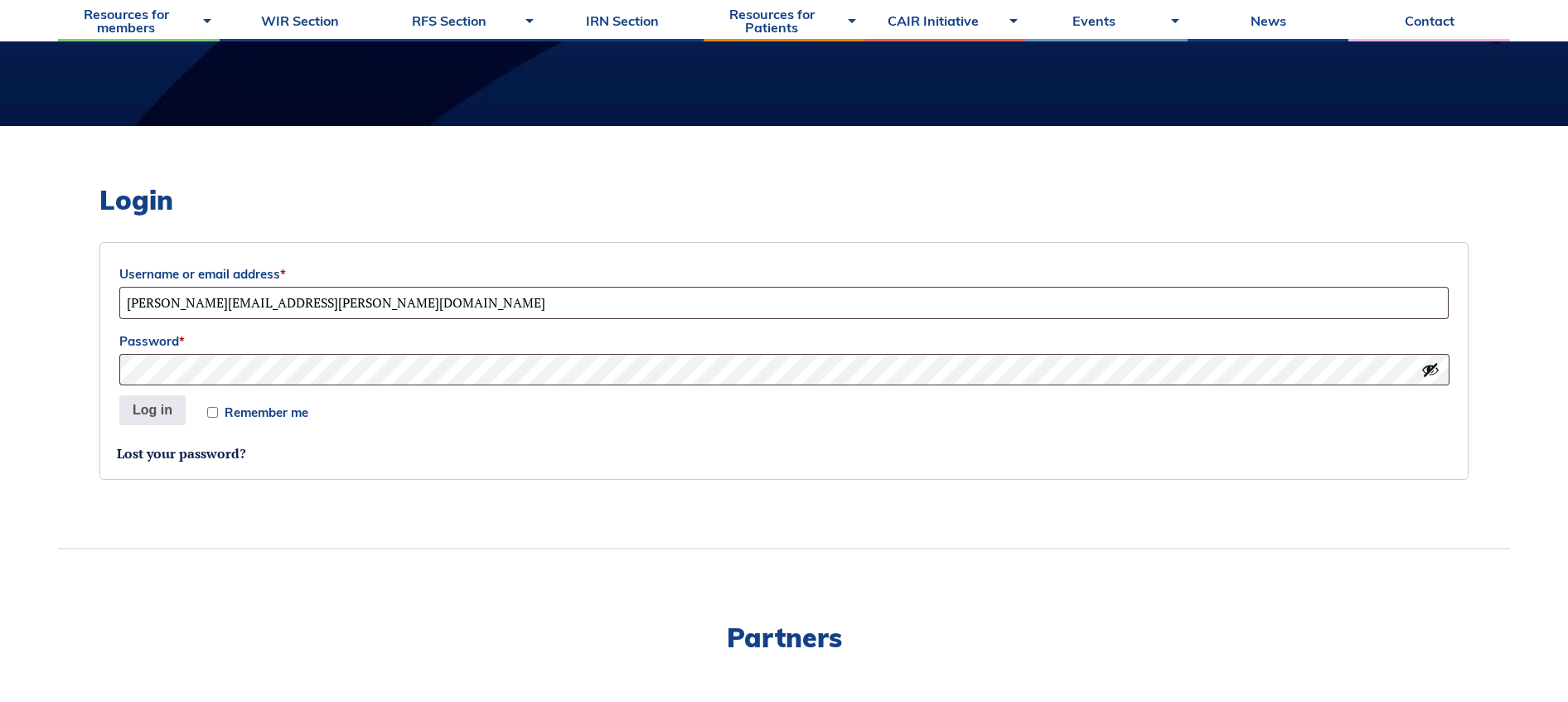
click at [212, 412] on input "Remember me" at bounding box center [212, 412] width 11 height 11
checkbox input "true"
click at [152, 416] on button "Log in" at bounding box center [151, 410] width 66 height 29
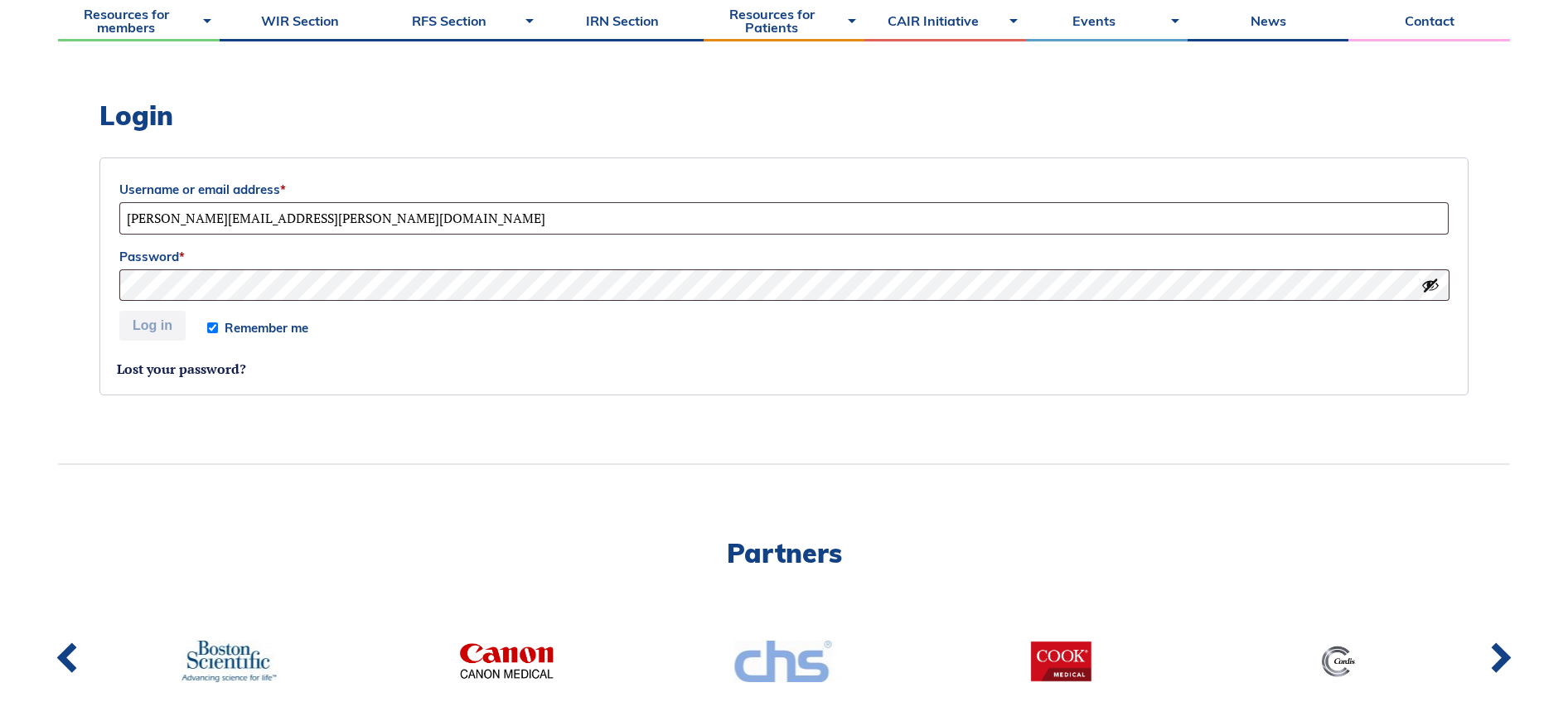
scroll to position [425, 0]
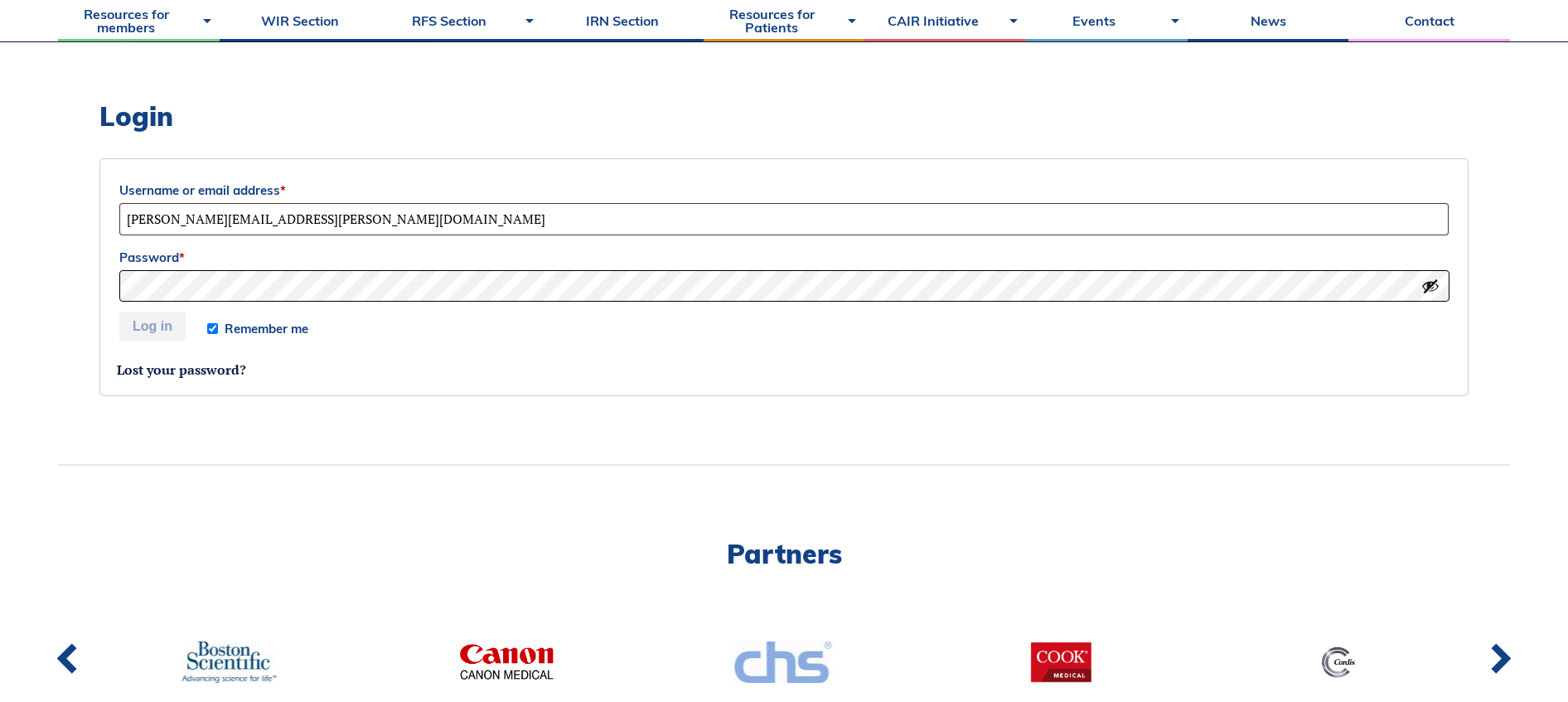
click at [65, 282] on div "Login Username or email address * [PERSON_NAME][EMAIL_ADDRESS][PERSON_NAME][DOM…" at bounding box center [784, 254] width 1452 height 423
